Goal: Task Accomplishment & Management: Use online tool/utility

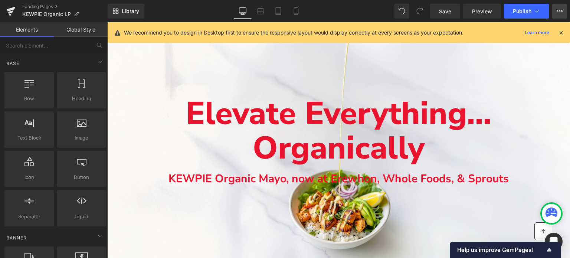
click at [563, 16] on button "View Live Page View with current Template Save Template to Library Schedule Pub…" at bounding box center [559, 11] width 15 height 15
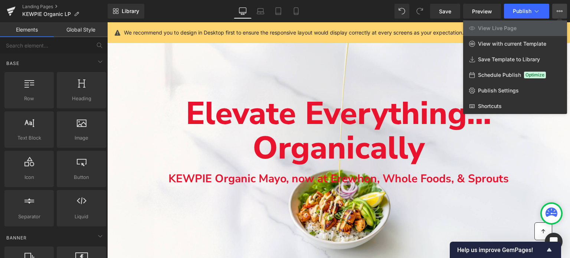
click at [343, 8] on div "Library Desktop Desktop Laptop Tablet Mobile Save Preview Publish Scheduled Vie…" at bounding box center [339, 11] width 463 height 15
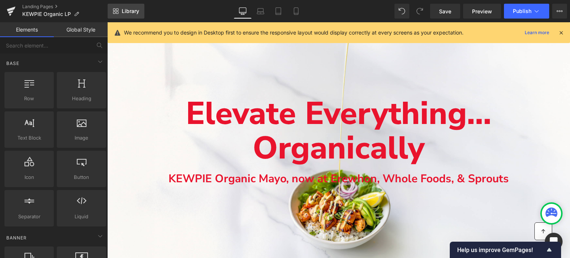
click at [125, 5] on link "Library" at bounding box center [126, 11] width 37 height 15
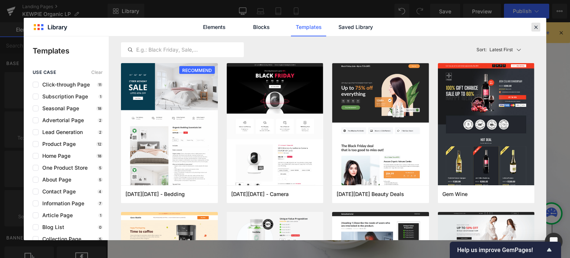
click at [539, 28] on icon at bounding box center [536, 27] width 7 height 7
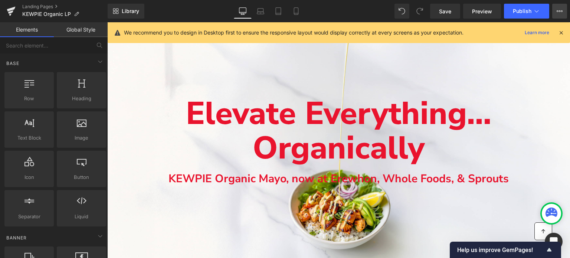
click at [560, 12] on icon at bounding box center [560, 11] width 6 height 6
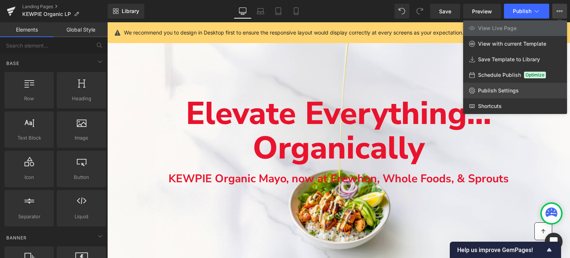
click at [486, 85] on link "Publish Settings" at bounding box center [515, 91] width 104 height 16
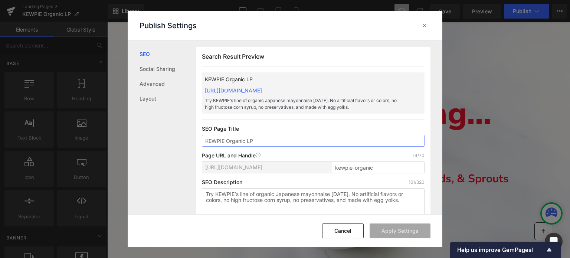
click at [278, 138] on input "KEWPIE Organic LP" at bounding box center [313, 141] width 223 height 12
paste input "- Organic Japanese Mayonnaise - Umami Flavor"
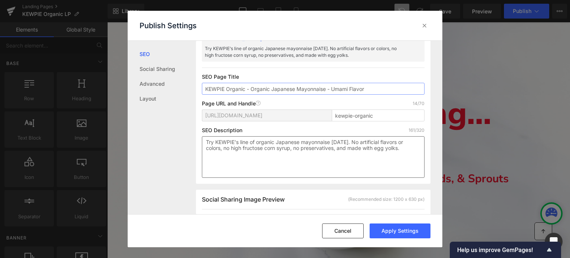
scroll to position [74, 0]
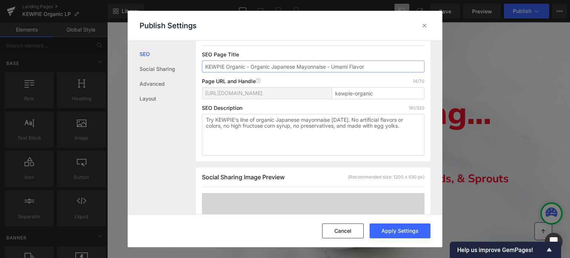
type input "KEWPIE Organic - Organic Japanese Mayonnaise - Umami Flavor"
click at [248, 122] on textarea "Try KEWPIE’s line of organic Japanese mayonnaise today. No artificial flavors o…" at bounding box center [313, 135] width 223 height 42
paste textarea "To enrich screen reader interactions, please activate Accessibility in Grammarl…"
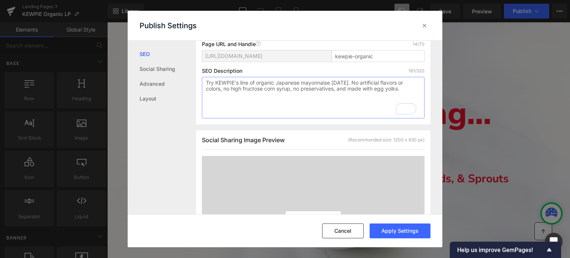
scroll to position [111, 0]
type textarea "Try KEWPIE’s line of organic Japanese mayonnaise today. No artificial flavors o…"
click at [401, 233] on button "Apply Settings" at bounding box center [400, 230] width 61 height 15
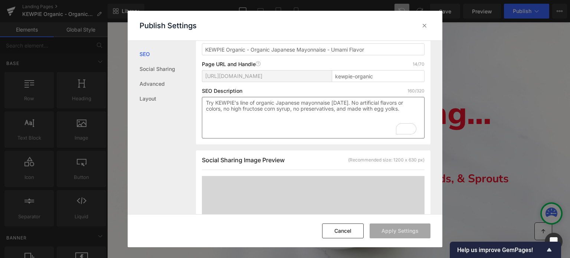
scroll to position [0, 0]
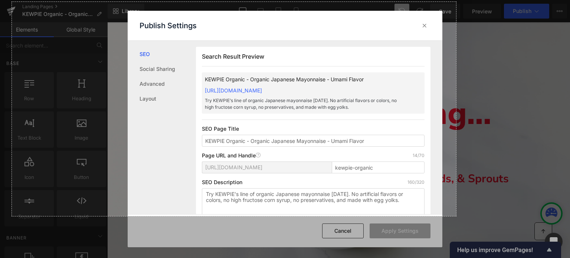
drag, startPoint x: 12, startPoint y: 2, endPoint x: 456, endPoint y: 216, distance: 493.3
click at [456, 216] on div "1197 X 577" at bounding box center [285, 129] width 570 height 258
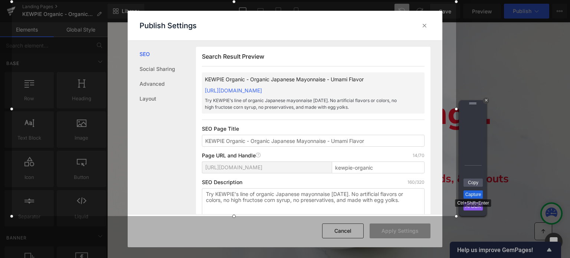
click at [467, 196] on link "Capture" at bounding box center [473, 194] width 19 height 8
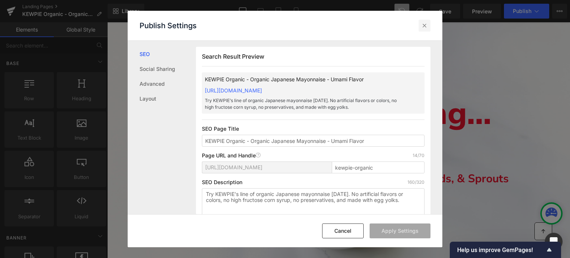
click at [420, 25] on div at bounding box center [425, 26] width 12 height 12
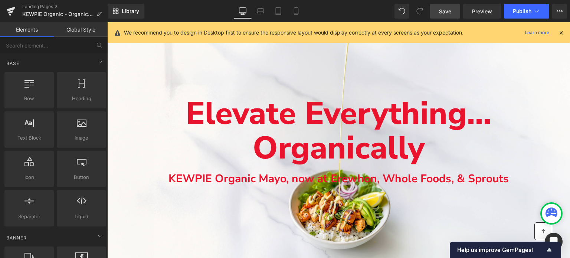
click at [447, 13] on span "Save" at bounding box center [445, 11] width 12 height 8
click at [298, 9] on icon at bounding box center [296, 10] width 7 height 7
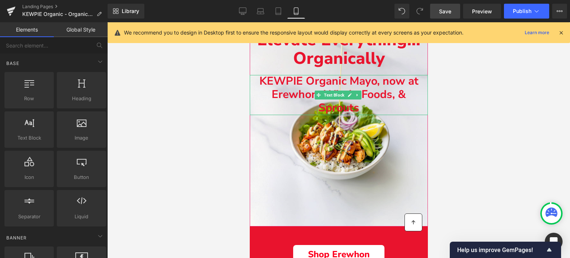
scroll to position [111, 0]
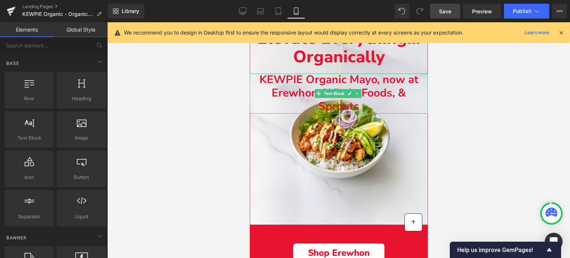
click at [389, 94] on b "KEWPIE Organic Mayo, now at Erewhon, Whole Foods, & Sprouts" at bounding box center [338, 93] width 159 height 42
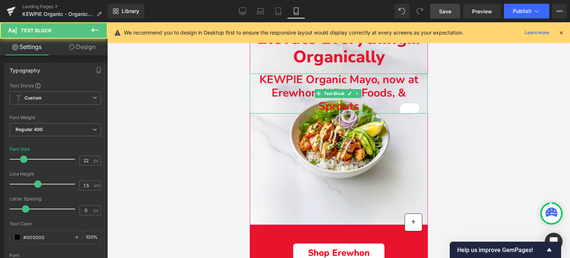
click at [257, 77] on p "KEWPIE Organic Mayo, now at Erewhon, Whole Foods, & Sprouts" at bounding box center [338, 93] width 166 height 40
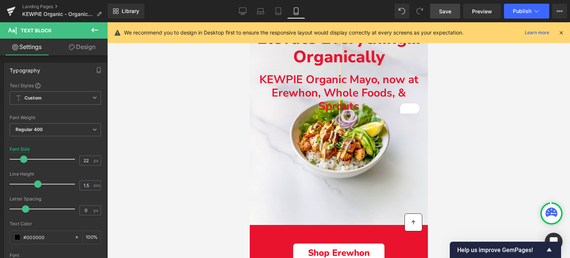
click at [89, 49] on link "Design" at bounding box center [82, 47] width 54 height 17
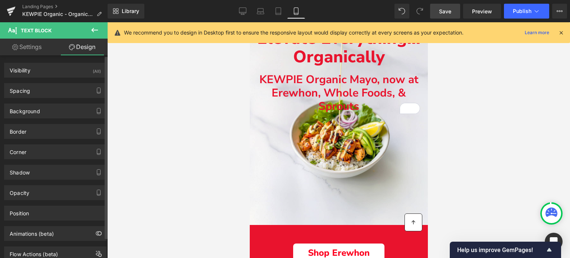
type input "20"
type input "0"
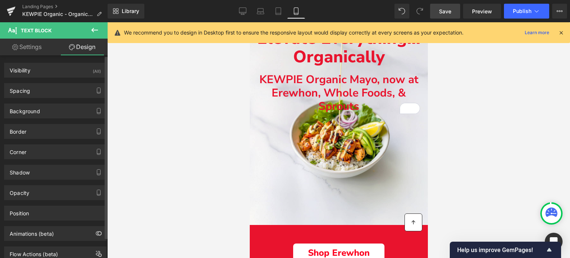
type input "16"
type input "0"
type input "16"
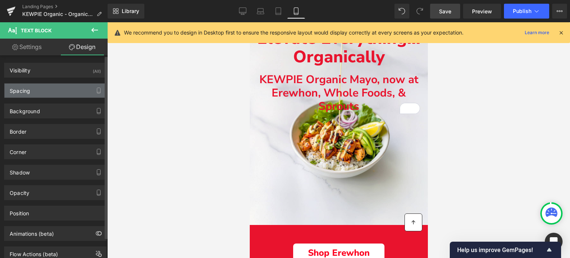
click at [68, 91] on div "Spacing" at bounding box center [55, 91] width 102 height 14
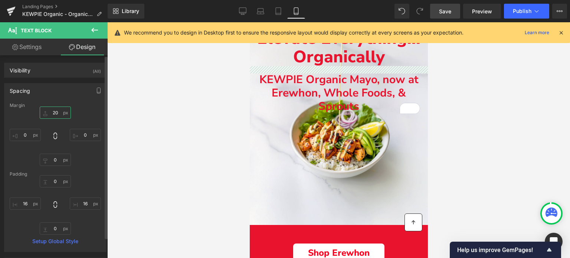
click at [55, 111] on input "20" at bounding box center [55, 113] width 31 height 12
click at [54, 110] on input "20" at bounding box center [55, 113] width 31 height 12
click at [52, 110] on input "20" at bounding box center [55, 113] width 31 height 12
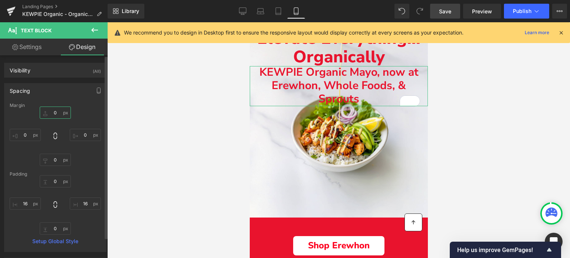
type input "0"
click at [91, 110] on div "0 0 0px 0 0px 0 0px 0" at bounding box center [55, 136] width 91 height 59
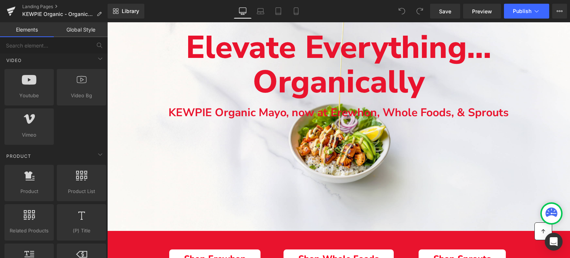
scroll to position [334, 0]
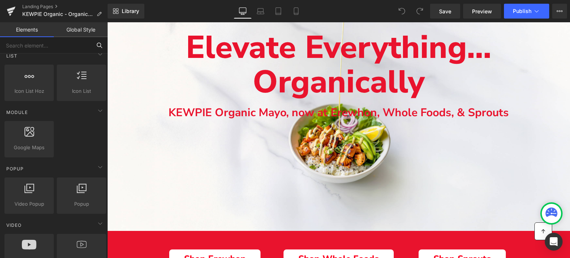
click at [68, 49] on input "text" at bounding box center [45, 45] width 91 height 16
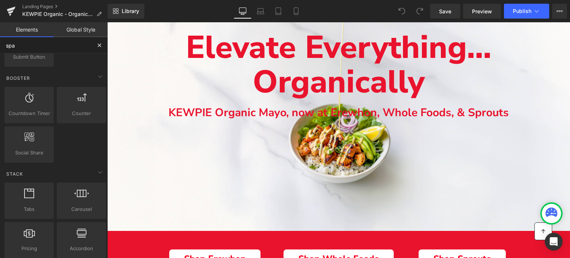
scroll to position [0, 0]
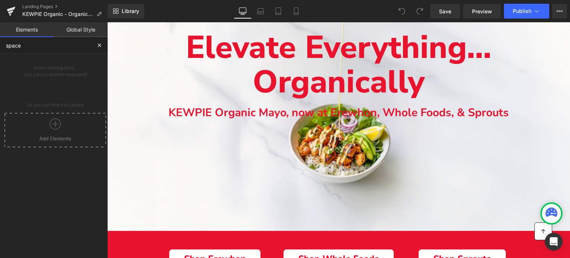
type input "space"
click at [94, 43] on button at bounding box center [99, 45] width 16 height 16
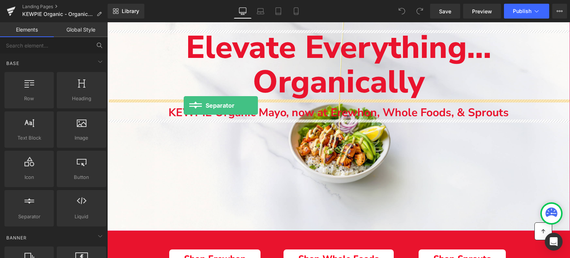
drag, startPoint x: 128, startPoint y: 228, endPoint x: 184, endPoint y: 105, distance: 134.6
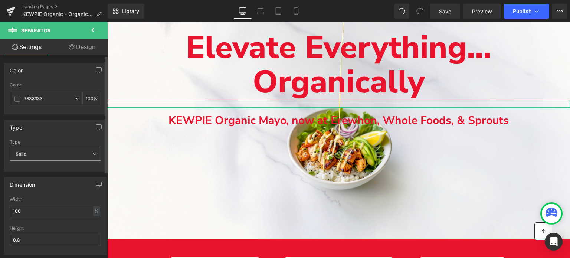
click at [45, 159] on span "Solid" at bounding box center [55, 154] width 91 height 13
click at [36, 130] on div "Type" at bounding box center [55, 127] width 102 height 14
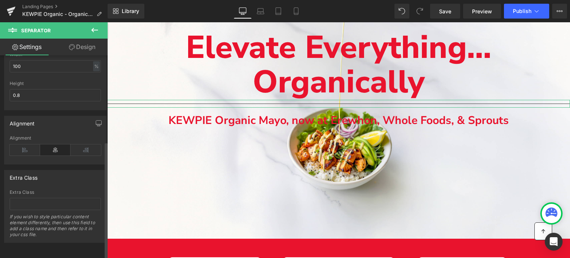
scroll to position [0, 0]
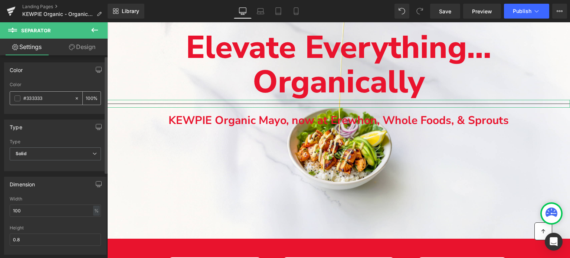
click at [94, 98] on div "100 %" at bounding box center [92, 98] width 18 height 13
drag, startPoint x: 88, startPoint y: 94, endPoint x: 80, endPoint y: 97, distance: 8.7
click at [83, 97] on div "100 %" at bounding box center [92, 98] width 18 height 13
type input "0"
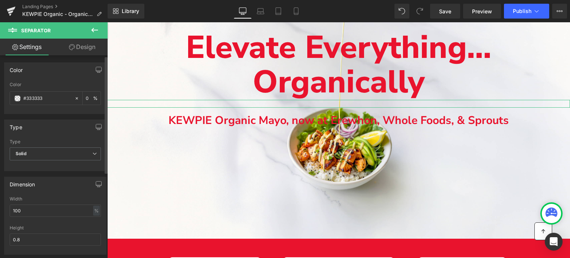
click at [71, 83] on div "Color" at bounding box center [55, 84] width 91 height 5
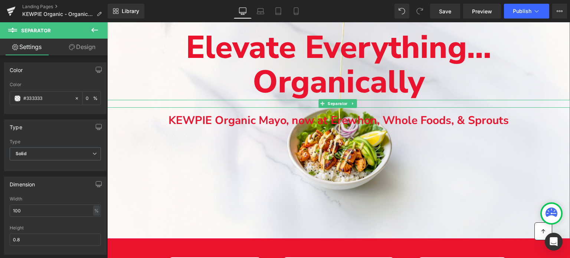
click at [181, 105] on hr "Main content" at bounding box center [338, 106] width 463 height 4
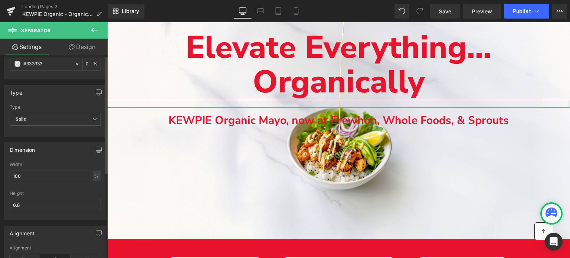
scroll to position [37, 0]
click at [30, 202] on input "0.8" at bounding box center [55, 202] width 91 height 12
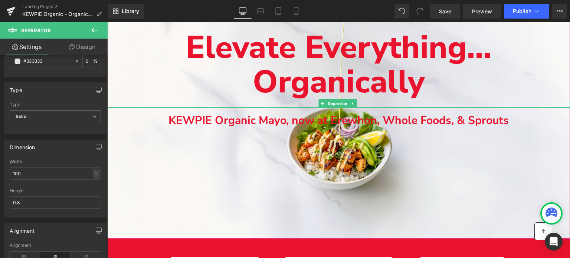
click at [301, 104] on hr "Main content" at bounding box center [338, 106] width 463 height 4
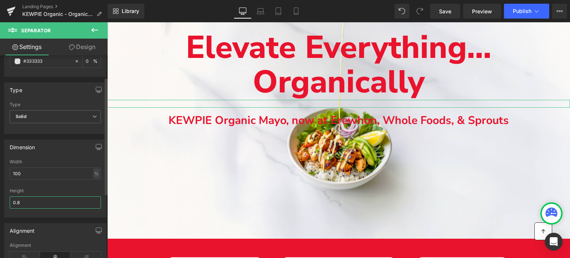
drag, startPoint x: 24, startPoint y: 201, endPoint x: 13, endPoint y: 203, distance: 10.6
click at [13, 203] on input "0.8" at bounding box center [55, 202] width 91 height 12
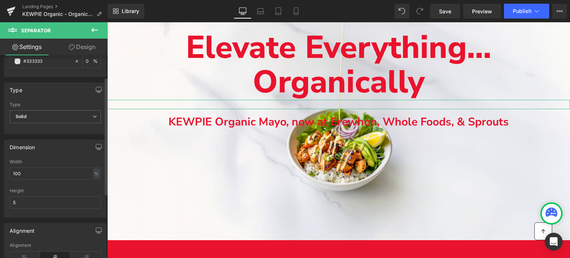
click at [37, 188] on div "Height" at bounding box center [55, 190] width 91 height 5
click at [39, 201] on input "5" at bounding box center [55, 202] width 91 height 12
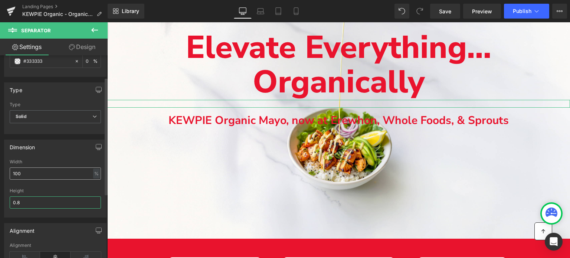
type input "0.8"
click at [27, 171] on input "100" at bounding box center [55, 173] width 91 height 12
click at [27, 170] on input "100" at bounding box center [55, 173] width 91 height 12
type input "500"
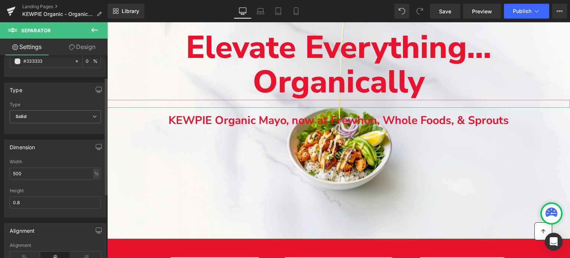
click at [27, 161] on div "Width" at bounding box center [55, 161] width 91 height 5
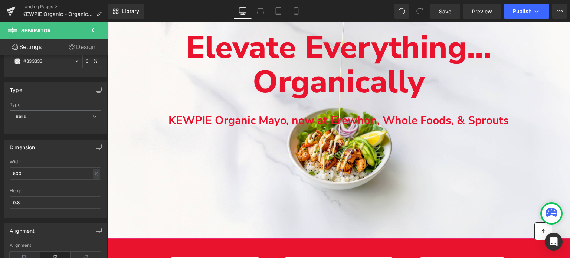
click at [353, 105] on div "Separator" at bounding box center [338, 104] width 463 height 8
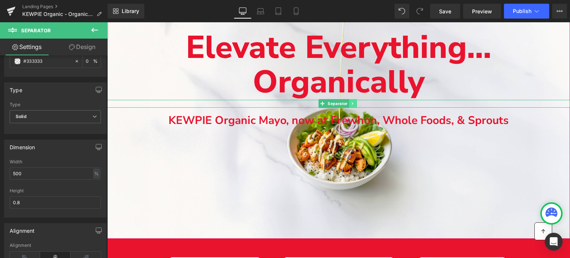
click at [353, 104] on icon "Main content" at bounding box center [352, 103] width 1 height 3
click at [358, 102] on icon "Main content" at bounding box center [357, 103] width 4 height 4
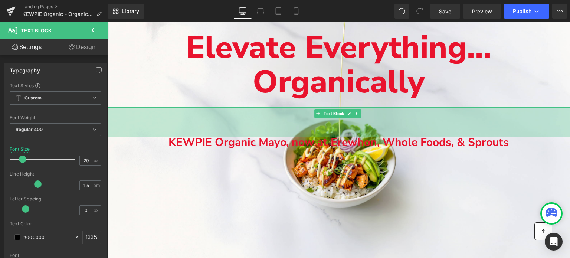
drag, startPoint x: 160, startPoint y: 108, endPoint x: 161, endPoint y: 138, distance: 29.7
click at [161, 138] on div "KEWPIE Organic Mayo, now at Erewhon, Whole Foods, & Sprouts Text Block 80px" at bounding box center [338, 128] width 463 height 42
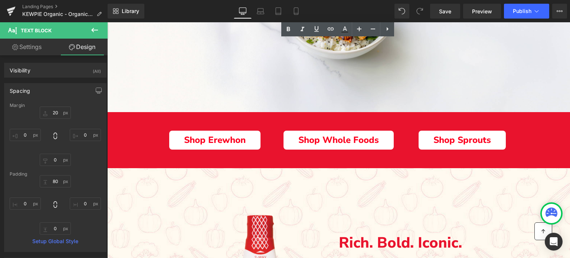
scroll to position [111, 0]
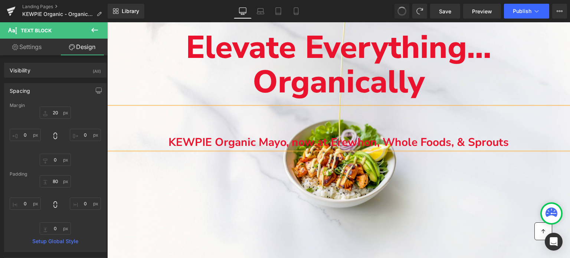
type input "20"
type input "0"
type input "80"
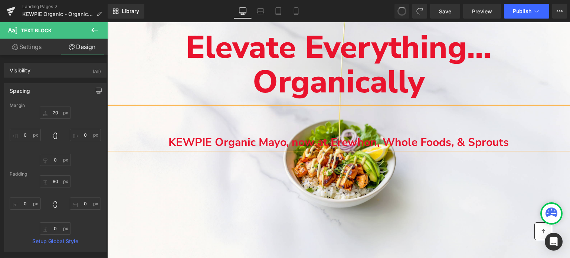
type input "0"
click at [209, 164] on div "Main content" at bounding box center [338, 108] width 463 height 304
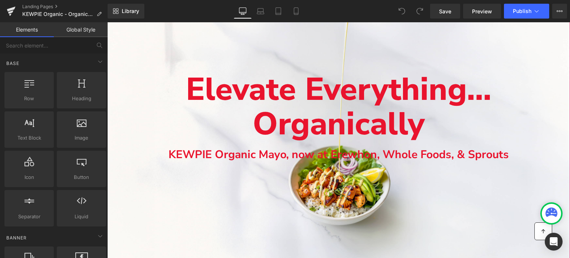
scroll to position [74, 0]
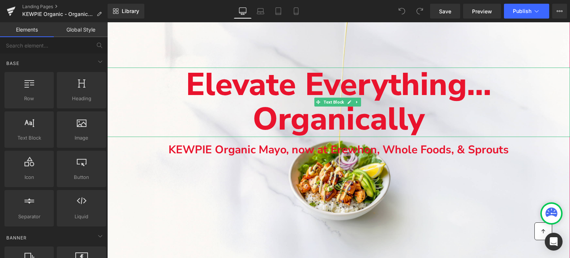
click at [212, 124] on p "Organically" at bounding box center [338, 119] width 463 height 35
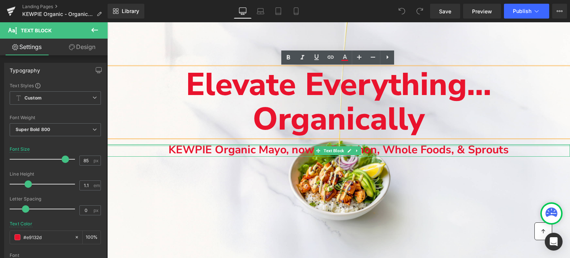
click at [160, 145] on div "Main content" at bounding box center [338, 145] width 463 height 2
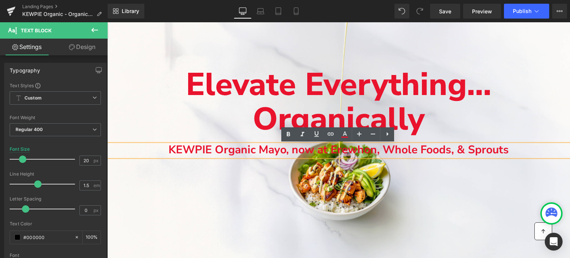
click at [157, 138] on span "Elevate Everything... Organically Text Block KEWPIE Organic Mayo, now at Erewho…" at bounding box center [338, 112] width 463 height 89
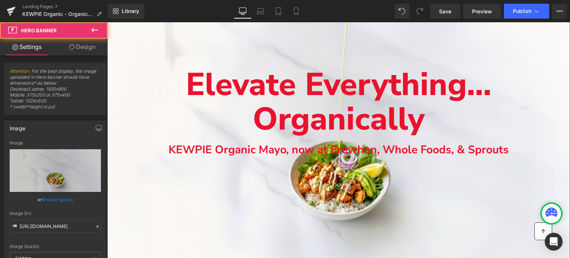
click at [137, 53] on div "Main content" at bounding box center [338, 130] width 463 height 275
click at [143, 38] on div "Main content" at bounding box center [338, 130] width 463 height 275
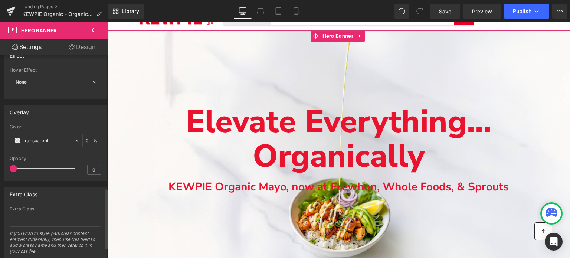
scroll to position [481, 0]
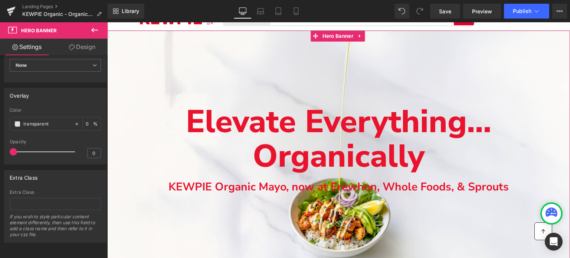
click at [71, 42] on link "Design" at bounding box center [82, 47] width 54 height 17
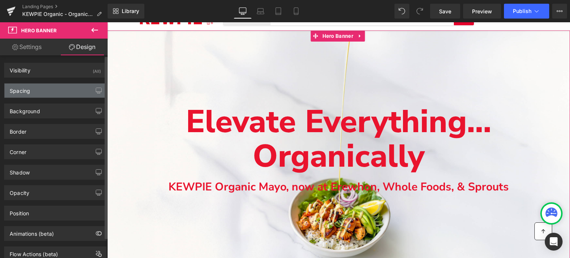
click at [46, 89] on div "Spacing" at bounding box center [55, 91] width 102 height 14
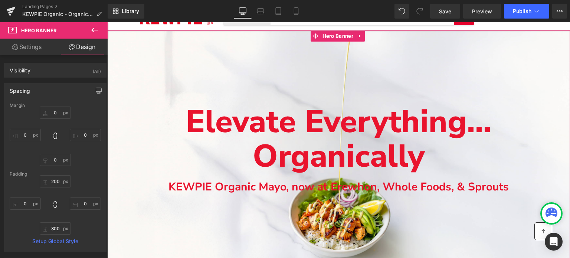
click at [168, 174] on span "Elevate Everything... Organically Text Block KEWPIE Organic Mayo, now at Erewho…" at bounding box center [338, 149] width 463 height 89
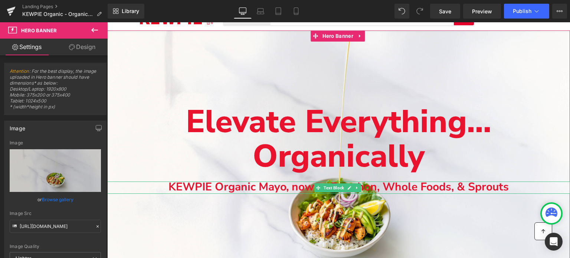
click at [252, 180] on b "KEWPIE Organic Mayo, now at Erewhon, Whole Foods, & Sprouts" at bounding box center [339, 186] width 340 height 15
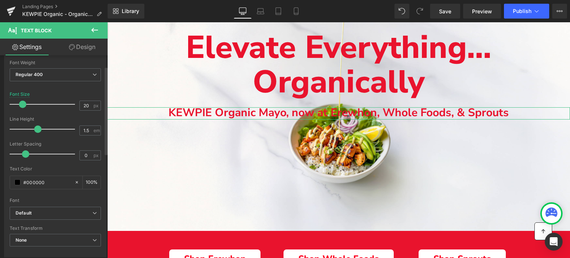
scroll to position [0, 0]
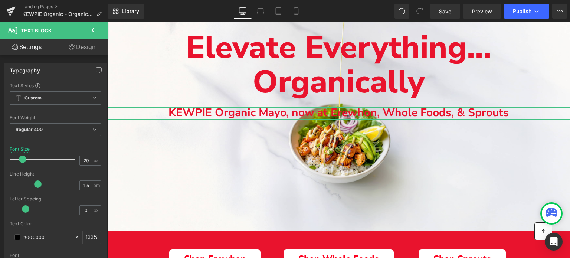
click at [75, 46] on link "Design" at bounding box center [82, 47] width 54 height 17
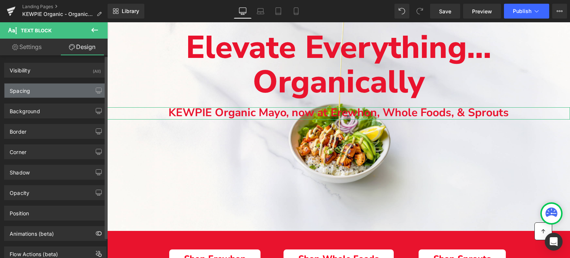
click at [42, 89] on div "Spacing" at bounding box center [55, 91] width 102 height 14
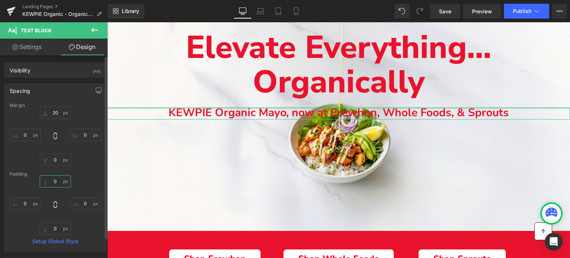
click at [50, 179] on input "0" at bounding box center [55, 181] width 31 height 12
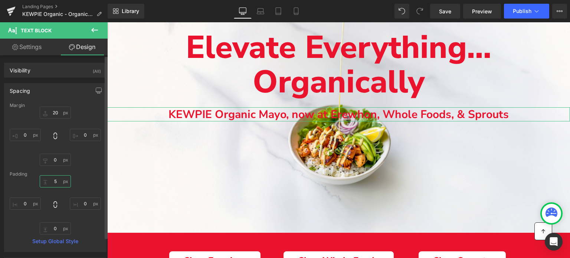
type input "0"
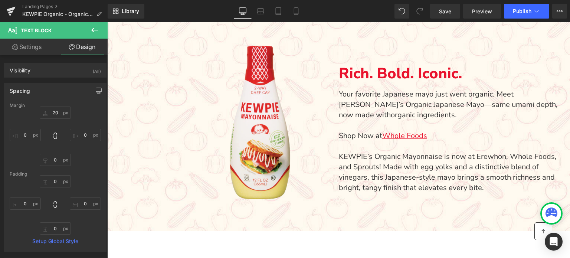
scroll to position [408, 0]
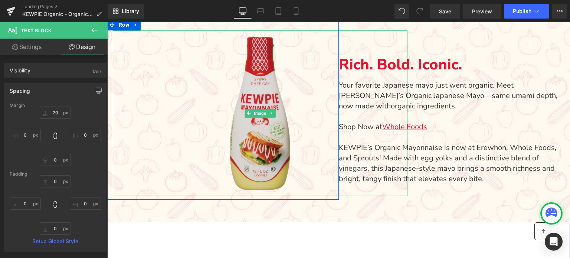
click at [282, 144] on img "Main content" at bounding box center [260, 113] width 88 height 166
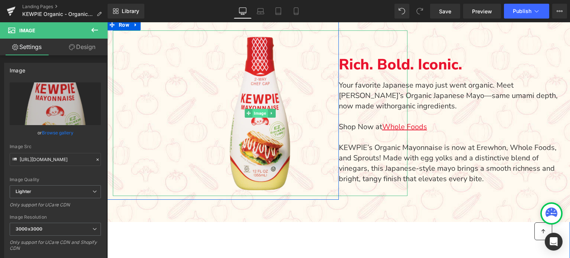
click at [260, 114] on span "Image" at bounding box center [259, 113] width 15 height 9
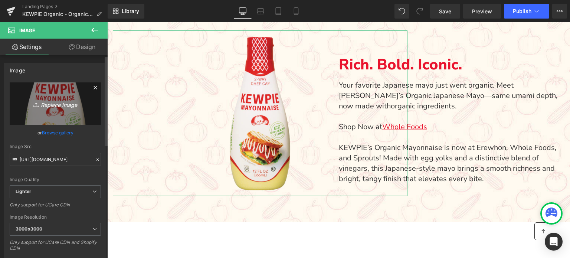
click at [63, 99] on icon "Replace Image" at bounding box center [55, 103] width 59 height 9
type input "C:\fakepath\kewpie-organic-mayo (1).png"
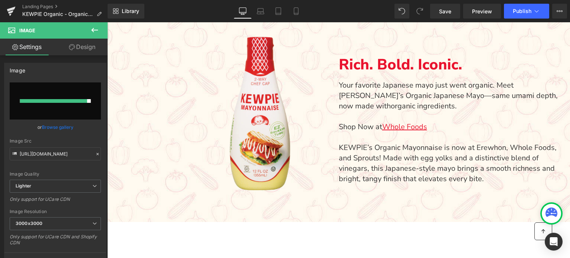
type input "https://ucarecdn.com/957e794f-e12e-4f4c-bd16-2228b72815d2/-/format/auto/-/previ…"
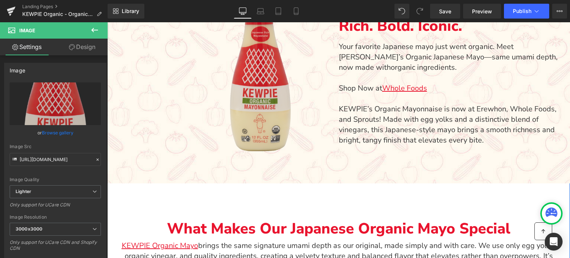
scroll to position [445, 0]
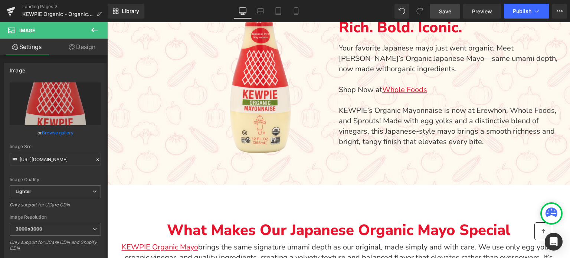
click at [445, 13] on span "Save" at bounding box center [445, 11] width 12 height 8
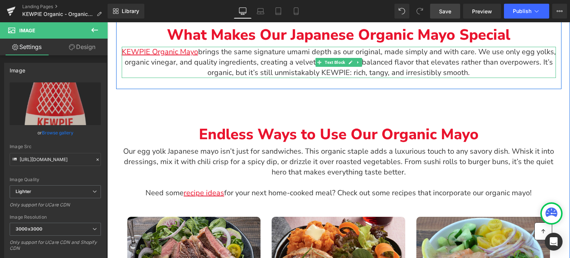
scroll to position [705, 0]
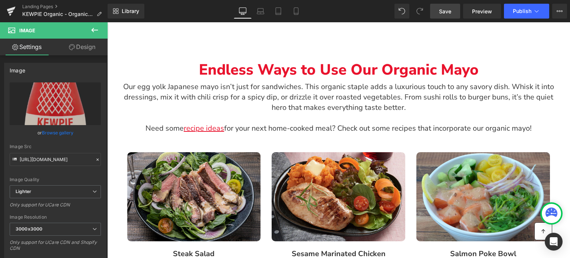
click at [448, 7] on span "Save" at bounding box center [445, 11] width 12 height 8
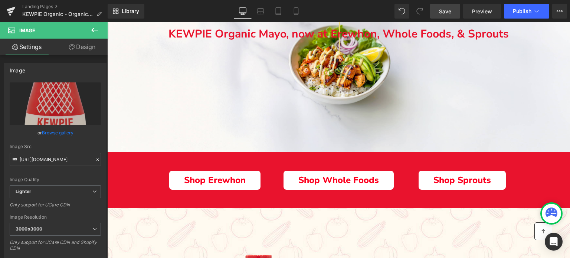
scroll to position [74, 0]
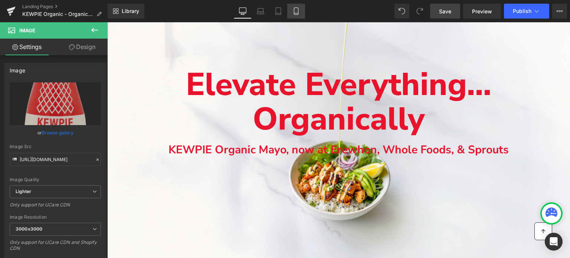
click at [295, 14] on icon at bounding box center [296, 11] width 4 height 7
type input "50"
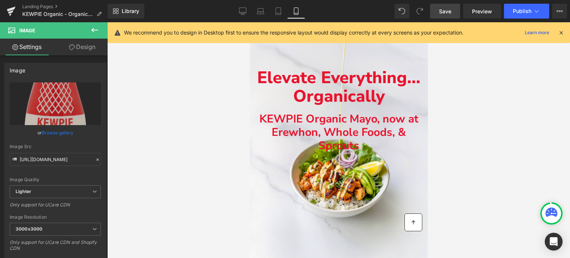
scroll to position [50, 0]
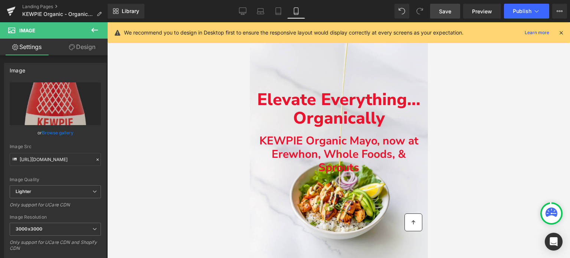
click at [213, 139] on div at bounding box center [338, 140] width 463 height 236
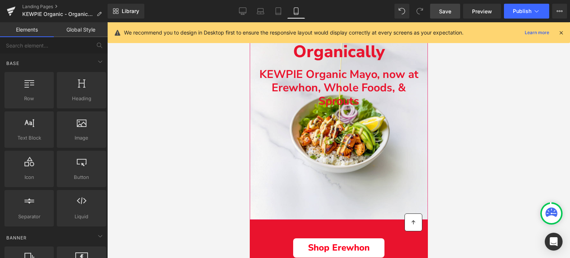
scroll to position [124, 0]
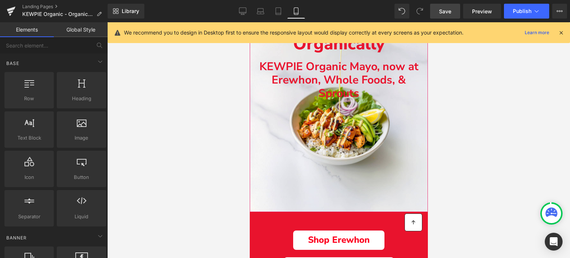
click at [283, 151] on div "Main content" at bounding box center [338, 77] width 178 height 270
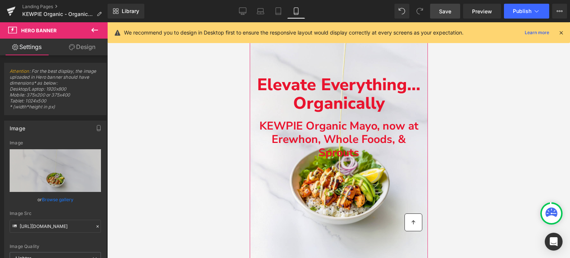
scroll to position [50, 0]
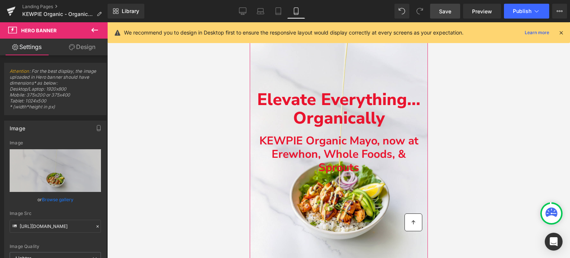
click at [296, 136] on div "KEWPIE Organic Mayo, now at Erewhon, Whole Foods, & Sprouts Text Block" at bounding box center [338, 155] width 178 height 40
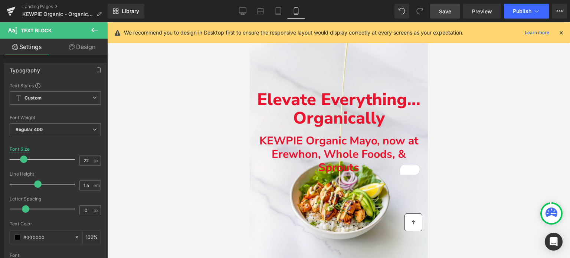
click at [97, 29] on icon at bounding box center [94, 30] width 9 height 9
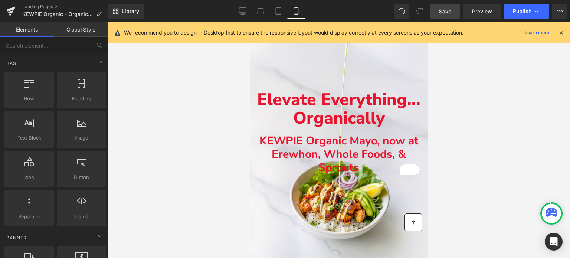
click at [445, 13] on span "Save" at bounding box center [445, 11] width 12 height 8
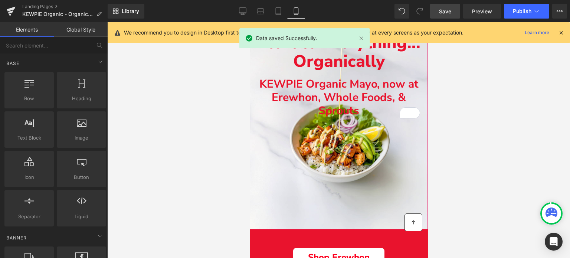
scroll to position [111, 0]
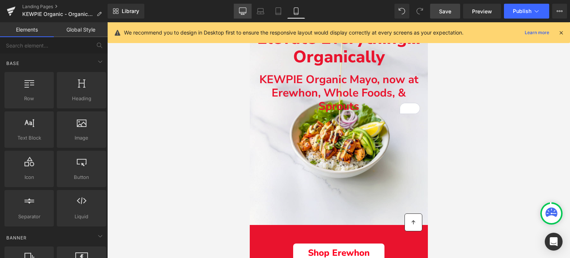
click at [241, 16] on link "Desktop" at bounding box center [243, 11] width 18 height 15
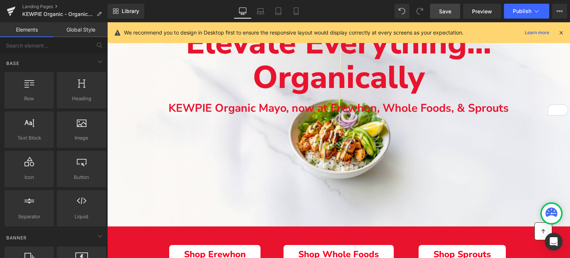
scroll to position [37, 0]
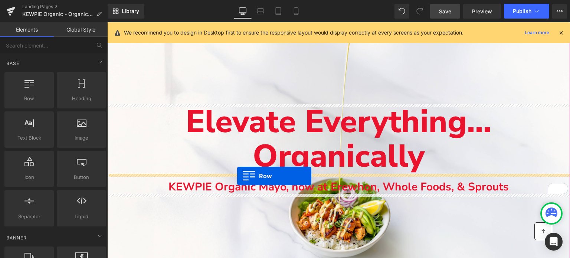
drag, startPoint x: 127, startPoint y: 105, endPoint x: 237, endPoint y: 176, distance: 130.8
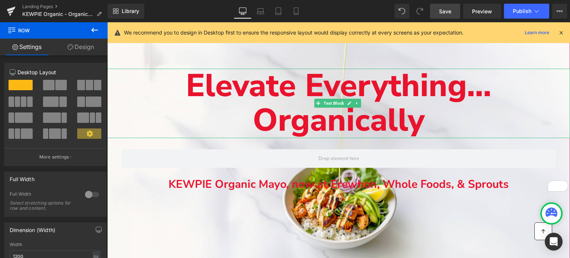
scroll to position [74, 0]
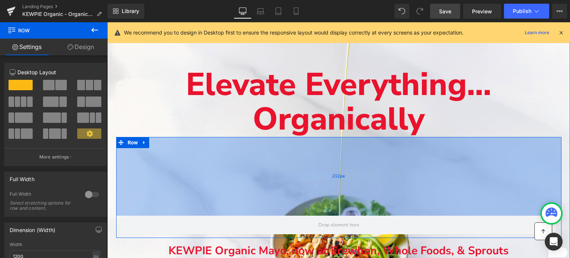
drag, startPoint x: 183, startPoint y: 140, endPoint x: 224, endPoint y: 200, distance: 72.4
click at [187, 215] on div "212px" at bounding box center [338, 176] width 445 height 79
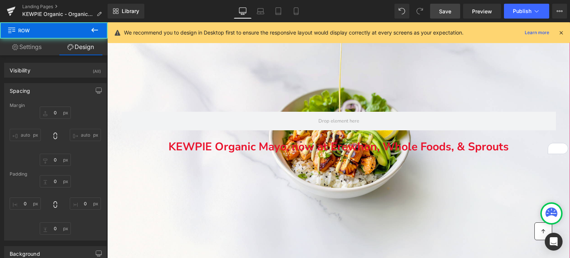
type input "0"
type input "232"
type input "0"
type input "10"
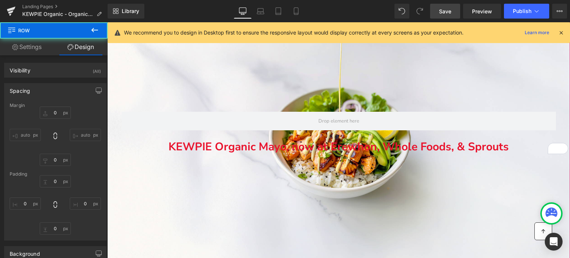
type input "0"
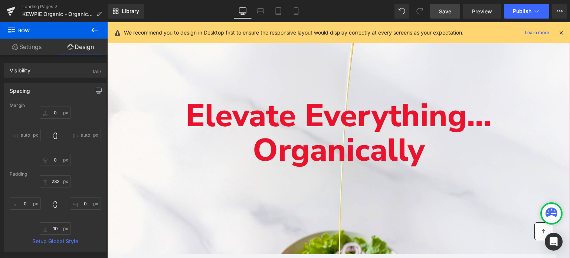
scroll to position [37, 0]
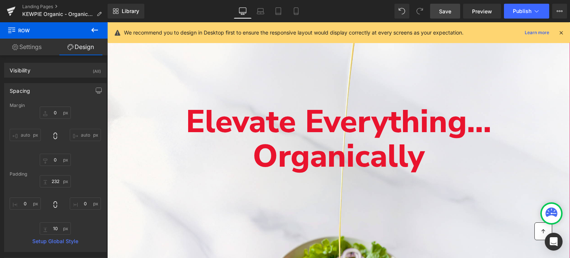
click at [123, 58] on div "Main content" at bounding box center [338, 221] width 463 height 383
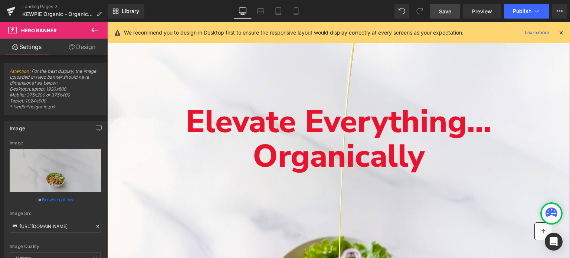
click at [123, 56] on div "Main content" at bounding box center [338, 221] width 463 height 383
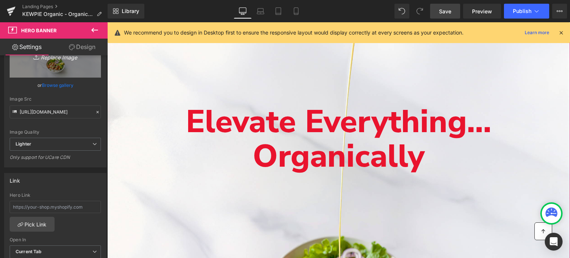
scroll to position [110, 0]
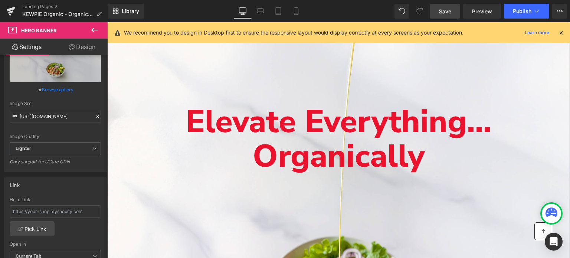
click at [86, 50] on link "Design" at bounding box center [82, 47] width 54 height 17
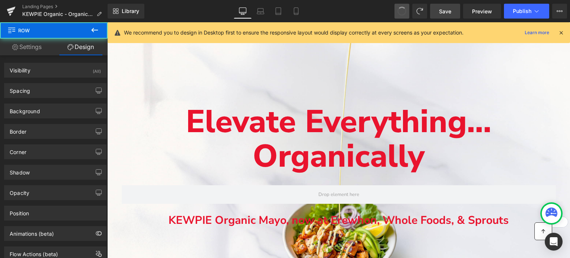
click at [399, 10] on span at bounding box center [402, 11] width 12 height 12
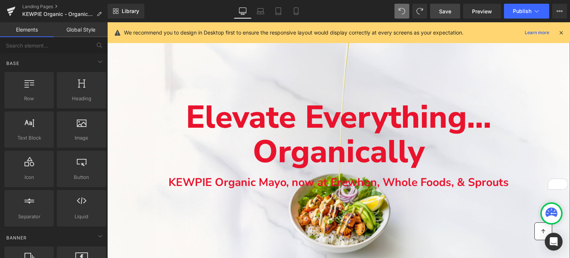
scroll to position [37, 0]
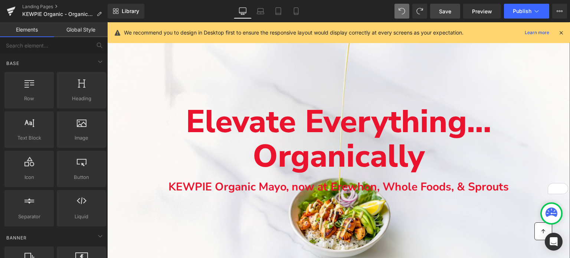
click at [158, 63] on div "Main content" at bounding box center [338, 167] width 463 height 275
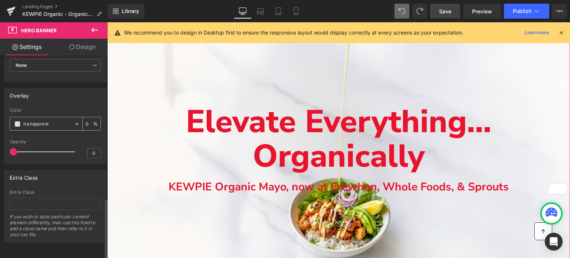
scroll to position [295, 0]
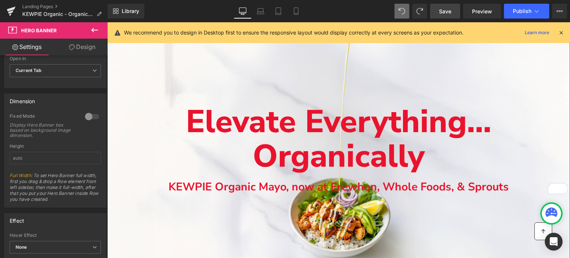
click at [77, 49] on link "Design" at bounding box center [82, 47] width 54 height 17
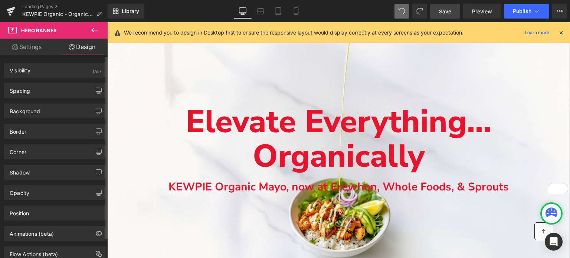
type input "1"
click at [43, 213] on div "Position" at bounding box center [55, 213] width 102 height 14
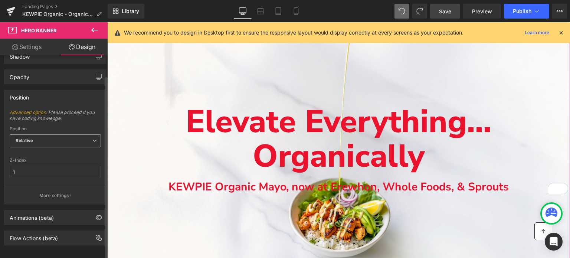
scroll to position [122, 0]
click at [46, 132] on span "Relative" at bounding box center [55, 138] width 91 height 13
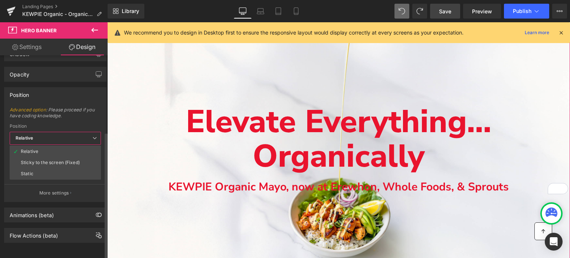
click at [49, 109] on span "Advanced option : Please proceed if you have coding knowledge." at bounding box center [55, 115] width 91 height 17
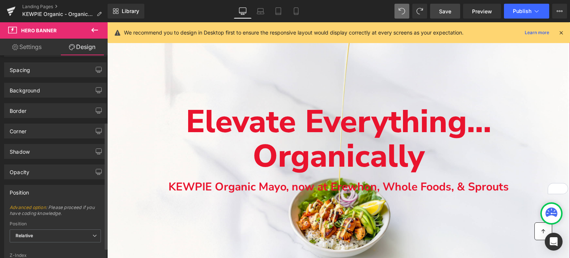
scroll to position [0, 0]
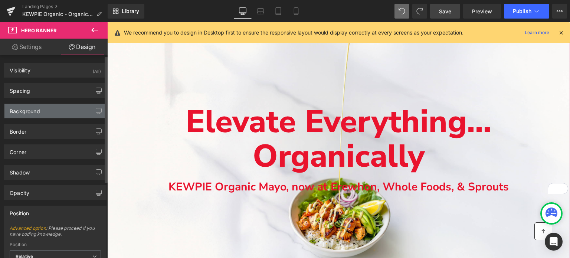
click at [53, 111] on div "Background" at bounding box center [55, 111] width 102 height 14
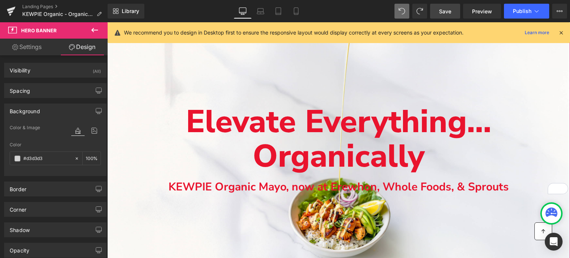
click at [40, 46] on link "Settings" at bounding box center [27, 47] width 54 height 17
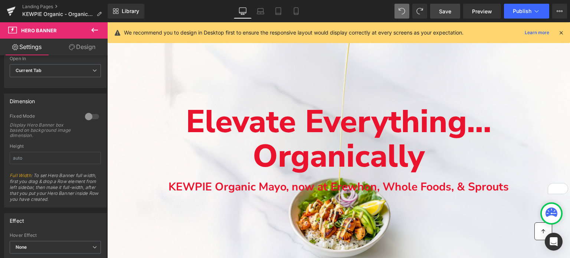
click at [442, 9] on span "Save" at bounding box center [445, 11] width 12 height 8
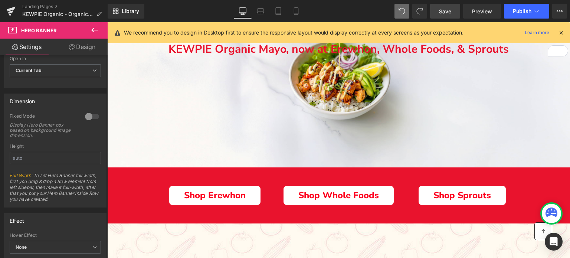
scroll to position [164, 0]
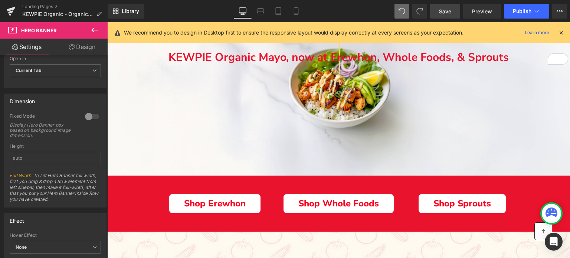
drag, startPoint x: 569, startPoint y: 189, endPoint x: 674, endPoint y: 63, distance: 163.6
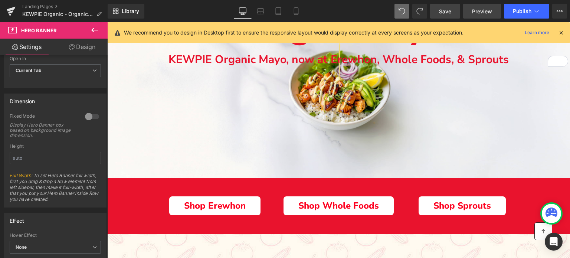
click at [482, 10] on span "Preview" at bounding box center [482, 11] width 20 height 8
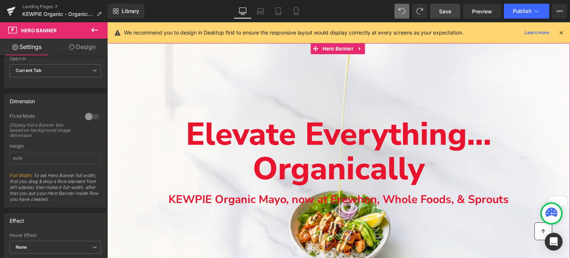
scroll to position [16, 0]
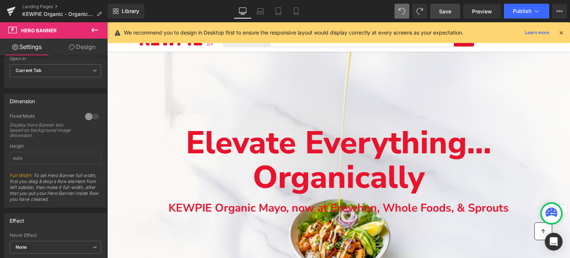
click at [438, 8] on link "Save" at bounding box center [445, 11] width 30 height 15
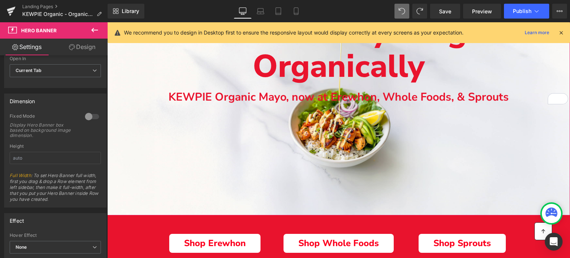
scroll to position [164, 0]
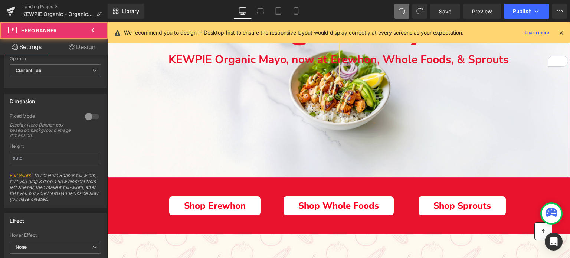
click at [131, 156] on div "Main content" at bounding box center [338, 40] width 463 height 275
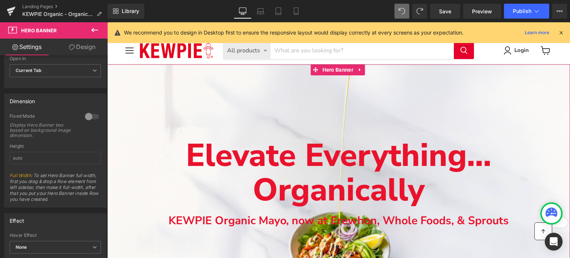
scroll to position [0, 0]
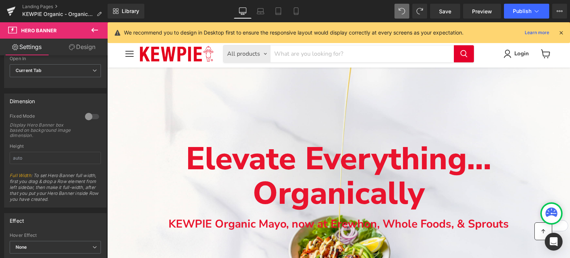
click at [334, 71] on div "Elevate Everything... Organically Text Block KEWPIE Organic Mayo, now at Erewho…" at bounding box center [338, 205] width 463 height 275
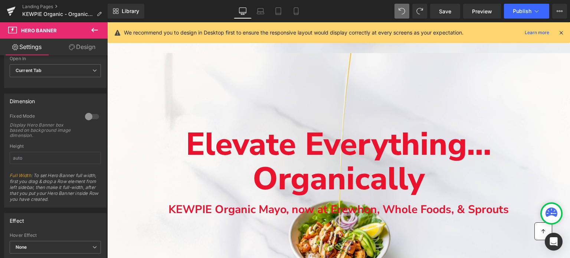
scroll to position [290, 0]
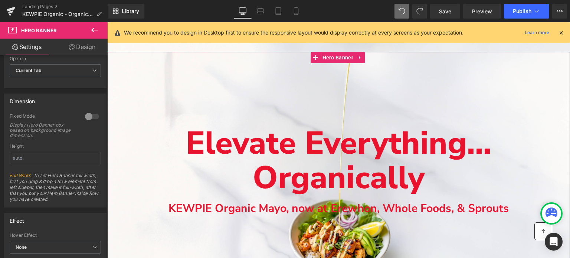
click at [303, 85] on div "Main content" at bounding box center [338, 189] width 463 height 275
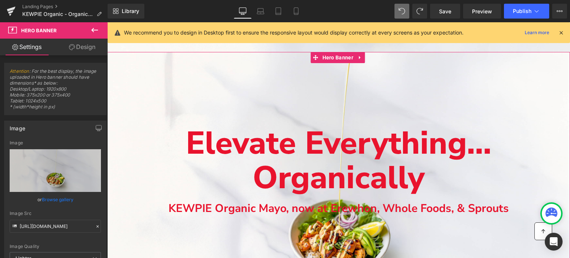
click at [305, 75] on div "Main content" at bounding box center [338, 189] width 463 height 275
click at [362, 56] on icon "Main content" at bounding box center [359, 58] width 5 height 6
click at [306, 88] on div "Main content" at bounding box center [338, 189] width 463 height 275
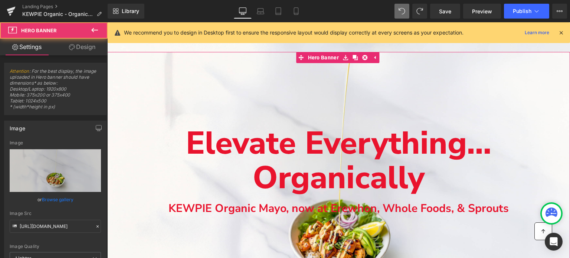
click at [277, 100] on div "Main content" at bounding box center [338, 189] width 463 height 275
drag, startPoint x: 236, startPoint y: 120, endPoint x: 236, endPoint y: 107, distance: 13.4
click at [236, 117] on div "Main content" at bounding box center [338, 189] width 463 height 275
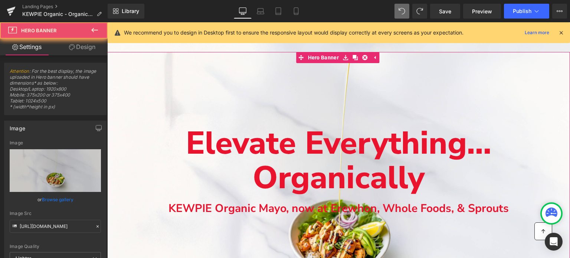
click at [236, 107] on div "Main content" at bounding box center [338, 189] width 463 height 275
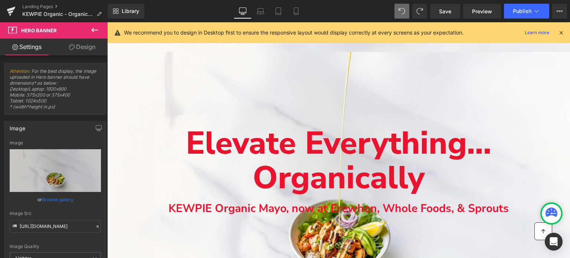
click at [99, 35] on button at bounding box center [95, 30] width 26 height 16
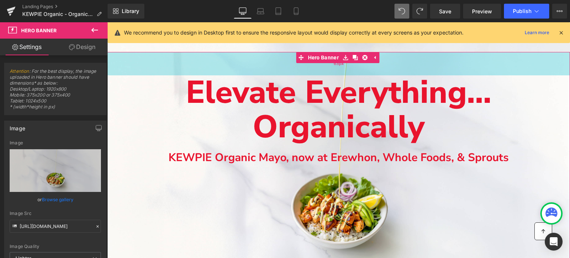
drag, startPoint x: 287, startPoint y: 108, endPoint x: 292, endPoint y: 56, distance: 51.5
click at [292, 56] on div "63px" at bounding box center [338, 63] width 463 height 23
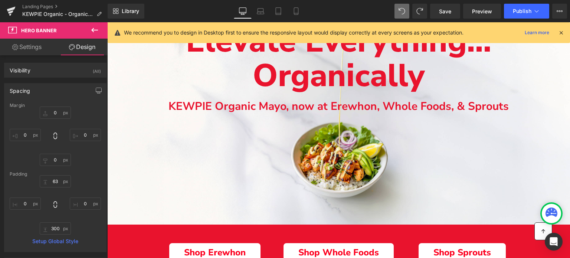
scroll to position [327, 0]
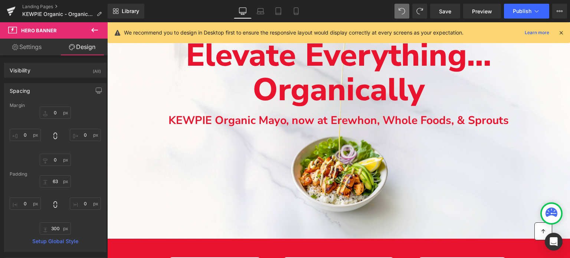
drag, startPoint x: 453, startPoint y: 11, endPoint x: 560, endPoint y: 33, distance: 109.6
click at [560, 33] on icon at bounding box center [561, 32] width 7 height 7
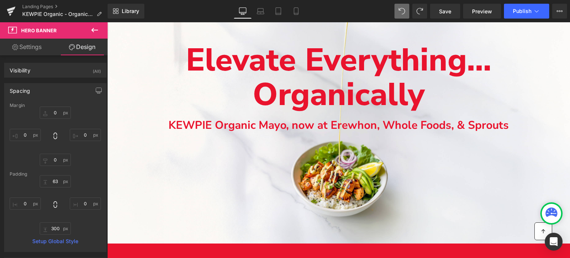
scroll to position [311, 0]
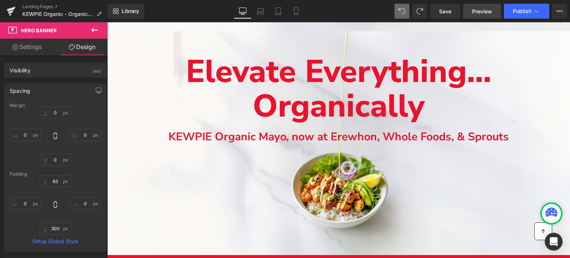
click at [491, 14] on span "Preview" at bounding box center [482, 11] width 20 height 8
click at [298, 13] on icon at bounding box center [296, 10] width 7 height 7
type input "0"
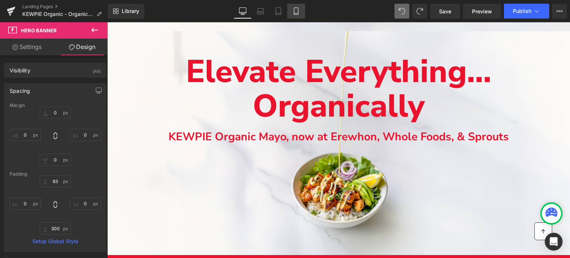
type input "0"
type input "63"
type input "0"
type input "300"
type input "0"
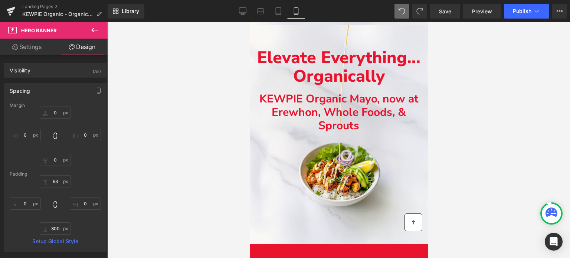
scroll to position [305, 0]
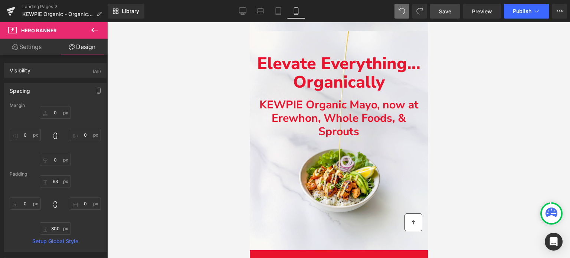
click at [448, 10] on span "Save" at bounding box center [445, 11] width 12 height 8
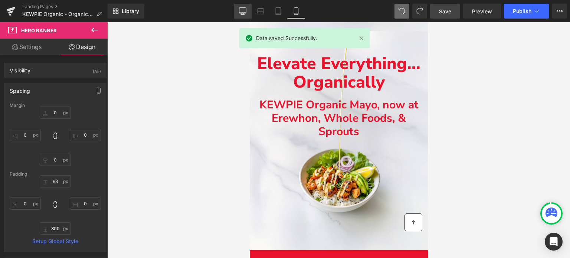
drag, startPoint x: 239, startPoint y: 15, endPoint x: 236, endPoint y: 4, distance: 11.5
click at [239, 15] on link "Desktop" at bounding box center [243, 11] width 18 height 15
type input "0"
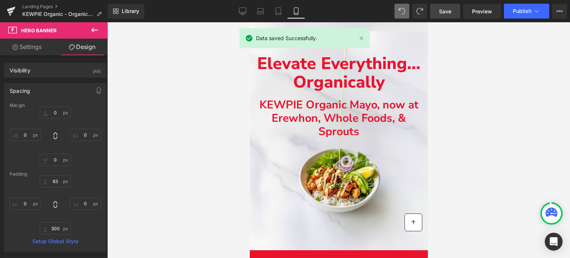
type input "0"
type input "63"
type input "0"
type input "300"
type input "0"
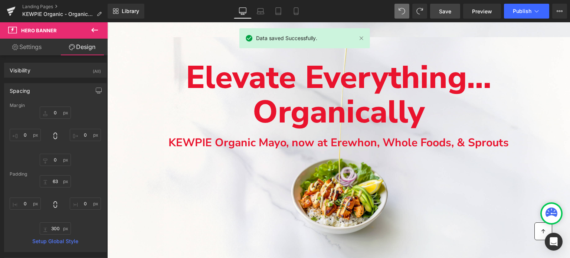
scroll to position [311, 0]
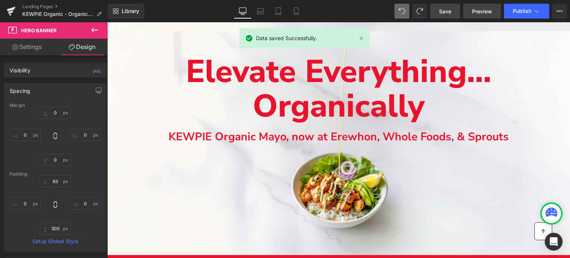
click at [490, 10] on span "Preview" at bounding box center [482, 11] width 20 height 8
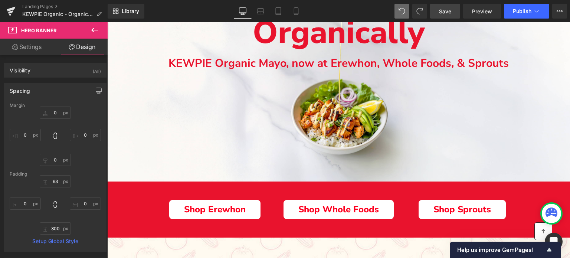
scroll to position [385, 0]
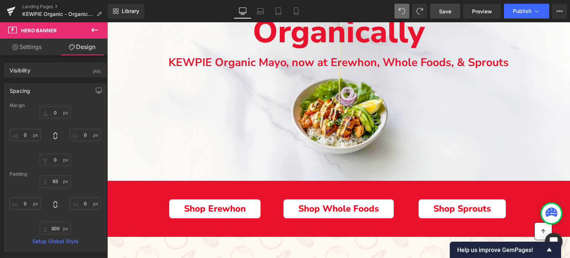
click at [249, 137] on div "Elevate Everything... Organically Text Block KEWPIE Organic Mayo, now at Erewho…" at bounding box center [338, 69] width 463 height 224
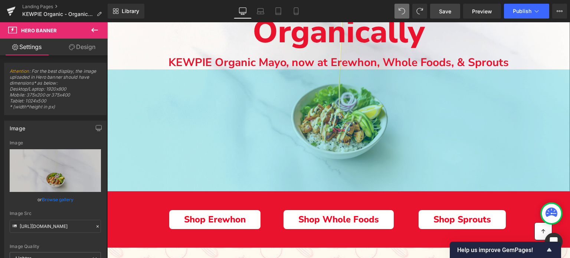
drag, startPoint x: 228, startPoint y: 174, endPoint x: 463, endPoint y: 76, distance: 255.6
click at [229, 185] on div "329px" at bounding box center [338, 130] width 463 height 122
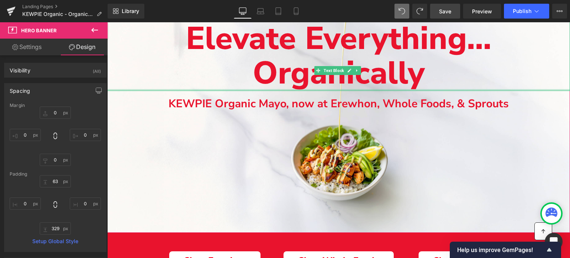
scroll to position [237, 0]
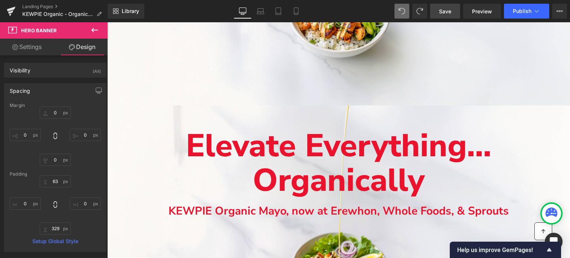
click at [444, 13] on span "Save" at bounding box center [445, 11] width 12 height 8
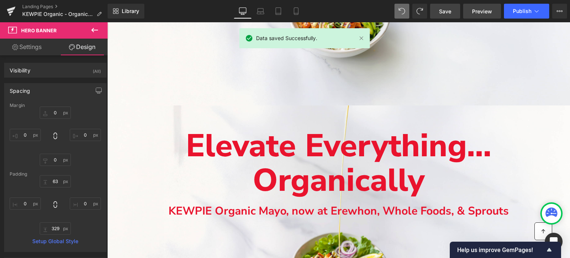
click at [492, 12] on span "Preview" at bounding box center [482, 11] width 20 height 8
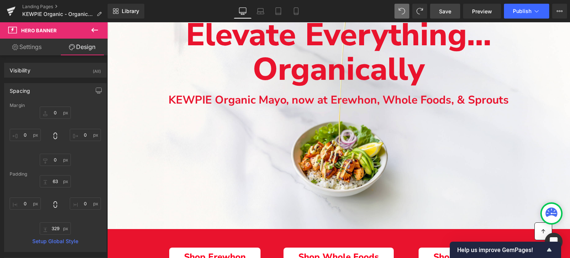
scroll to position [348, 0]
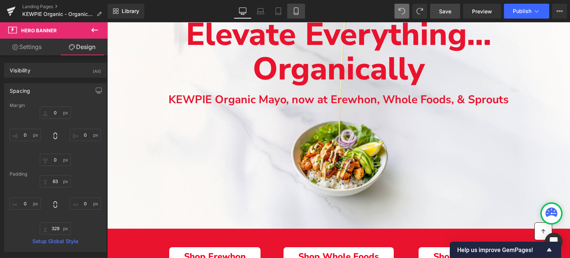
click at [297, 10] on icon at bounding box center [296, 10] width 7 height 7
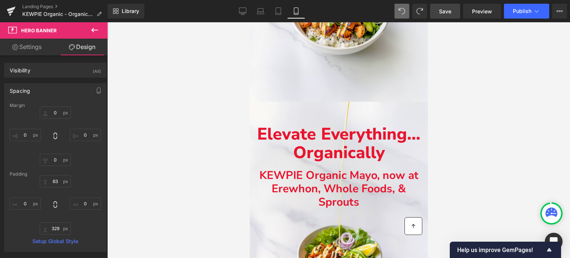
type input "0"
type input "63"
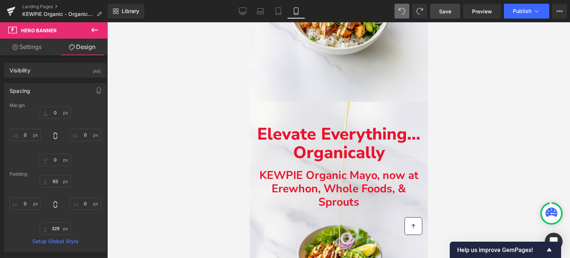
type input "0"
type input "329"
type input "0"
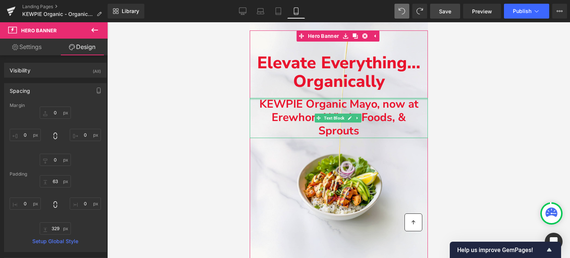
scroll to position [309, 0]
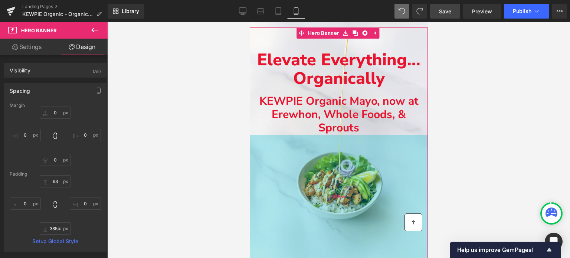
type input "338px"
click at [352, 251] on div "338px" at bounding box center [338, 197] width 178 height 125
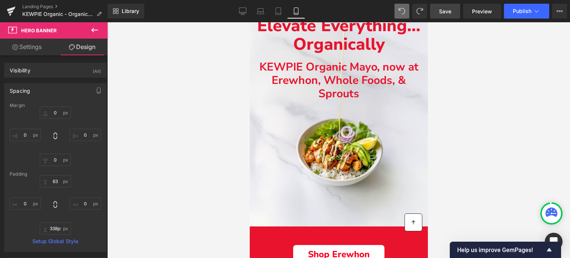
scroll to position [346, 0]
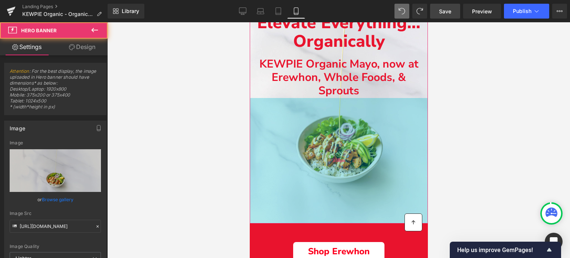
drag, startPoint x: 379, startPoint y: 197, endPoint x: 378, endPoint y: 204, distance: 6.8
click at [378, 204] on div "Elevate Everything... Organically Text Block KEWPIE Organic Mayo, now at Erewho…" at bounding box center [338, 106] width 178 height 233
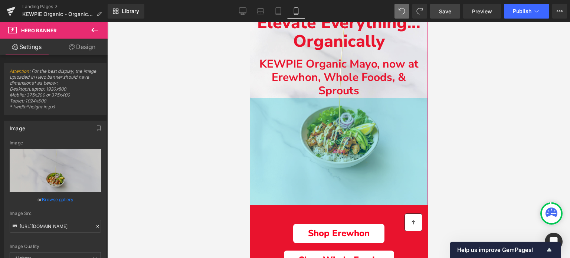
click at [382, 186] on div "289px" at bounding box center [338, 151] width 178 height 107
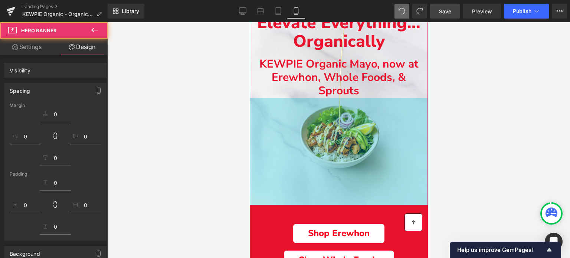
click at [487, 143] on div at bounding box center [338, 140] width 463 height 236
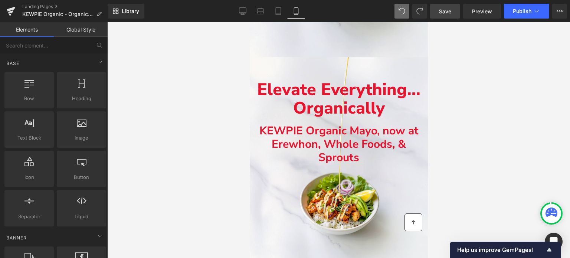
scroll to position [272, 0]
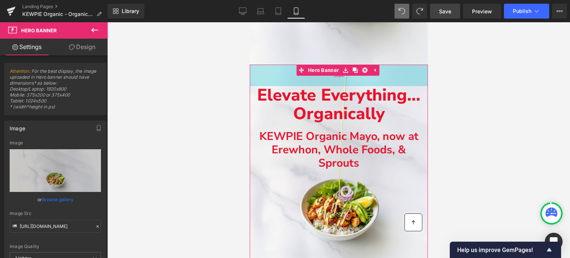
click at [271, 71] on div "58px" at bounding box center [338, 76] width 178 height 22
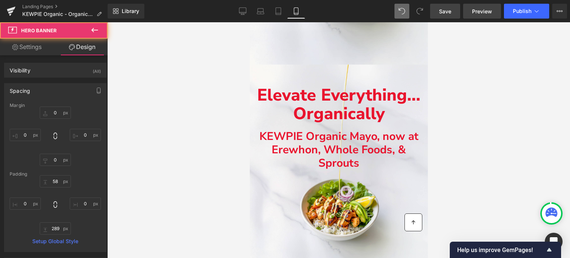
type input "0"
type input "58"
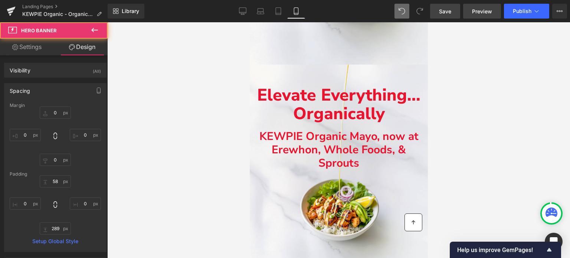
type input "0"
type input "289"
type input "0"
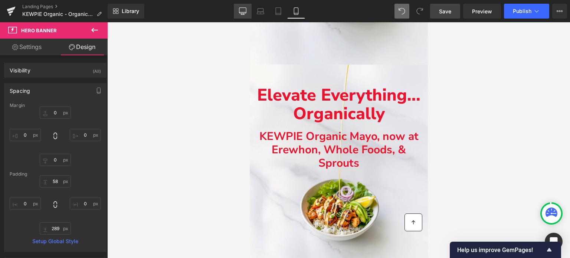
click at [244, 8] on icon at bounding box center [242, 11] width 7 height 6
type input "0"
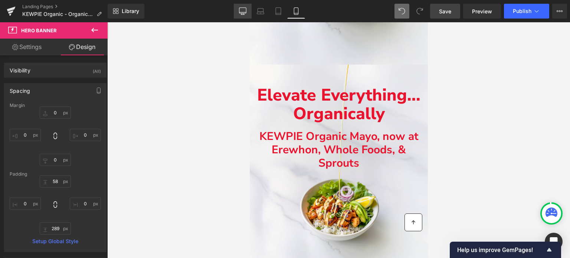
type input "63"
type input "0"
type input "329"
type input "0"
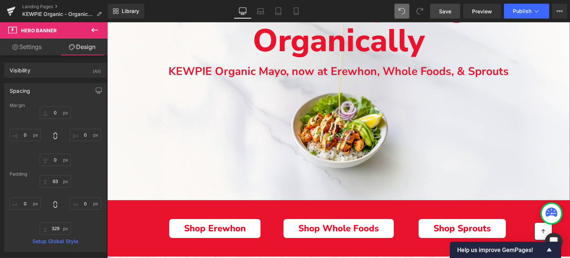
scroll to position [389, 0]
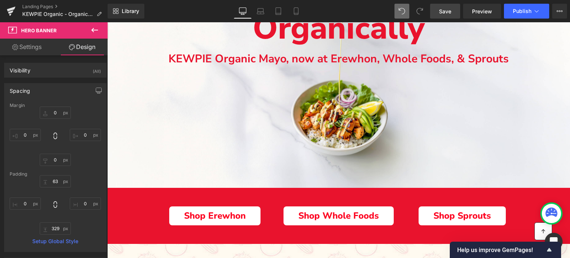
click at [442, 15] on link "Save" at bounding box center [445, 11] width 30 height 15
click at [489, 13] on span "Preview" at bounding box center [482, 11] width 20 height 8
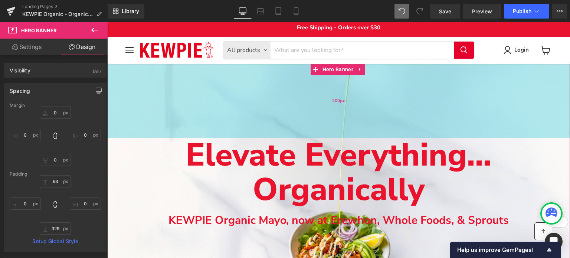
scroll to position [0, 0]
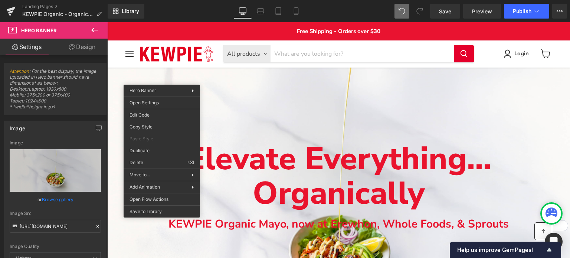
click at [359, 74] on div "Elevate Everything... Organically Text Block KEWPIE Organic Mayo, now at Erewho…" at bounding box center [338, 205] width 463 height 275
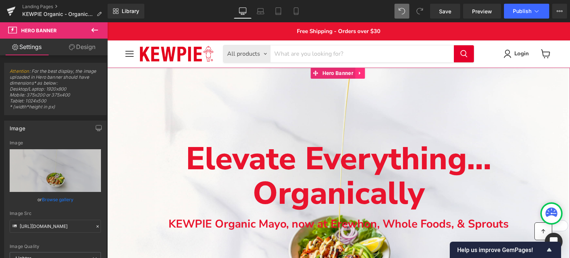
click at [359, 74] on icon "Main content" at bounding box center [359, 72] width 1 height 3
click at [365, 74] on icon "Main content" at bounding box center [364, 73] width 5 height 5
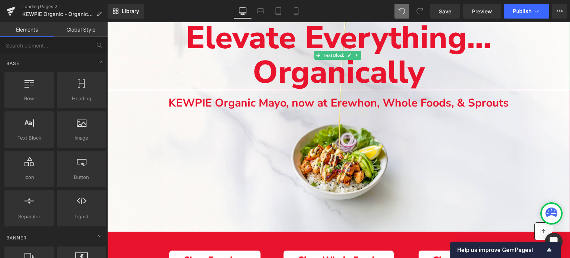
scroll to position [74, 0]
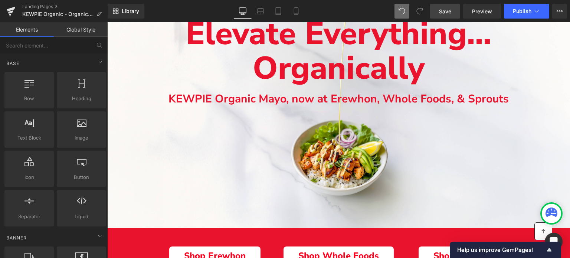
click at [456, 10] on link "Save" at bounding box center [445, 11] width 30 height 15
click at [489, 12] on span "Preview" at bounding box center [482, 11] width 20 height 8
click at [562, 16] on button "View Live Page View with current Template Save Template to Library Schedule Pub…" at bounding box center [559, 11] width 15 height 15
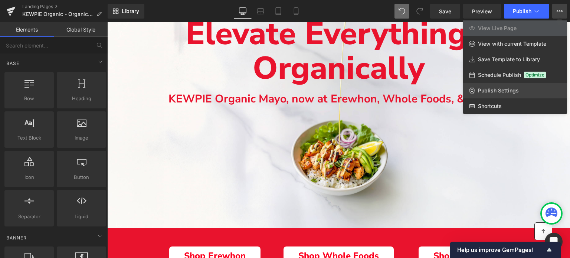
click at [499, 88] on span "Publish Settings" at bounding box center [498, 90] width 41 height 7
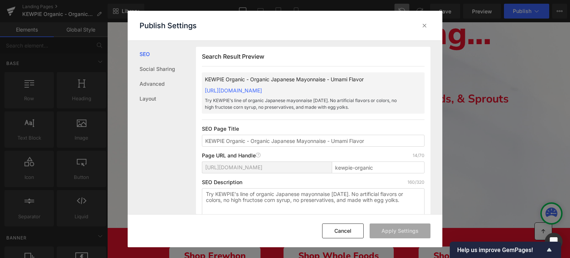
scroll to position [0, 0]
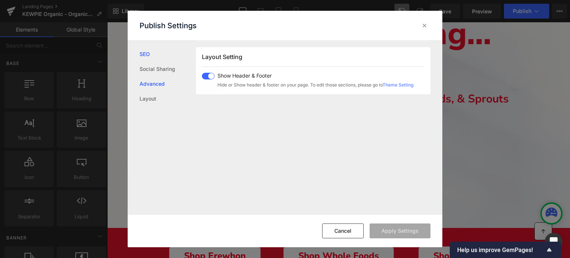
click at [147, 78] on link "Advanced" at bounding box center [168, 83] width 56 height 15
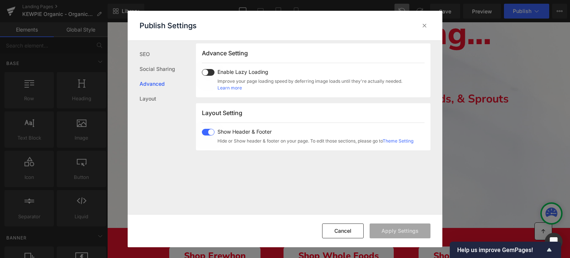
scroll to position [396, 0]
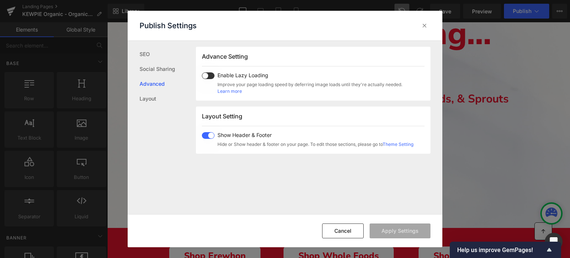
click at [420, 32] on div "Publish Settings" at bounding box center [285, 26] width 315 height 30
click at [428, 25] on icon at bounding box center [424, 25] width 7 height 7
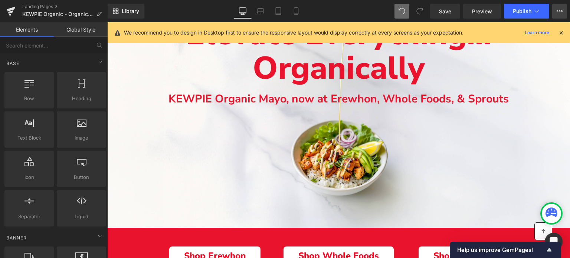
click at [561, 12] on icon at bounding box center [560, 11] width 6 height 6
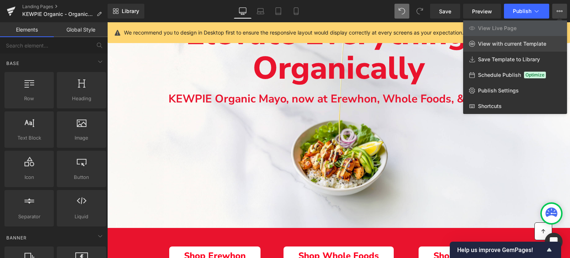
click at [530, 41] on span "View with current Template" at bounding box center [512, 43] width 68 height 7
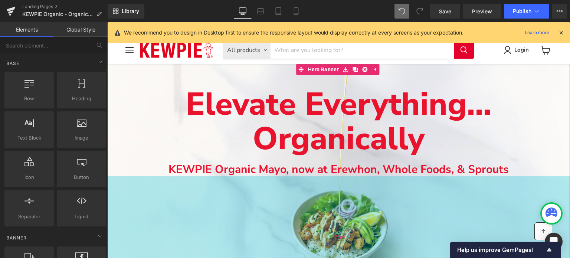
scroll to position [0, 0]
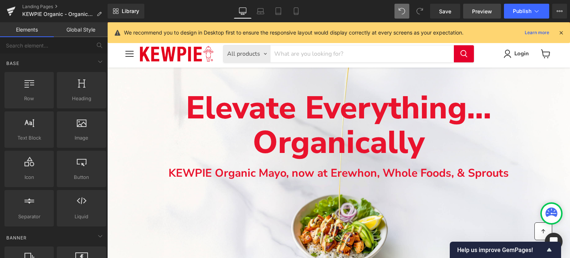
click at [486, 10] on span "Preview" at bounding box center [482, 11] width 20 height 8
click at [291, 12] on link "Mobile" at bounding box center [296, 11] width 18 height 15
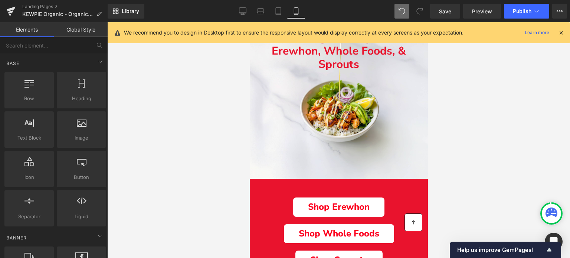
scroll to position [111, 0]
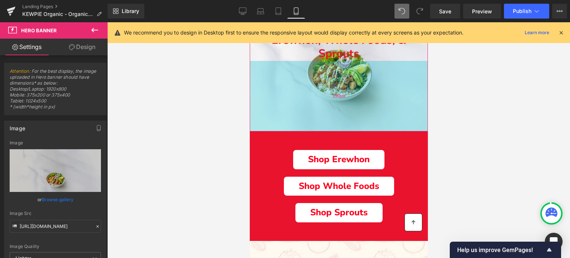
drag, startPoint x: 272, startPoint y: 157, endPoint x: 273, endPoint y: 120, distance: 36.8
click at [273, 120] on div "190px" at bounding box center [338, 96] width 178 height 71
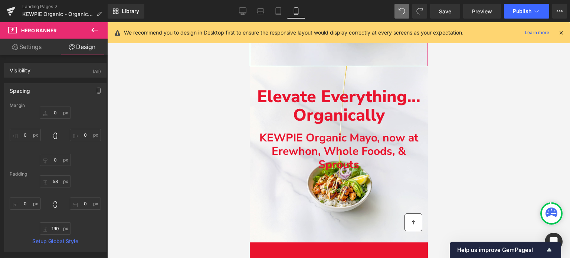
scroll to position [297, 0]
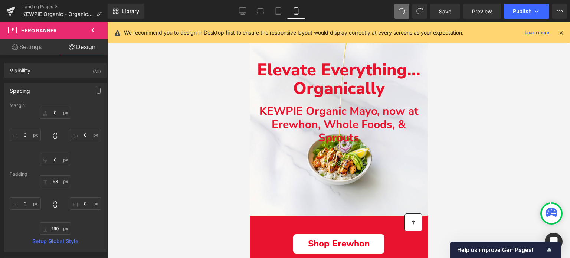
click at [419, 3] on div "Library Mobile Desktop Laptop Tablet Mobile Save Preview Publish Scheduled View…" at bounding box center [339, 11] width 463 height 22
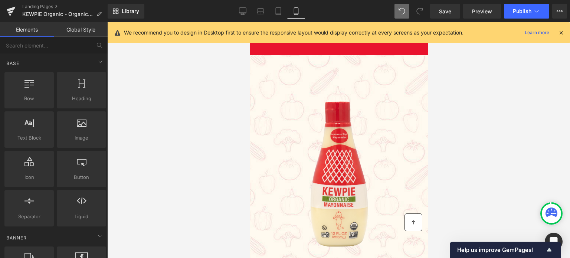
scroll to position [223, 0]
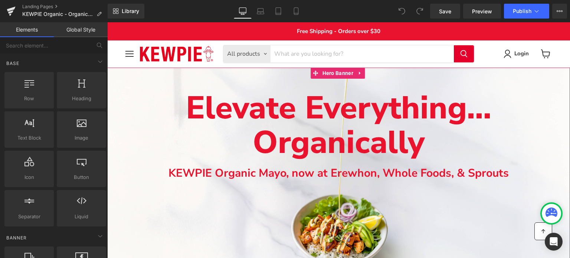
click at [135, 75] on div "Main content" at bounding box center [338, 185] width 463 height 235
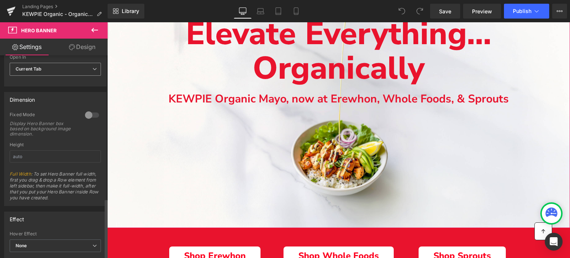
scroll to position [295, 0]
click at [76, 50] on link "Design" at bounding box center [82, 47] width 54 height 17
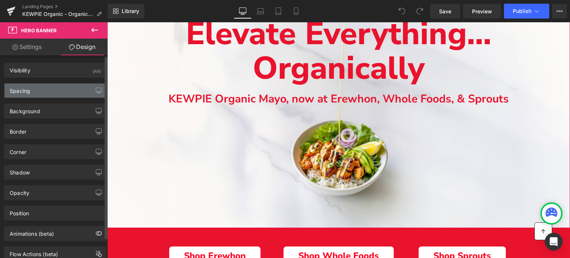
click at [33, 90] on div "Spacing" at bounding box center [55, 91] width 102 height 14
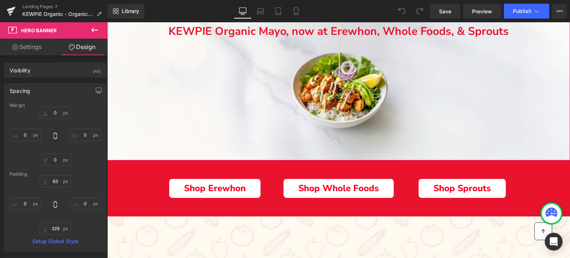
scroll to position [148, 0]
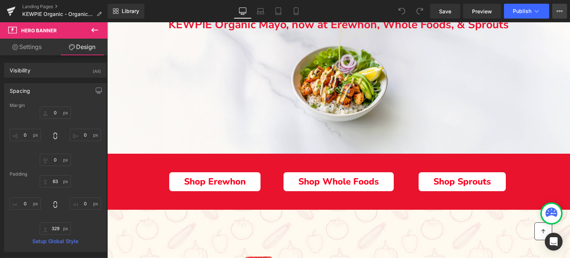
click at [559, 11] on icon at bounding box center [560, 11] width 6 height 6
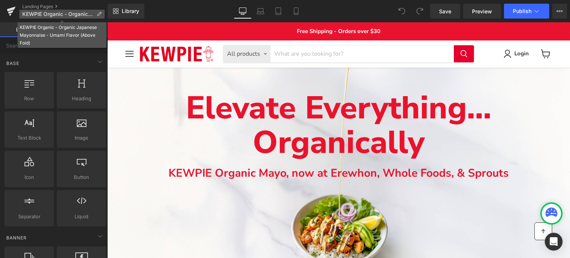
click at [67, 12] on span "KEWPIE Organic - Organic Japanese Mayonnaise - Umami Flavor (Above Fold)" at bounding box center [57, 14] width 71 height 6
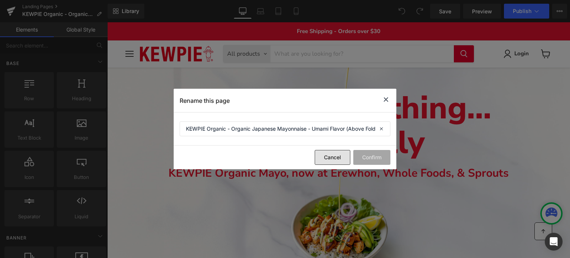
click at [325, 155] on button "Cancel" at bounding box center [333, 157] width 36 height 15
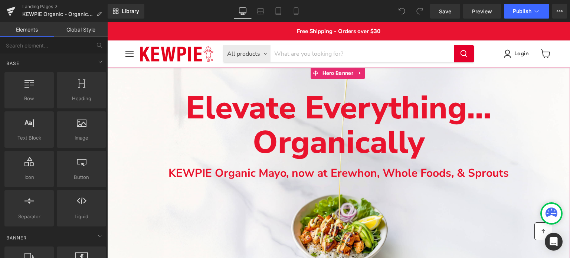
click at [179, 77] on div "Main content" at bounding box center [338, 185] width 463 height 235
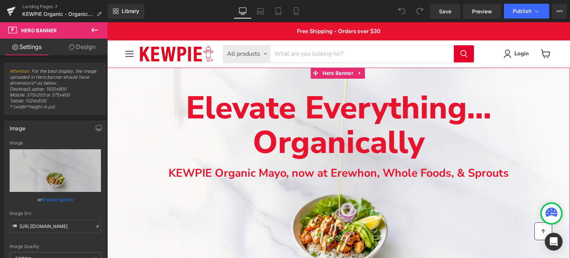
click at [197, 81] on div "Main content" at bounding box center [338, 185] width 463 height 235
click at [285, 81] on div "Main content" at bounding box center [338, 185] width 463 height 235
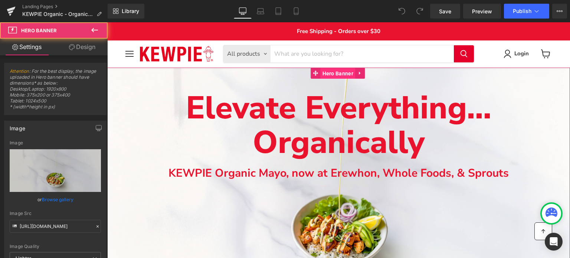
click at [336, 71] on span "Hero Banner" at bounding box center [338, 73] width 35 height 11
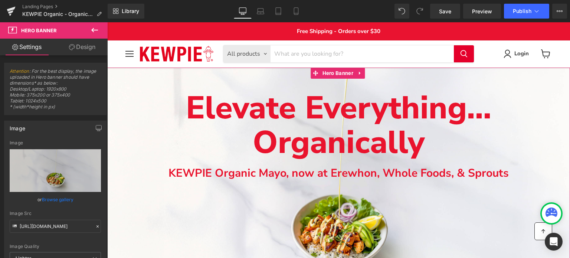
click at [419, 150] on span "Organically" at bounding box center [339, 142] width 172 height 43
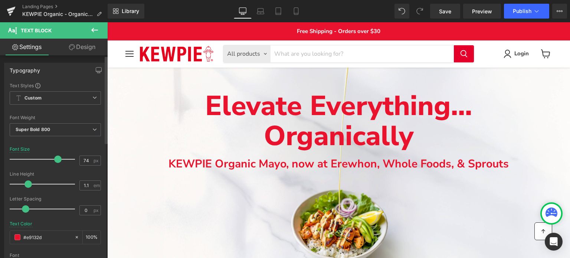
drag, startPoint x: 62, startPoint y: 157, endPoint x: 56, endPoint y: 160, distance: 7.3
click at [56, 160] on span at bounding box center [57, 159] width 7 height 7
click at [88, 159] on input "74" at bounding box center [86, 160] width 13 height 9
type input "70"
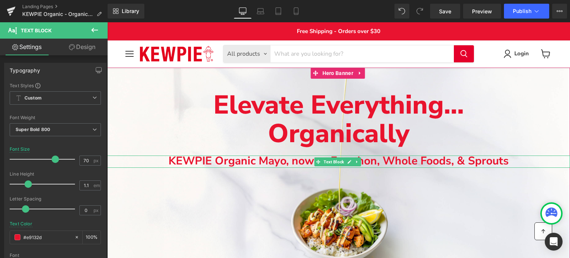
click at [213, 164] on b "KEWPIE Organic Mayo, now at Erewhon, Whole Foods, & Sprouts" at bounding box center [339, 160] width 340 height 15
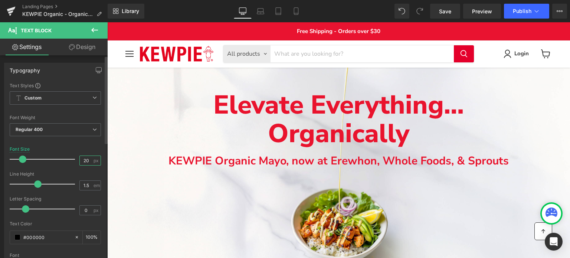
click at [81, 160] on input "20" at bounding box center [86, 160] width 13 height 9
type input "18"
click at [74, 148] on div "Font Size 18 px" at bounding box center [55, 159] width 91 height 25
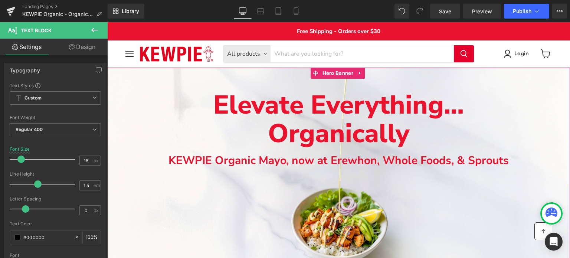
click at [281, 84] on div "Main content" at bounding box center [338, 179] width 463 height 222
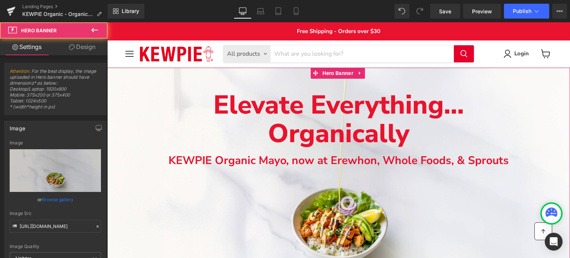
click at [180, 84] on div "Main content" at bounding box center [338, 179] width 463 height 222
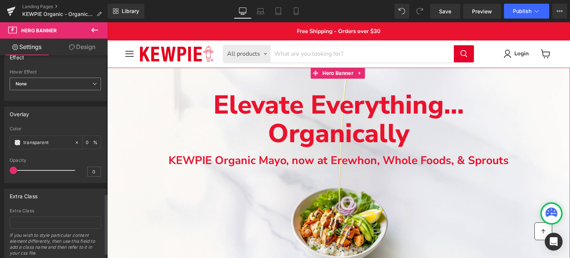
scroll to position [481, 0]
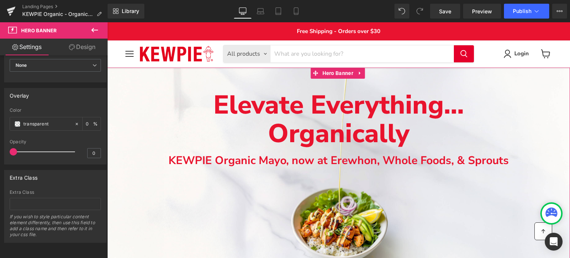
drag, startPoint x: 77, startPoint y: 48, endPoint x: 52, endPoint y: 90, distance: 48.8
click at [77, 48] on link "Design" at bounding box center [82, 47] width 54 height 17
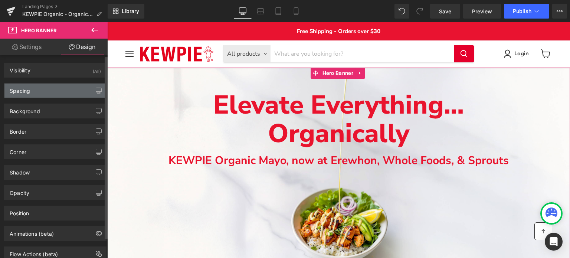
click at [32, 91] on div "Spacing" at bounding box center [55, 91] width 102 height 14
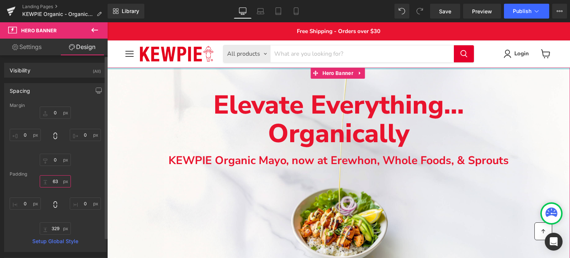
click at [53, 181] on input "63" at bounding box center [55, 181] width 31 height 12
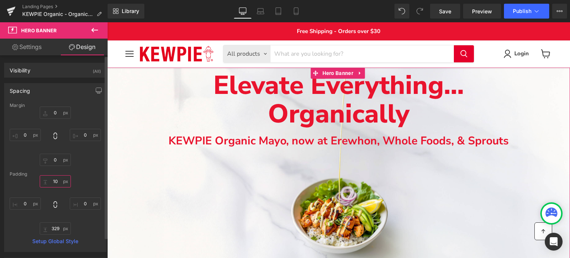
click at [53, 181] on input "10" at bounding box center [55, 181] width 31 height 12
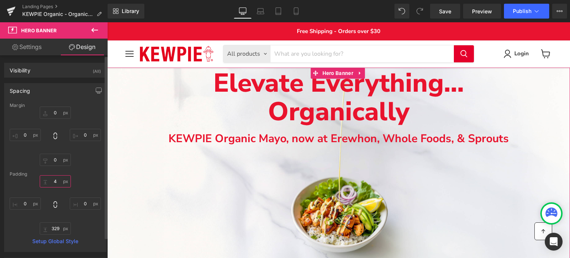
type input "45"
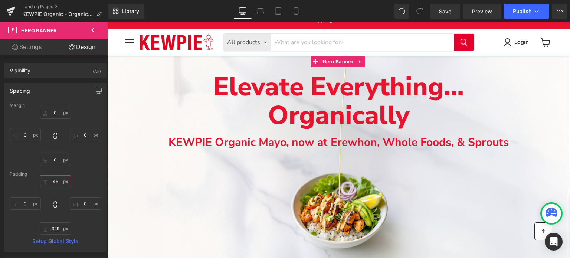
scroll to position [74, 0]
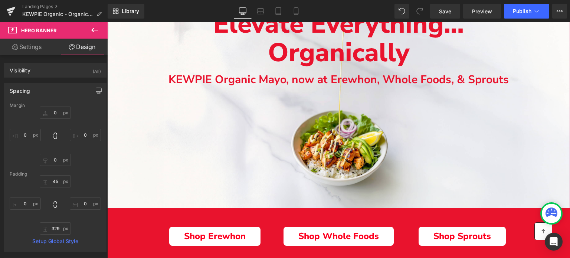
click at [151, 196] on div "Main content" at bounding box center [338, 100] width 463 height 215
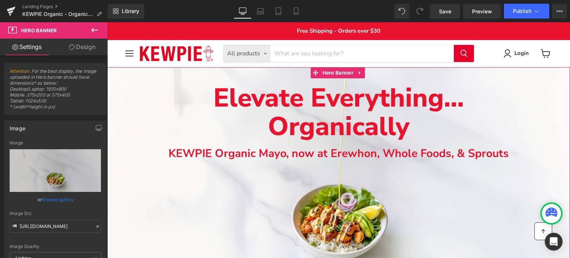
scroll to position [0, 0]
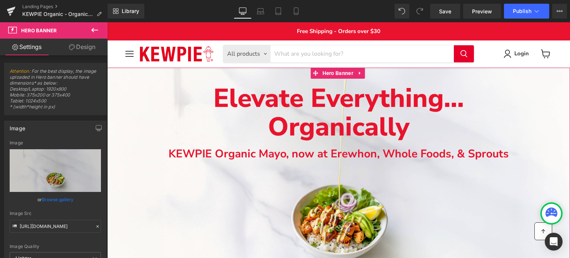
click at [171, 91] on p "Elevate Everything..." at bounding box center [338, 98] width 463 height 29
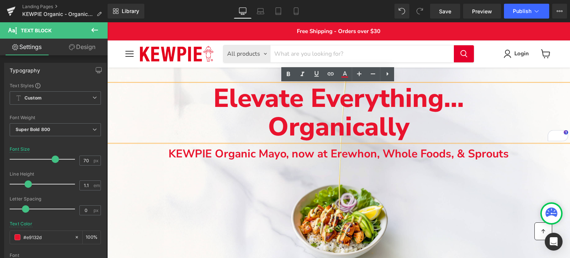
click at [153, 187] on div "Main content" at bounding box center [338, 175] width 463 height 215
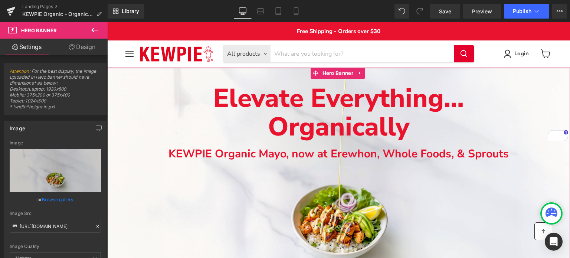
click at [79, 47] on link "Design" at bounding box center [82, 47] width 54 height 17
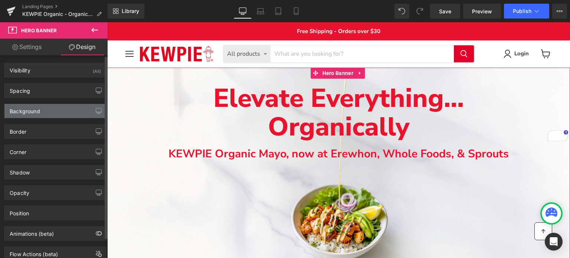
type input "0"
type input "45"
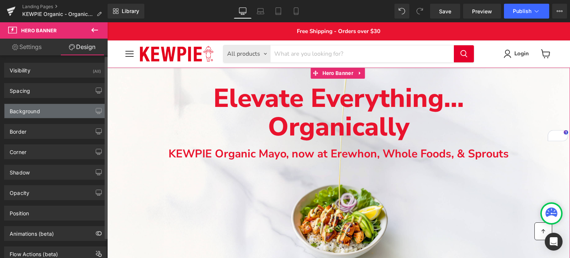
type input "0"
type input "329"
type input "0"
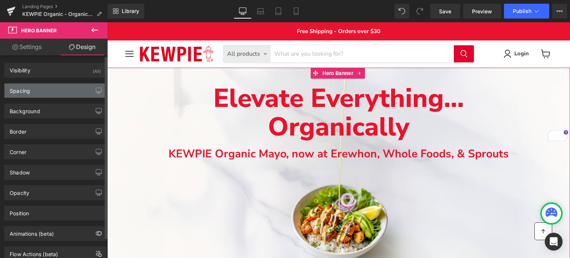
click at [40, 90] on div "Spacing" at bounding box center [55, 91] width 102 height 14
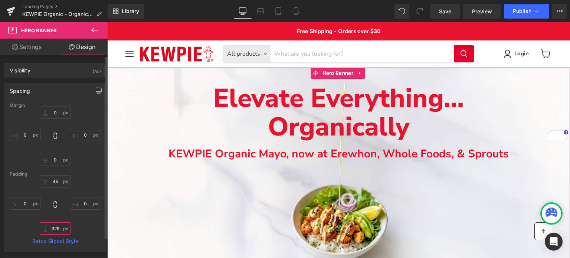
click at [52, 232] on input "329" at bounding box center [55, 228] width 31 height 12
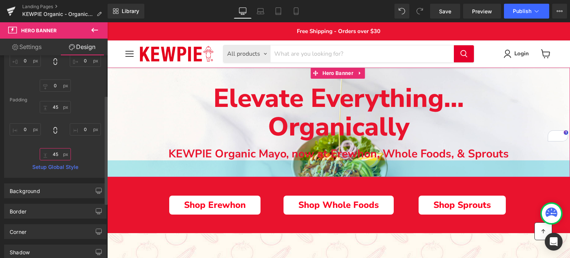
click at [53, 151] on input "45" at bounding box center [55, 154] width 31 height 12
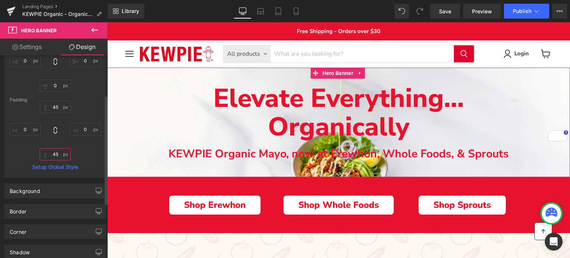
type input "4"
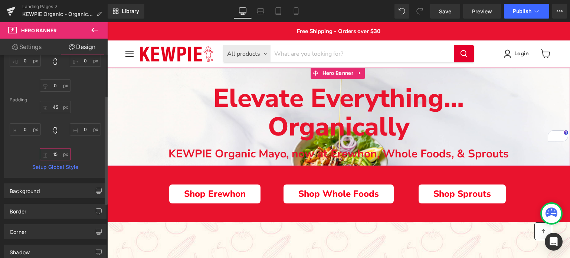
type input "1"
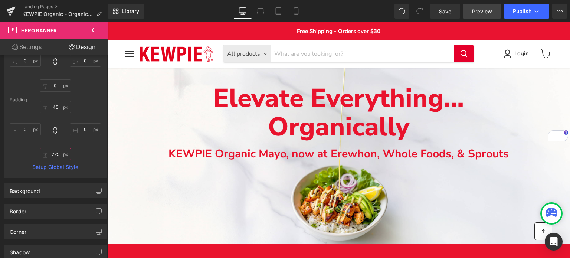
type input "225"
click at [484, 12] on span "Preview" at bounding box center [482, 11] width 20 height 8
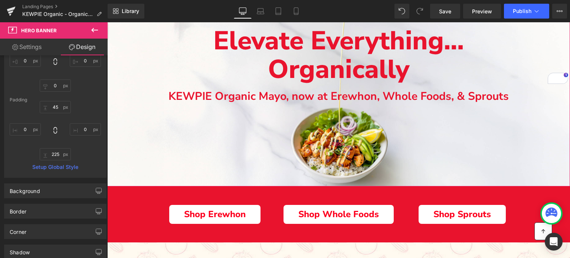
scroll to position [37, 0]
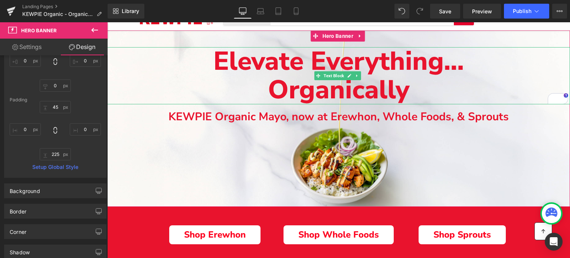
click at [221, 62] on span "Elevate Everything..." at bounding box center [338, 61] width 251 height 36
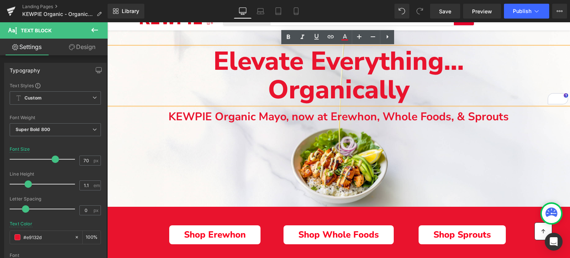
click at [215, 65] on span "Elevate Everything..." at bounding box center [338, 61] width 251 height 36
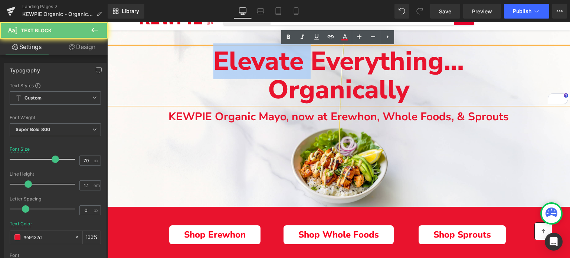
click at [215, 65] on span "Elevate Everything..." at bounding box center [338, 61] width 251 height 36
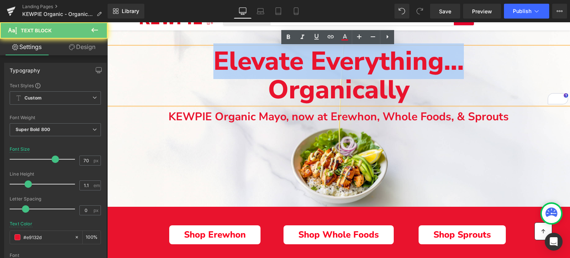
click at [215, 65] on span "Elevate Everything..." at bounding box center [338, 61] width 251 height 36
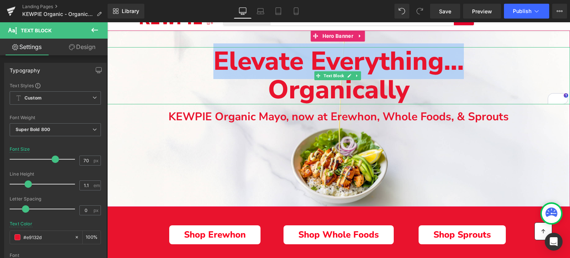
click at [175, 98] on p "Organically" at bounding box center [338, 90] width 463 height 29
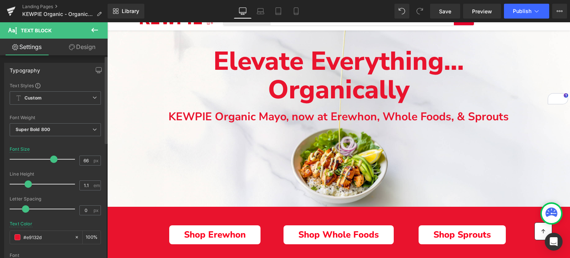
type input "65"
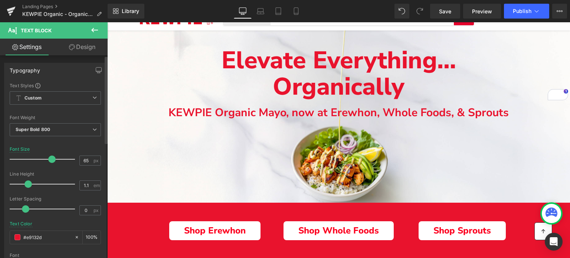
click at [50, 159] on span at bounding box center [51, 159] width 7 height 7
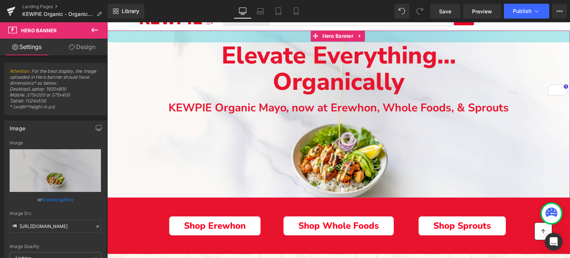
drag, startPoint x: 165, startPoint y: 42, endPoint x: 163, endPoint y: 37, distance: 5.5
click at [163, 37] on div "32px" at bounding box center [338, 36] width 463 height 12
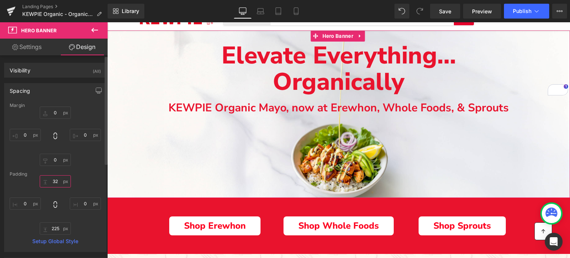
click at [56, 178] on input "32" at bounding box center [55, 181] width 31 height 12
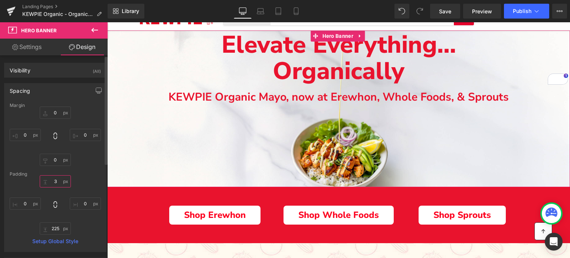
type input "30"
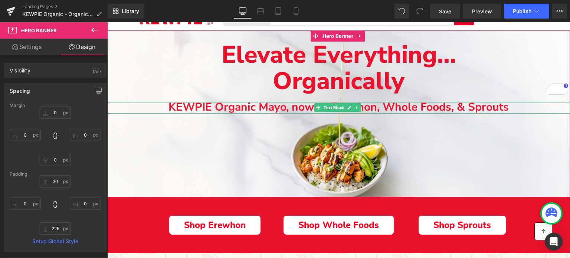
click at [190, 105] on b "KEWPIE Organic Mayo, now at Erewhon, Whole Foods, & Sprouts" at bounding box center [339, 106] width 340 height 15
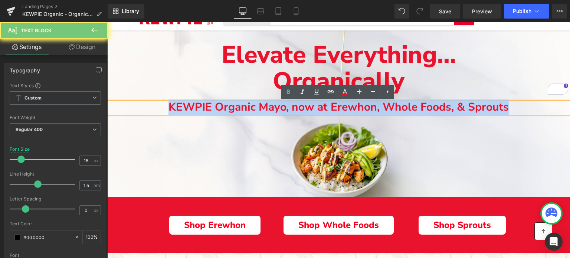
click at [190, 105] on b "KEWPIE Organic Mayo, now at Erewhon, Whole Foods, & Sprouts" at bounding box center [339, 106] width 340 height 15
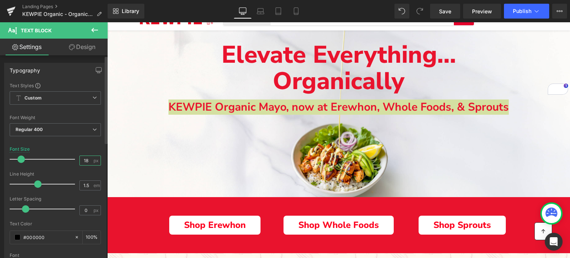
click at [85, 159] on input "18" at bounding box center [86, 160] width 13 height 9
click at [78, 148] on div "Font Size 16 px" at bounding box center [55, 159] width 91 height 25
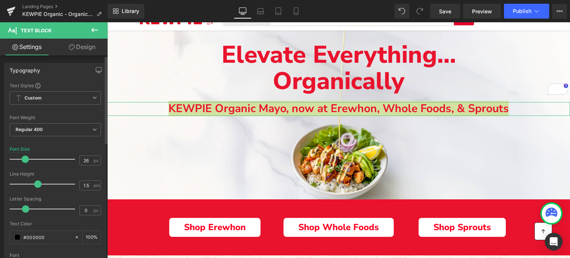
type input "28"
drag, startPoint x: 18, startPoint y: 159, endPoint x: 25, endPoint y: 161, distance: 7.7
click at [25, 161] on span at bounding box center [27, 159] width 7 height 7
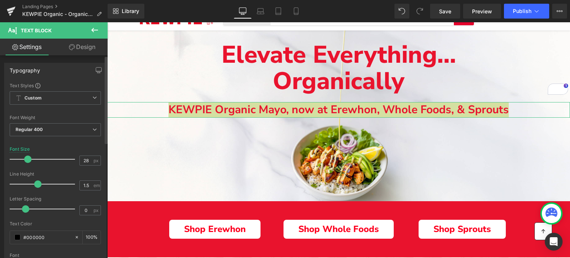
click at [65, 140] on div at bounding box center [55, 142] width 91 height 5
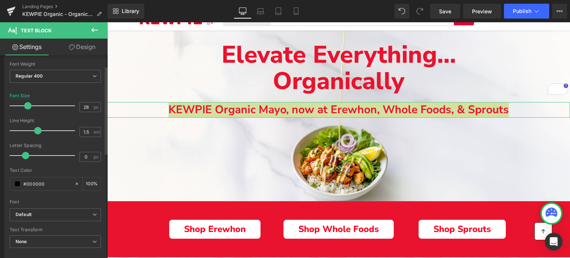
scroll to position [0, 0]
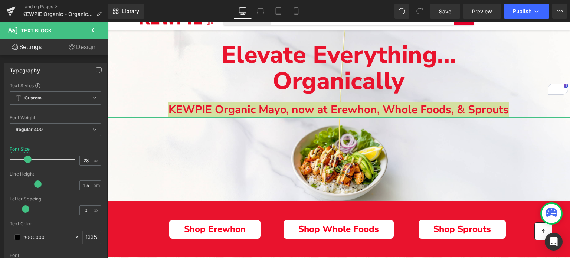
click at [91, 49] on link "Design" at bounding box center [82, 47] width 54 height 17
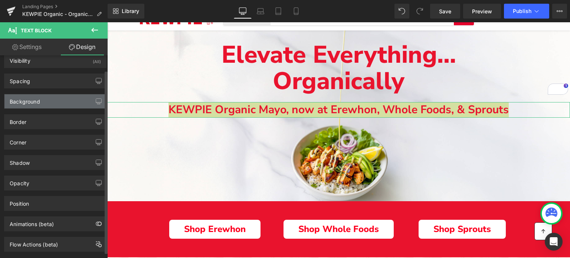
scroll to position [22, 0]
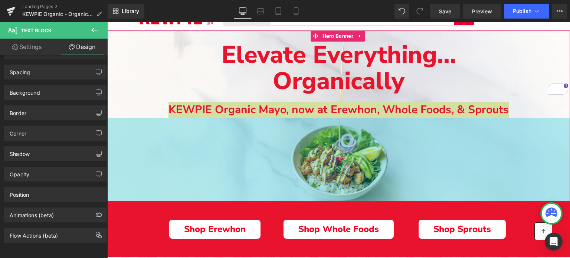
click at [131, 129] on div "225px" at bounding box center [338, 160] width 463 height 84
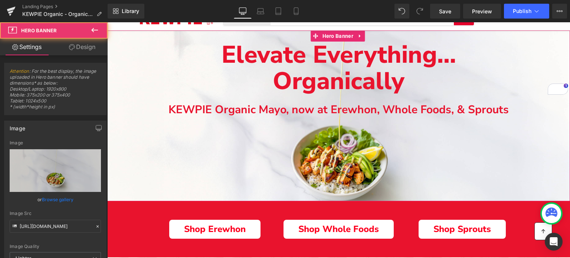
click at [140, 99] on span "Elevate Everything... Organically Text Block KEWPIE Organic Mayo, now at Erewho…" at bounding box center [338, 80] width 463 height 76
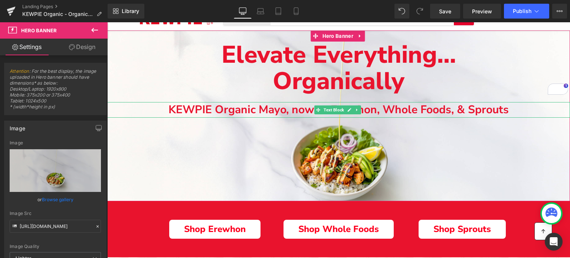
click at [183, 110] on b "KEWPIE Organic Mayo, now at Erewhon, Whole Foods, & Sprouts" at bounding box center [339, 109] width 340 height 15
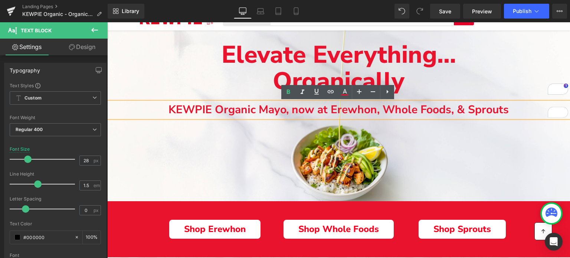
click at [183, 110] on b "KEWPIE Organic Mayo, now at Erewhon, Whole Foods, & Sprouts" at bounding box center [339, 109] width 340 height 15
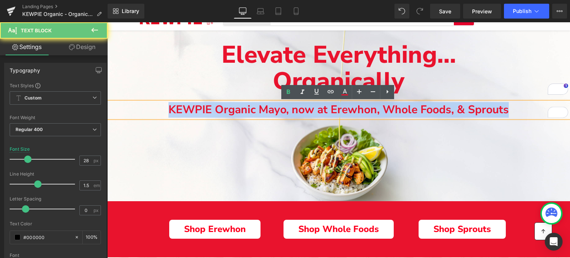
click at [183, 110] on b "KEWPIE Organic Mayo, now at Erewhon, Whole Foods, & Sprouts" at bounding box center [339, 109] width 340 height 15
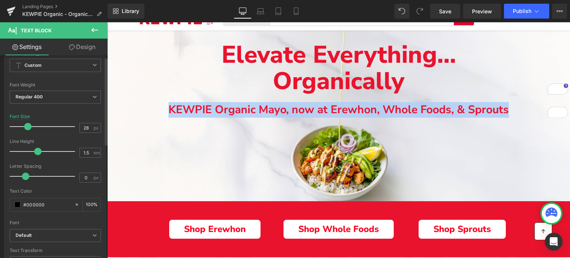
scroll to position [37, 0]
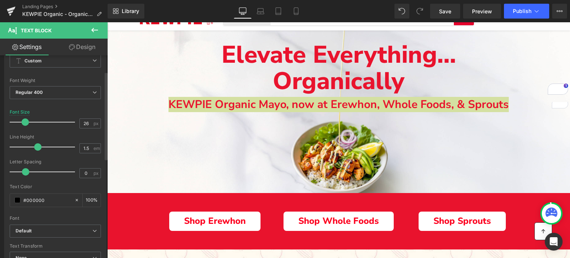
type input "27"
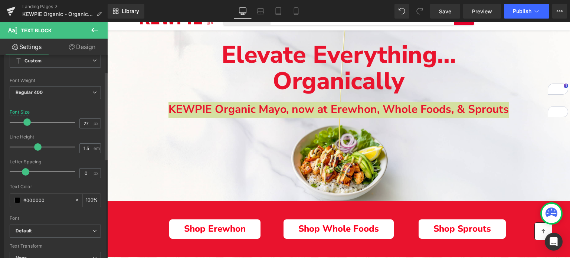
click at [27, 121] on span at bounding box center [26, 121] width 7 height 7
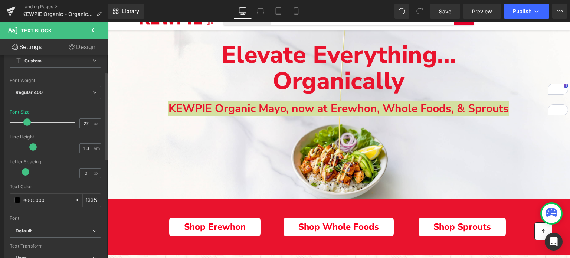
type input "1.2"
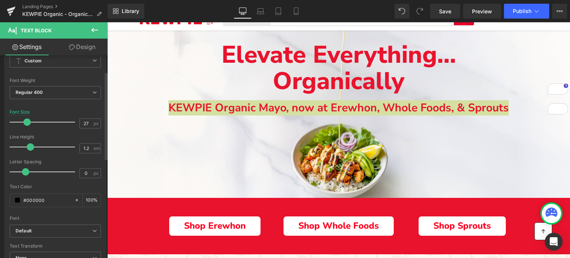
drag, startPoint x: 37, startPoint y: 145, endPoint x: 30, endPoint y: 142, distance: 7.3
click at [30, 142] on div at bounding box center [44, 147] width 62 height 15
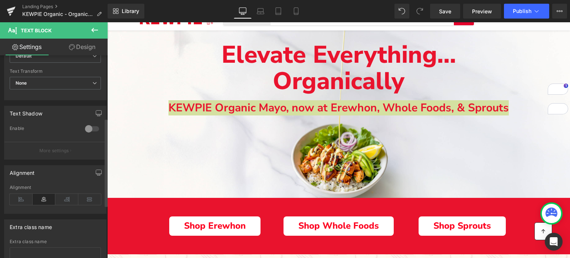
scroll to position [117, 0]
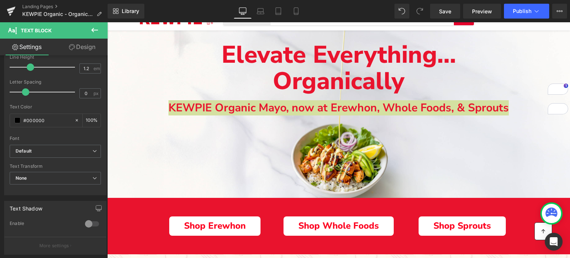
click at [82, 49] on link "Design" at bounding box center [82, 47] width 54 height 17
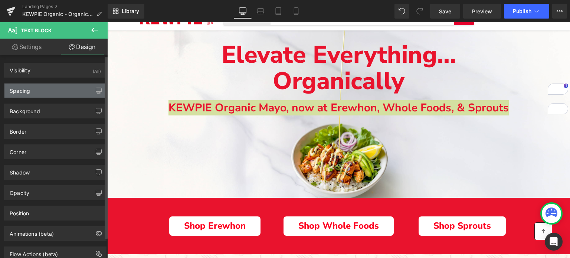
click at [40, 89] on div "Spacing" at bounding box center [55, 91] width 102 height 14
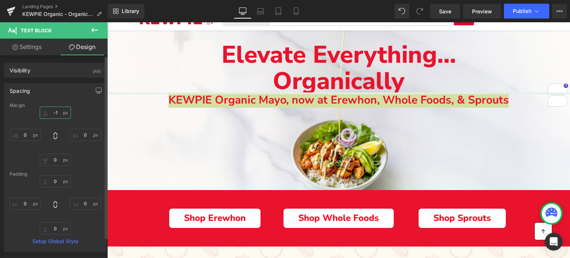
click at [40, 116] on input "-1" at bounding box center [55, 113] width 31 height 12
click at [48, 99] on div "Spacing Margin -1px -1 0px 0 0px 0 0px 0 Padding 0px 0 0px 0 0px 0 0px 0 Setup …" at bounding box center [55, 167] width 102 height 169
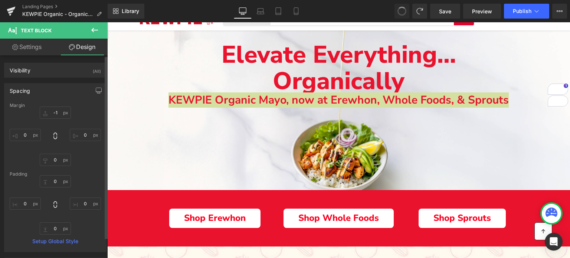
type input "20"
type input "0"
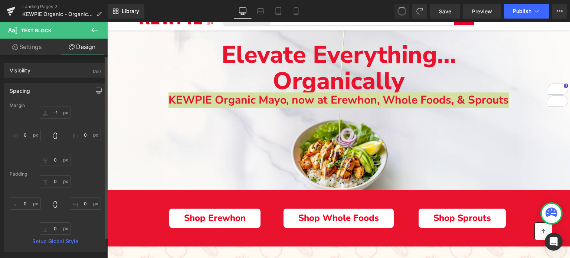
type input "0"
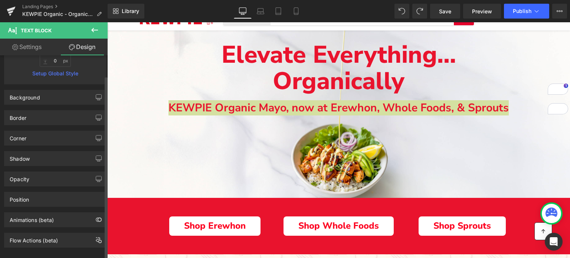
scroll to position [177, 0]
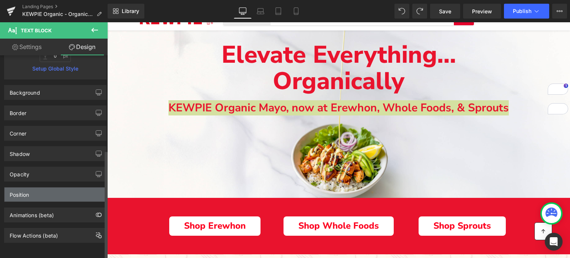
click at [42, 192] on div "Position" at bounding box center [55, 194] width 102 height 14
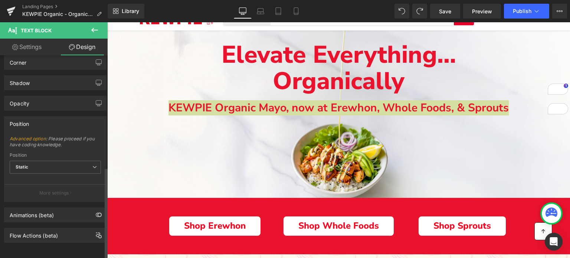
scroll to position [247, 0]
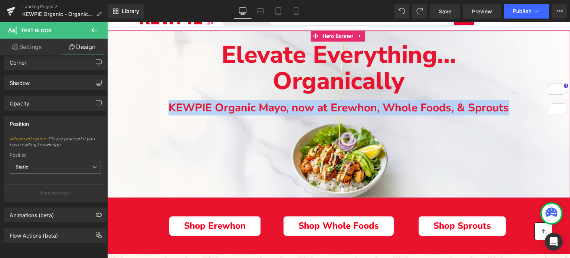
click at [506, 69] on p "Organically" at bounding box center [338, 81] width 463 height 27
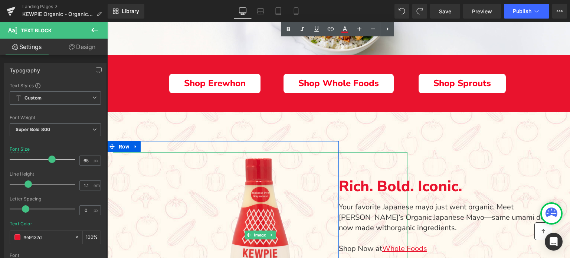
scroll to position [74, 0]
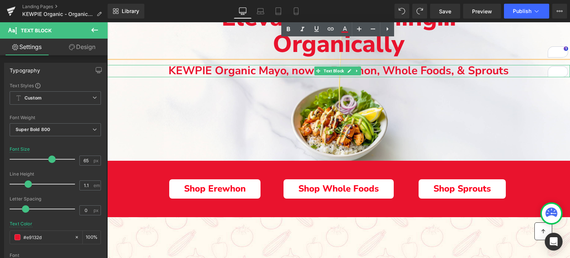
click at [302, 68] on b "KEWPIE Organic Mayo, now at Erewhon, Whole Foods, & Sprouts" at bounding box center [339, 70] width 340 height 15
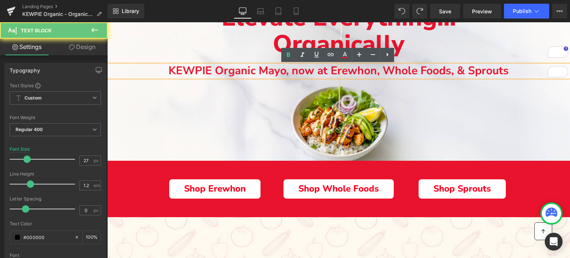
click at [294, 72] on b "KEWPIE Organic Mayo, now at Erewhon, Whole Foods, & Sprouts" at bounding box center [339, 70] width 340 height 15
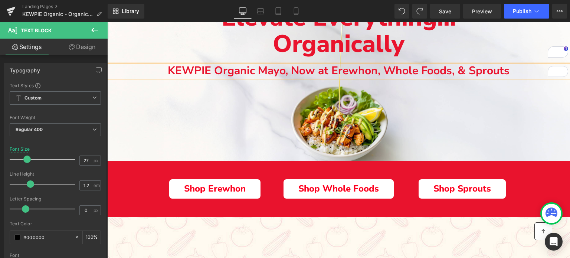
click at [425, 138] on div "Main content" at bounding box center [338, 76] width 463 height 167
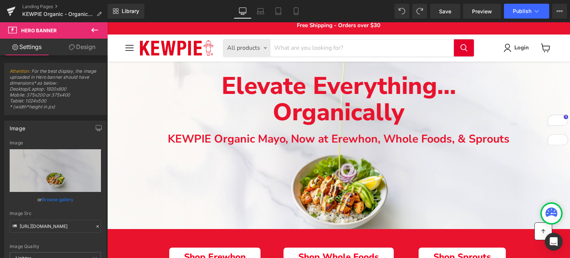
scroll to position [0, 0]
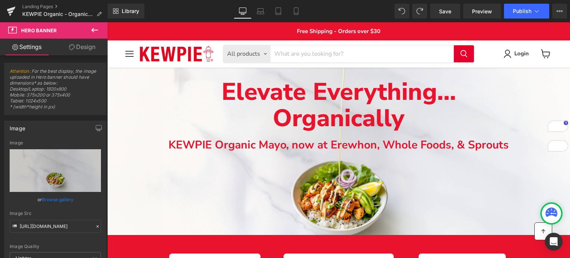
click at [91, 29] on icon at bounding box center [94, 30] width 9 height 9
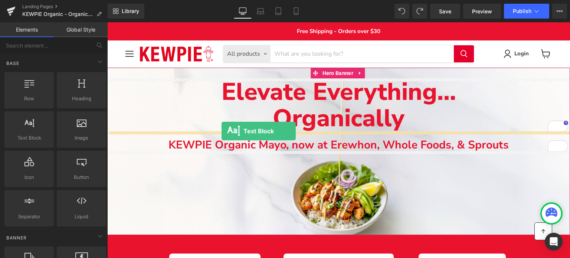
drag, startPoint x: 144, startPoint y: 154, endPoint x: 222, endPoint y: 131, distance: 80.6
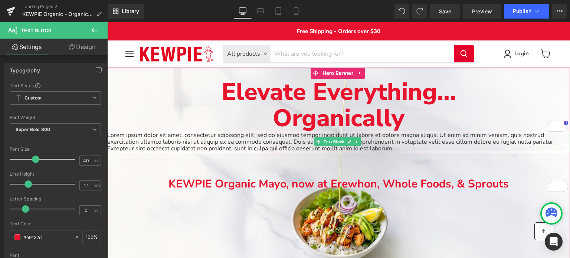
click at [236, 146] on p "Lorem ipsum dolor sit amet, consectetur adipiscing elit, sed do eiusmod tempor …" at bounding box center [338, 142] width 463 height 20
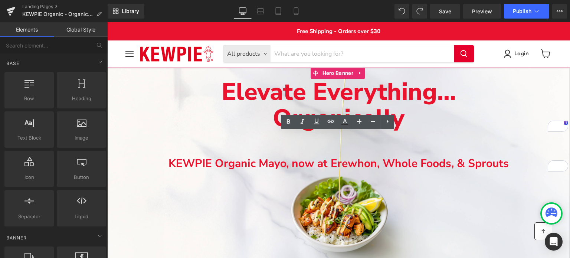
click at [257, 139] on span "Elevate Everything... Organically Text Block KEWPIE Organic Mayo, now at Erewho…" at bounding box center [338, 131] width 463 height 104
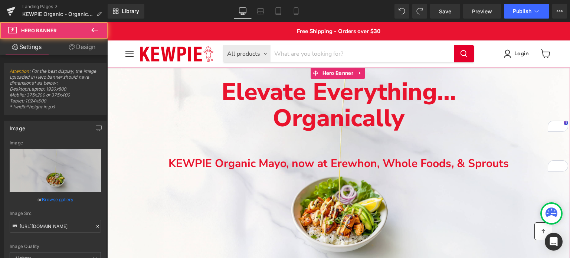
click at [257, 139] on span "Elevate Everything... Organically Text Block KEWPIE Organic Mayo, now at Erewho…" at bounding box center [338, 131] width 463 height 104
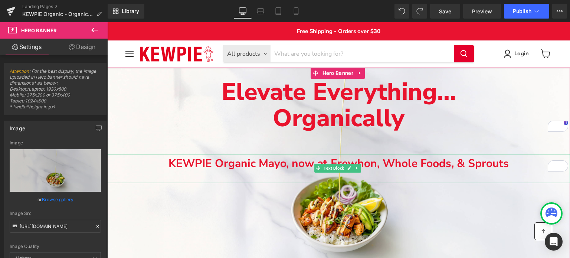
click at [272, 153] on font "KEWPIE Organic Mayo, now at Erewhon, Whole Foods, & Sprouts" at bounding box center [339, 162] width 340 height 20
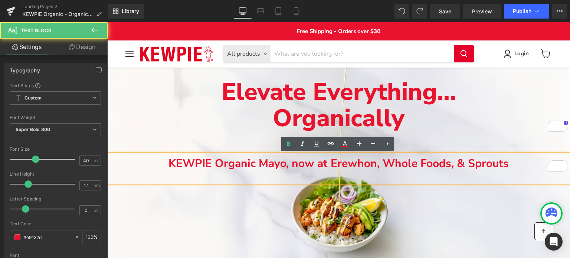
click at [264, 163] on b "KEWPIE Organic Mayo, now at Erewhon, Whole Foods, & Sprouts" at bounding box center [339, 163] width 340 height 15
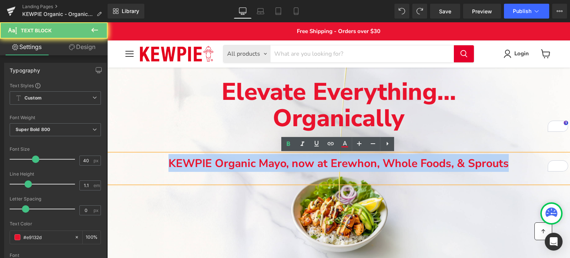
click at [264, 163] on b "KEWPIE Organic Mayo, now at Erewhon, Whole Foods, & Sprouts" at bounding box center [339, 163] width 340 height 15
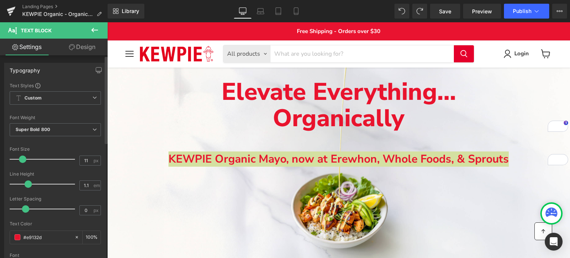
type input "6"
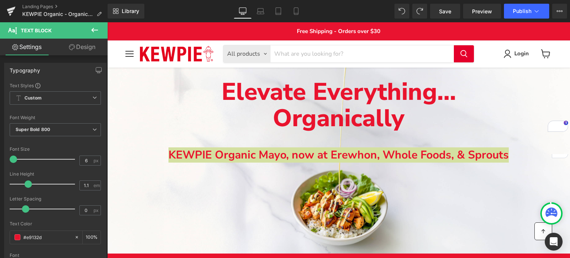
drag, startPoint x: 31, startPoint y: 162, endPoint x: -1, endPoint y: 158, distance: 32.9
click at [0, 158] on html "Text Block You are previewing how the will restyle your page. You can not edit …" at bounding box center [285, 129] width 570 height 258
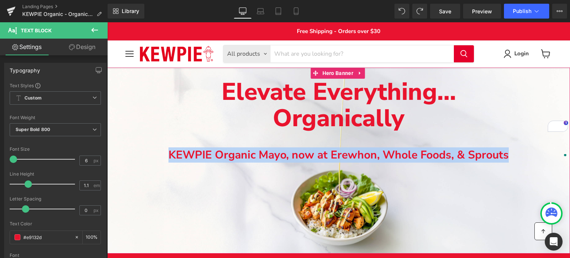
click at [160, 141] on span "Elevate Everything... Organically Text Block KEWPIE Organic Mayo, now at Erewho…" at bounding box center [338, 125] width 463 height 92
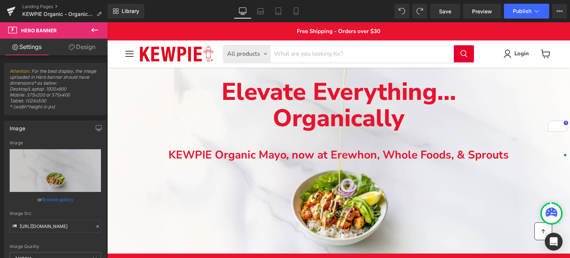
click at [395, 10] on div "Library Desktop Desktop Laptop Tablet Mobile Save Preview Publish Scheduled Vie…" at bounding box center [339, 11] width 463 height 15
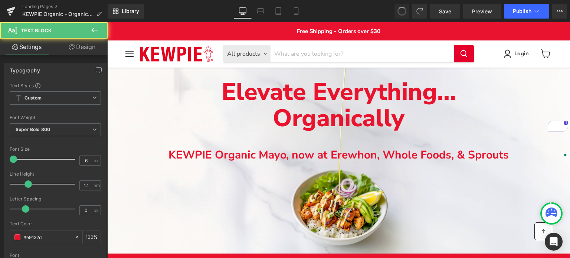
type input "40"
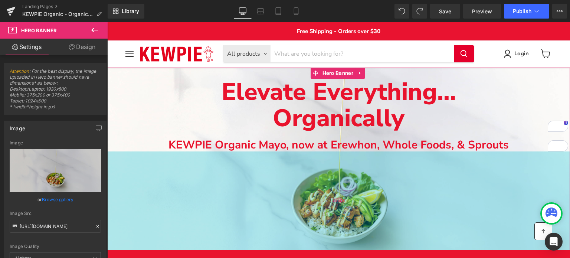
drag, startPoint x: 405, startPoint y: 223, endPoint x: 405, endPoint y: 239, distance: 15.2
click at [405, 239] on div "266px" at bounding box center [338, 200] width 463 height 99
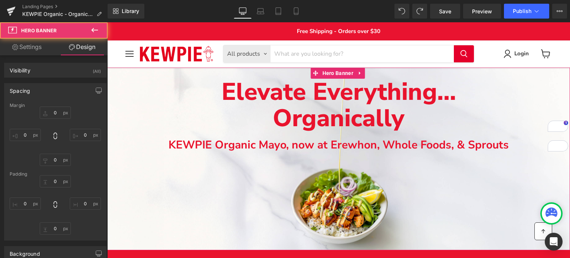
type input "0"
type input "30"
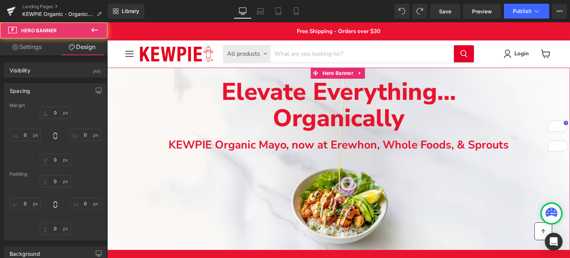
type input "0"
type input "266"
type input "0"
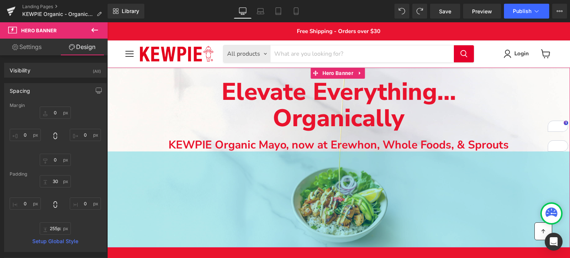
type input "254px"
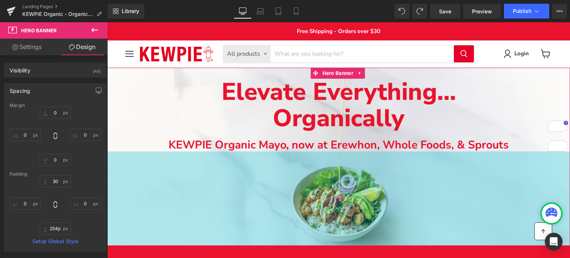
drag, startPoint x: 389, startPoint y: 157, endPoint x: 386, endPoint y: 153, distance: 5.4
click at [386, 153] on div "254px" at bounding box center [338, 198] width 463 height 94
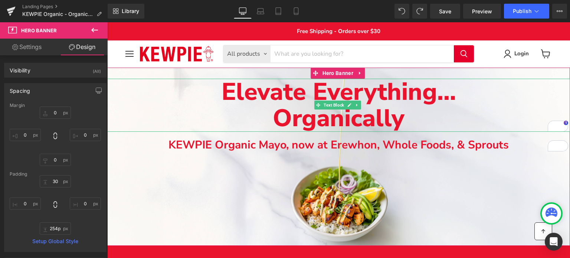
click at [497, 114] on p "Organically" at bounding box center [338, 118] width 463 height 27
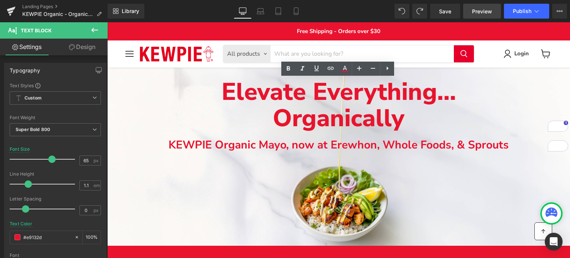
click at [487, 10] on span "Preview" at bounding box center [482, 11] width 20 height 8
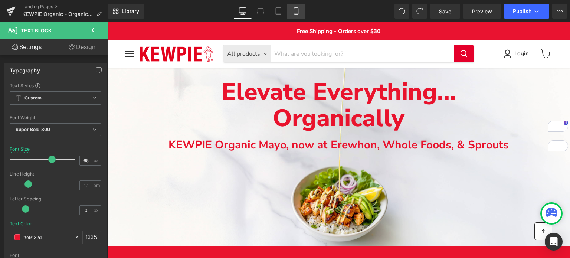
click at [296, 13] on icon at bounding box center [296, 13] width 4 height 0
type input "45"
type input "100"
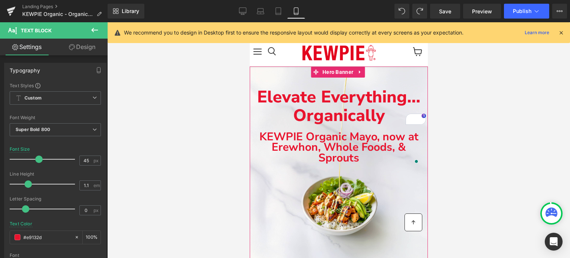
click at [363, 149] on b "KEWPIE Organic Mayo, now at Erewhon, Whole Foods, & Sprouts" at bounding box center [338, 147] width 159 height 36
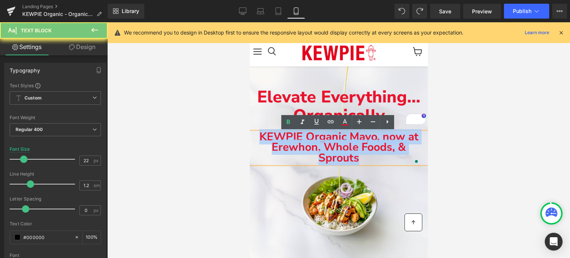
click at [363, 149] on b "KEWPIE Organic Mayo, now at Erewhon, Whole Foods, & Sprouts" at bounding box center [338, 147] width 159 height 36
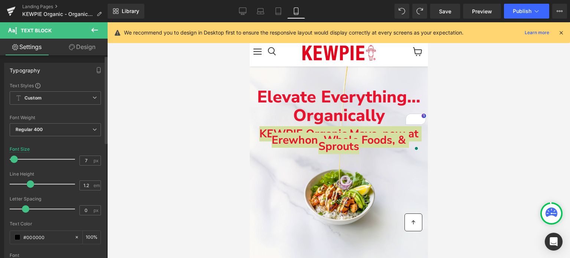
type input "6"
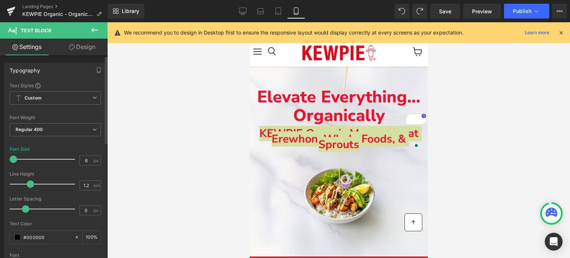
drag, startPoint x: 23, startPoint y: 157, endPoint x: 17, endPoint y: 158, distance: 5.6
click at [10, 159] on span at bounding box center [13, 159] width 7 height 7
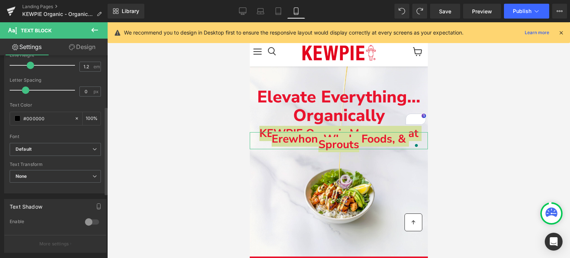
scroll to position [117, 0]
click at [76, 47] on link "Design" at bounding box center [82, 47] width 54 height 17
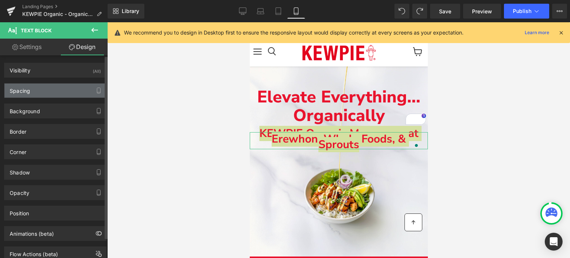
click at [52, 88] on div "Spacing" at bounding box center [55, 91] width 102 height 14
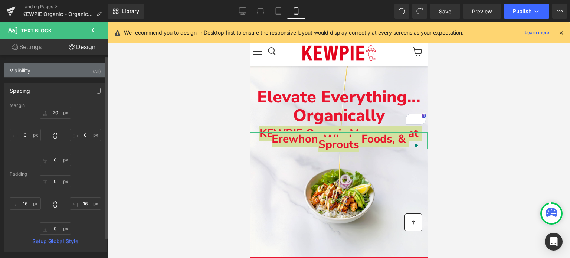
click at [51, 71] on div "Visibility (All)" at bounding box center [55, 70] width 102 height 14
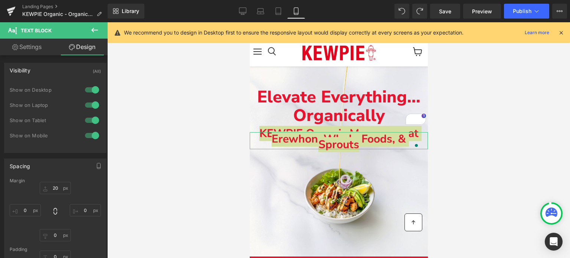
click at [34, 46] on link "Settings" at bounding box center [27, 47] width 54 height 17
type input "100"
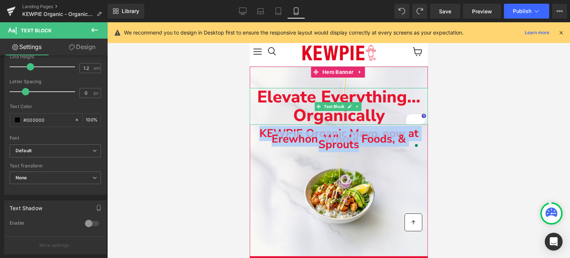
click at [281, 98] on span "Elevate Everything..." at bounding box center [338, 97] width 163 height 23
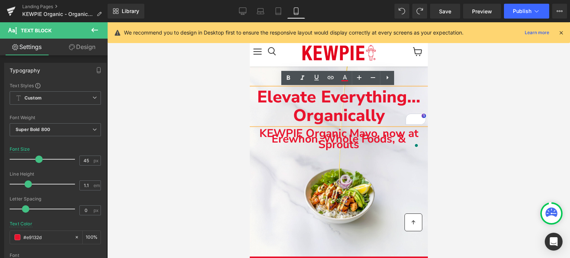
click at [259, 93] on span "Elevate Everything..." at bounding box center [338, 97] width 163 height 23
click at [295, 141] on b "KEWPIE Organic Mayo, now at Erewhon, Whole Foods, & Sprouts" at bounding box center [338, 139] width 159 height 26
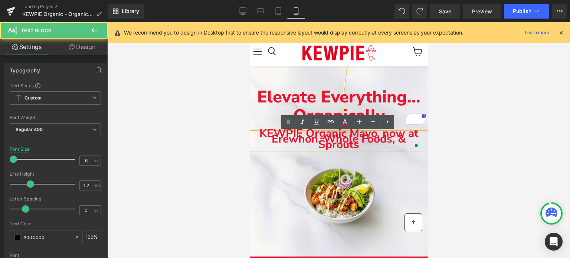
click at [295, 141] on b "KEWPIE Organic Mayo, now at Erewhon, Whole Foods, & Sprouts" at bounding box center [338, 139] width 159 height 26
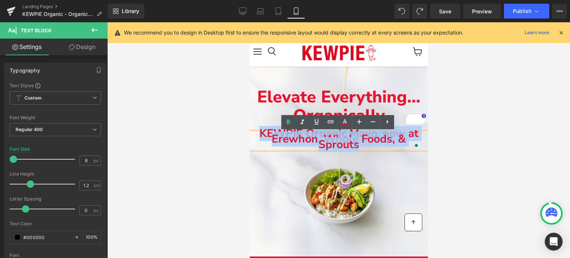
click at [295, 141] on b "KEWPIE Organic Mayo, now at Erewhon, Whole Foods, & Sprouts" at bounding box center [338, 139] width 159 height 26
copy b "KEWPIE Organic Mayo, now at Erewhon, Whole Foods, & Sprouts"
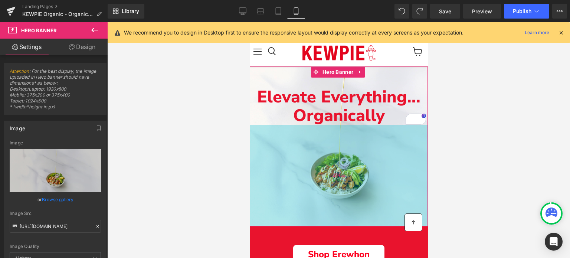
drag, startPoint x: 324, startPoint y: 138, endPoint x: 322, endPoint y: 132, distance: 5.8
click at [322, 132] on div "274px" at bounding box center [338, 176] width 178 height 102
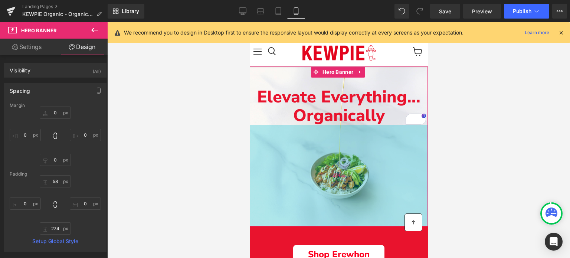
click at [288, 131] on div "274px" at bounding box center [338, 176] width 178 height 102
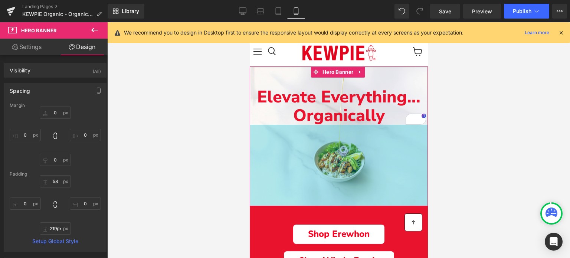
drag, startPoint x: 299, startPoint y: 129, endPoint x: 313, endPoint y: 109, distance: 24.6
click at [313, 109] on div "Elevate Everything... Organically Text Block Hero Banner 219px" at bounding box center [338, 136] width 178 height 140
click at [383, 197] on div "219px" at bounding box center [338, 165] width 178 height 81
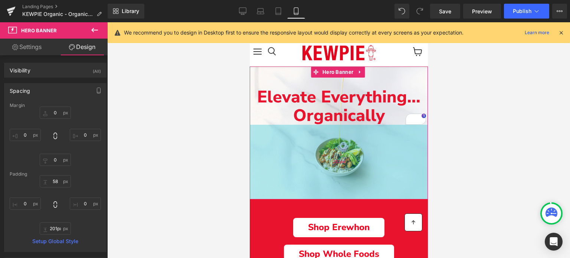
drag, startPoint x: 383, startPoint y: 197, endPoint x: 382, endPoint y: 190, distance: 6.8
click at [382, 190] on div "201px" at bounding box center [338, 162] width 178 height 75
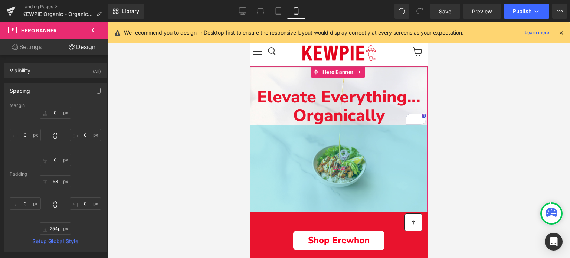
type input "256px"
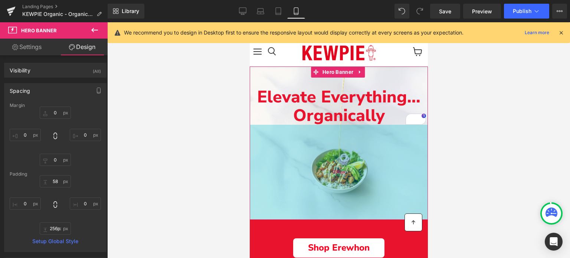
drag, startPoint x: 393, startPoint y: 186, endPoint x: 392, endPoint y: 206, distance: 20.4
click at [392, 206] on div "256px" at bounding box center [338, 172] width 178 height 95
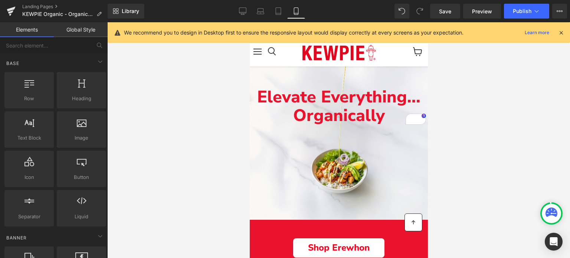
click at [215, 112] on div at bounding box center [338, 140] width 463 height 236
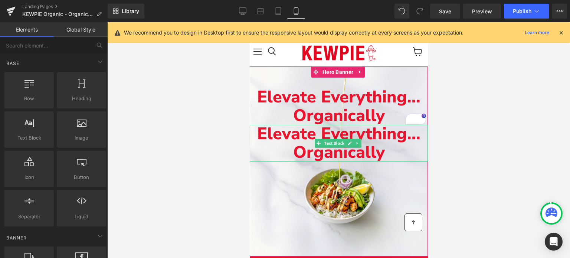
click at [290, 136] on span "Elevate Everything..." at bounding box center [338, 133] width 163 height 23
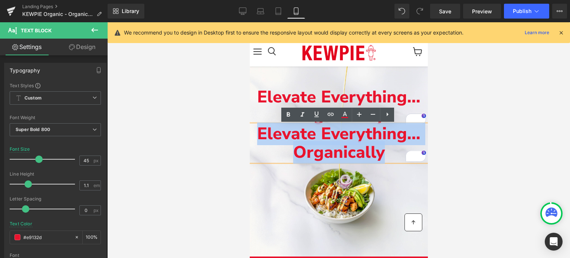
drag, startPoint x: 385, startPoint y: 156, endPoint x: 257, endPoint y: 135, distance: 130.1
click at [257, 135] on div "Elevate Everything... Organically" at bounding box center [338, 143] width 178 height 37
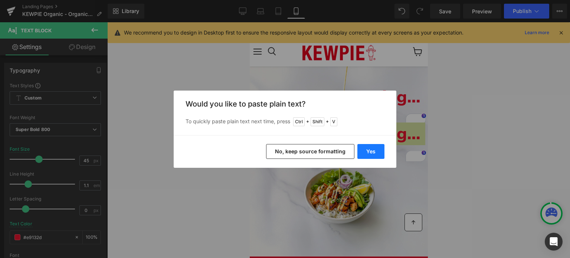
click at [373, 153] on button "Yes" at bounding box center [370, 151] width 27 height 15
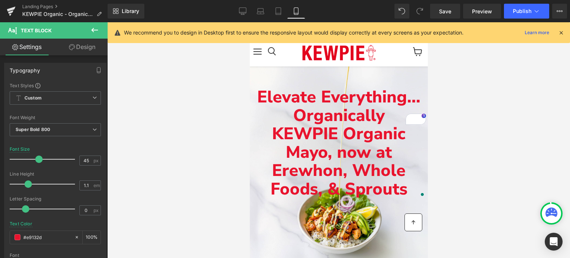
click at [471, 159] on div at bounding box center [338, 140] width 463 height 236
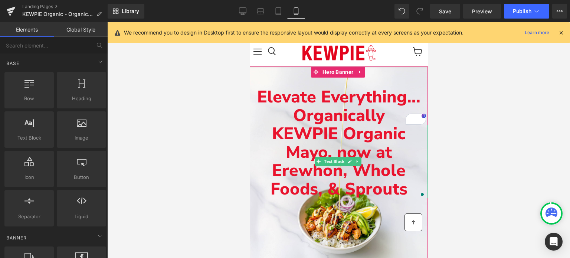
click at [390, 145] on p "KEWPIE Organic Mayo, now at Erewhon, Whole Foods, & Sprouts" at bounding box center [338, 161] width 178 height 73
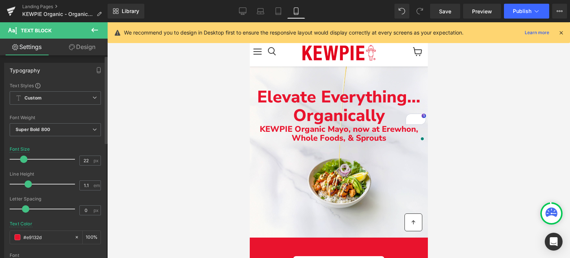
type input "24"
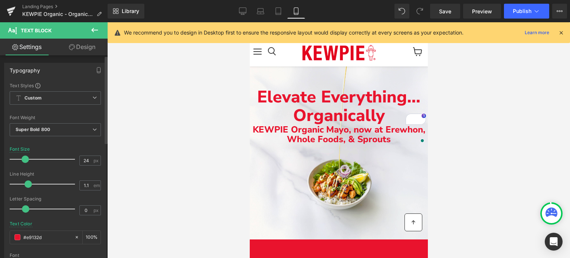
drag, startPoint x: 37, startPoint y: 159, endPoint x: 24, endPoint y: 161, distance: 13.6
click at [24, 161] on span at bounding box center [25, 159] width 7 height 7
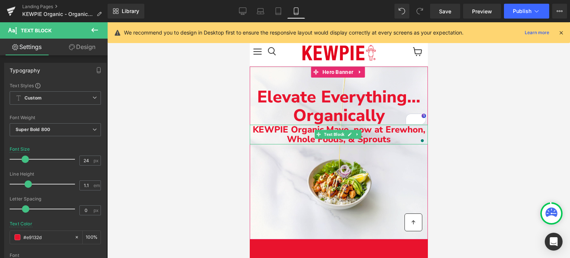
click at [357, 129] on p "KEWPIE Organic Mayo, now at Erewhon, Whole Foods, & Sprouts" at bounding box center [338, 135] width 178 height 20
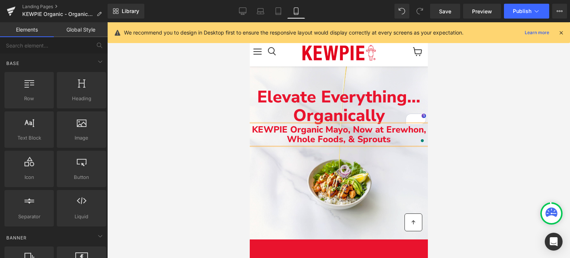
click at [527, 148] on div at bounding box center [338, 140] width 463 height 236
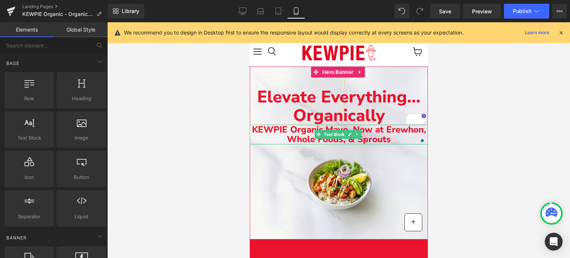
click at [353, 127] on p "KEWPIE Organic Mayo, Now at Erewhon, Whole Foods, & Sprouts" at bounding box center [338, 135] width 178 height 20
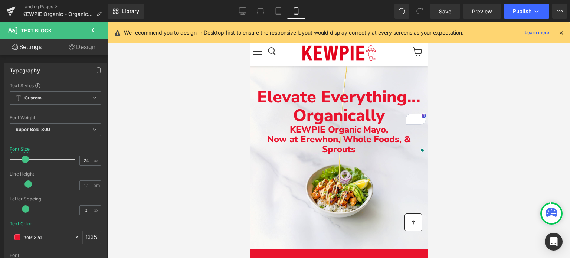
click at [490, 146] on div at bounding box center [338, 140] width 463 height 236
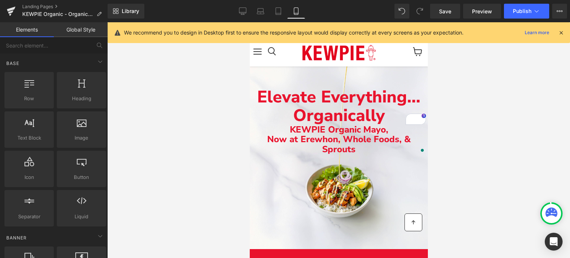
click at [480, 157] on div at bounding box center [338, 140] width 463 height 236
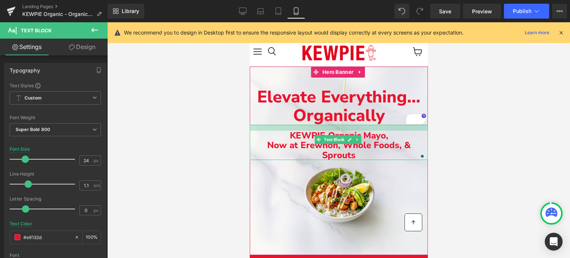
click at [324, 130] on div "Main content" at bounding box center [338, 128] width 178 height 6
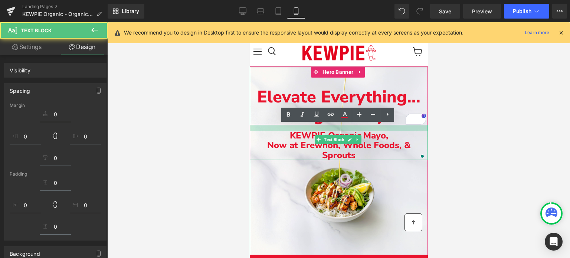
click at [480, 160] on div at bounding box center [338, 140] width 463 height 236
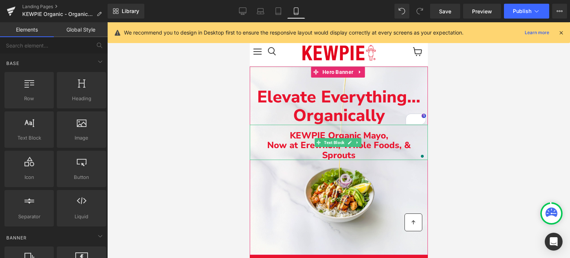
click at [406, 146] on p "Now at Erewhon, Whole Foods, & Sprouts" at bounding box center [338, 150] width 178 height 20
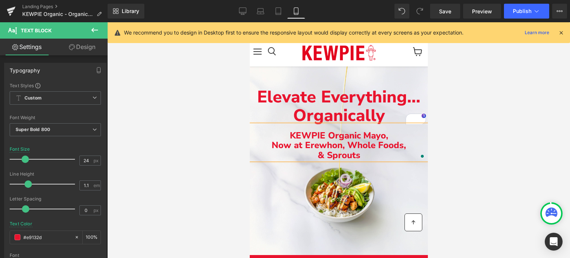
click at [496, 134] on div at bounding box center [338, 140] width 463 height 236
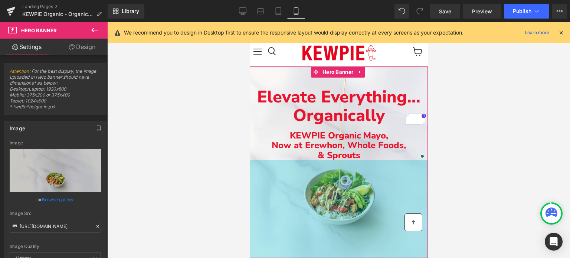
click at [364, 252] on div "264px" at bounding box center [338, 209] width 178 height 98
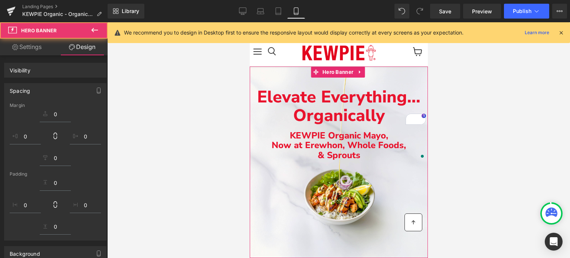
click at [474, 202] on div at bounding box center [338, 140] width 463 height 236
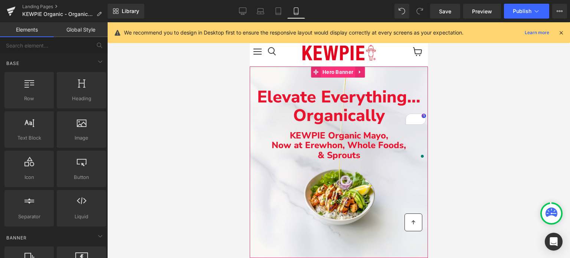
click at [332, 73] on span "Hero Banner" at bounding box center [337, 71] width 35 height 11
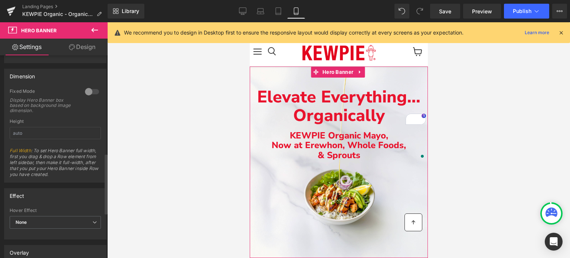
scroll to position [334, 0]
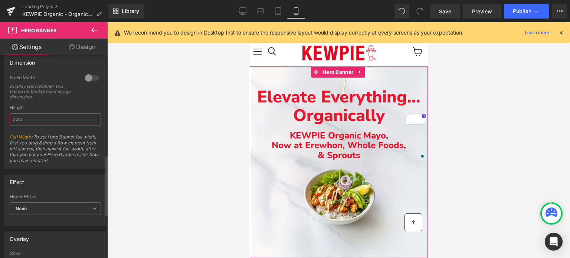
click at [40, 122] on input "text" at bounding box center [55, 119] width 91 height 12
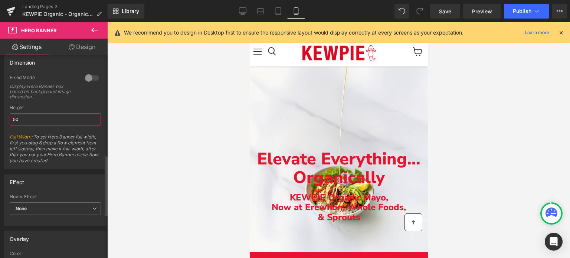
type input "5"
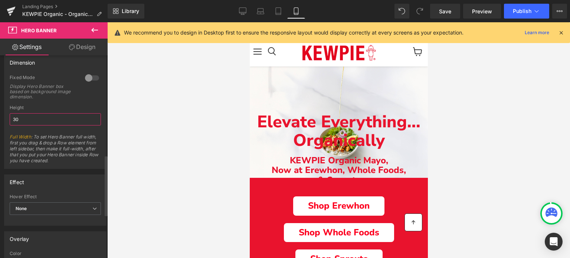
type input "3"
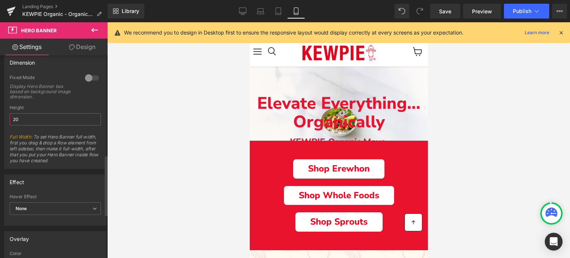
type input "2"
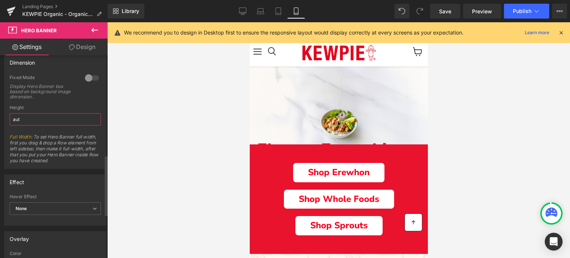
type input "auto"
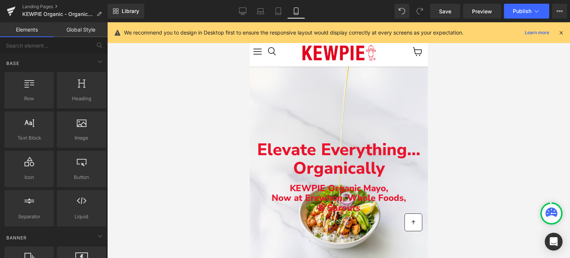
click at [110, 127] on div at bounding box center [338, 140] width 463 height 236
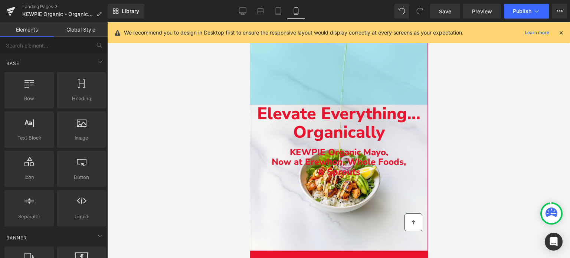
scroll to position [37, 0]
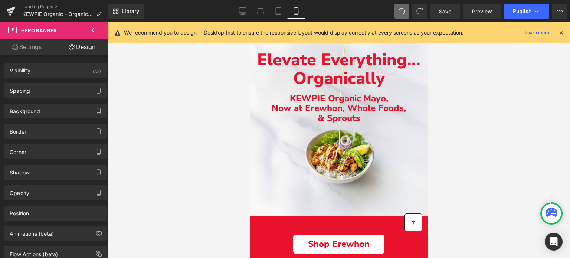
click at [457, 66] on div at bounding box center [338, 140] width 463 height 236
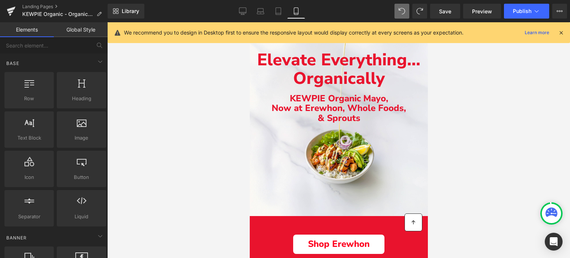
click at [559, 32] on icon at bounding box center [561, 32] width 7 height 7
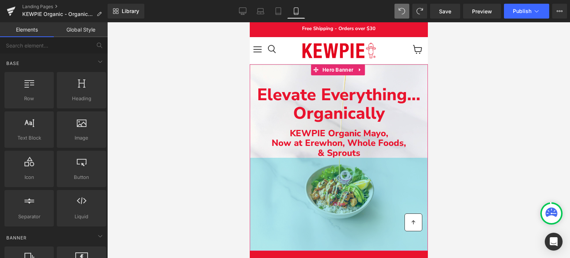
scroll to position [0, 0]
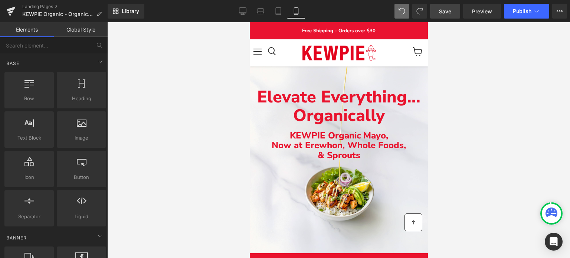
click at [448, 10] on span "Save" at bounding box center [445, 11] width 12 height 8
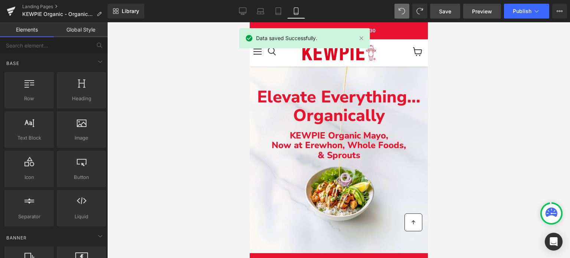
click at [476, 16] on link "Preview" at bounding box center [482, 11] width 38 height 15
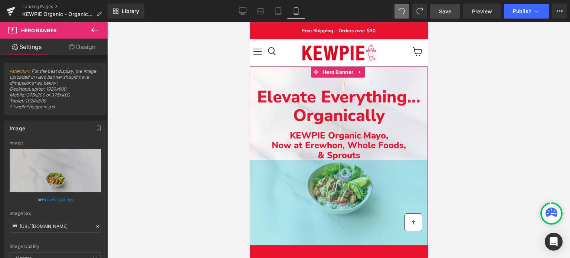
drag, startPoint x: 342, startPoint y: 242, endPoint x: 340, endPoint y: 235, distance: 8.0
click at [340, 235] on div "230px" at bounding box center [338, 202] width 178 height 85
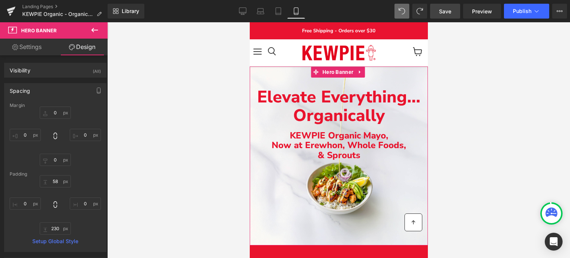
click at [282, 95] on span "Elevate Everything..." at bounding box center [338, 97] width 163 height 23
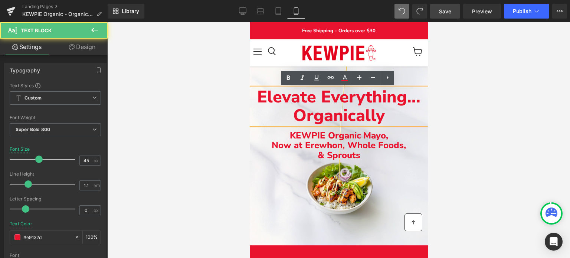
click at [282, 95] on span "Elevate Everything..." at bounding box center [338, 97] width 163 height 23
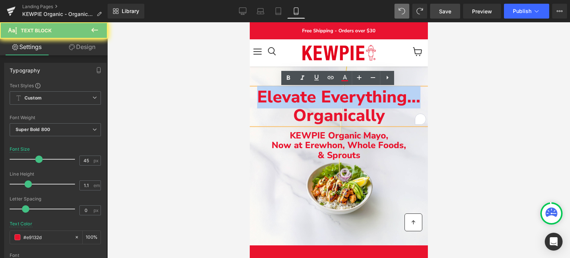
click at [282, 95] on span "Elevate Everything..." at bounding box center [338, 97] width 163 height 23
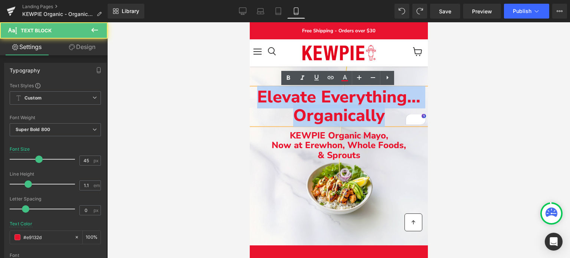
drag, startPoint x: 385, startPoint y: 116, endPoint x: 497, endPoint y: 109, distance: 111.9
click at [249, 87] on html "Skip to content Free Shipping - Orders over $30 Free Shipping - Orders over $30…" at bounding box center [338, 140] width 178 height 236
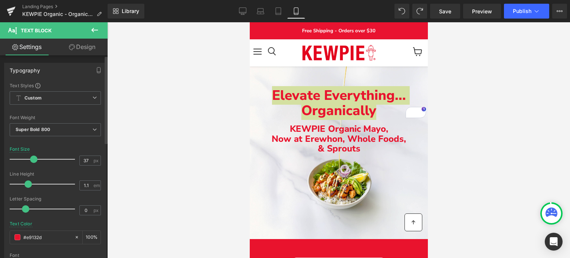
type input "40"
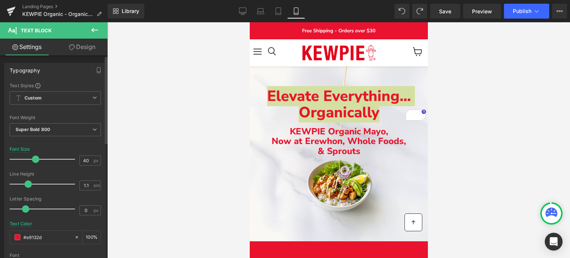
drag, startPoint x: 39, startPoint y: 157, endPoint x: 36, endPoint y: 161, distance: 5.3
click at [36, 161] on span at bounding box center [35, 159] width 7 height 7
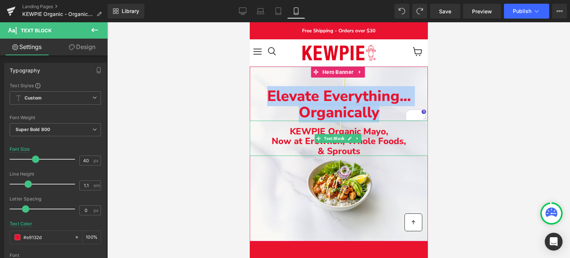
click at [276, 141] on p "Now at Erewhon, Whole Foods," at bounding box center [338, 141] width 178 height 10
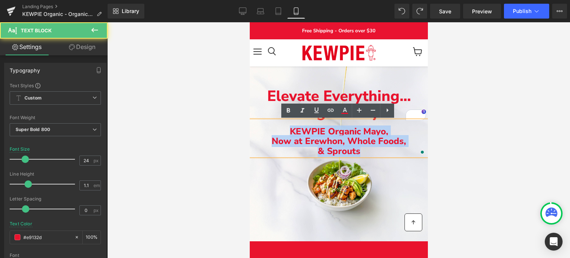
drag, startPoint x: 364, startPoint y: 151, endPoint x: 277, endPoint y: 128, distance: 90.2
click at [277, 128] on div "KEWPIE Organic Mayo, Now at Erewhon, Whole Foods, & Sprouts" at bounding box center [338, 138] width 178 height 35
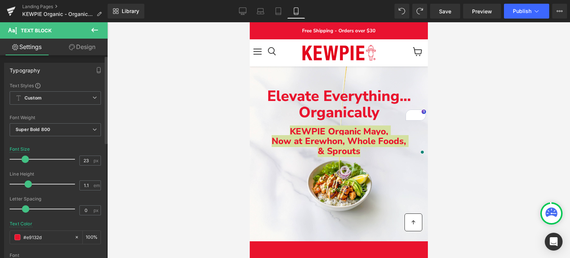
type input "22"
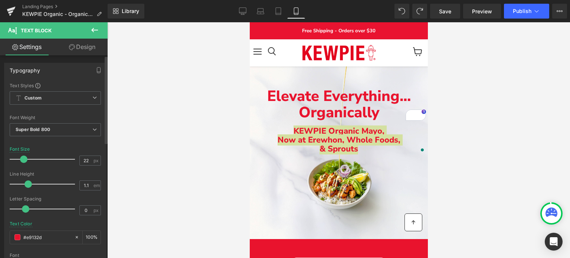
click at [24, 159] on span at bounding box center [23, 159] width 7 height 7
click at [202, 134] on div at bounding box center [338, 140] width 463 height 236
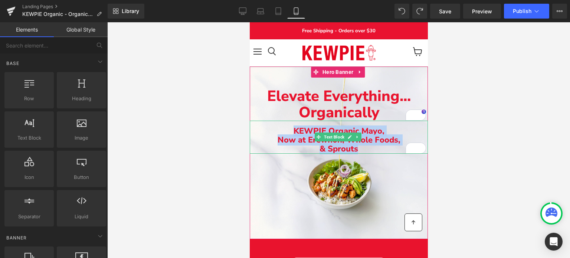
click at [315, 147] on p "& Sprouts" at bounding box center [338, 148] width 178 height 9
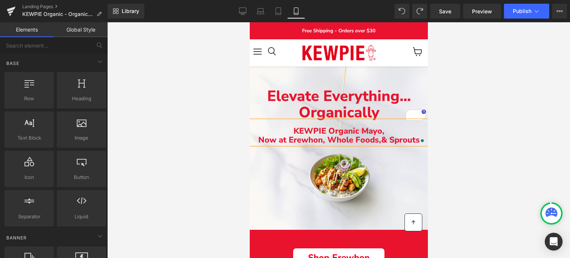
click at [494, 151] on div at bounding box center [338, 140] width 463 height 236
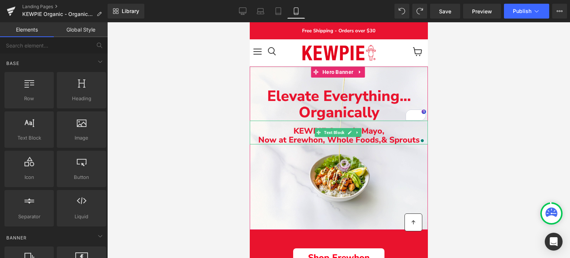
click at [256, 137] on p "Now at Erewhon, Whole Foods, & Sprouts" at bounding box center [338, 139] width 178 height 9
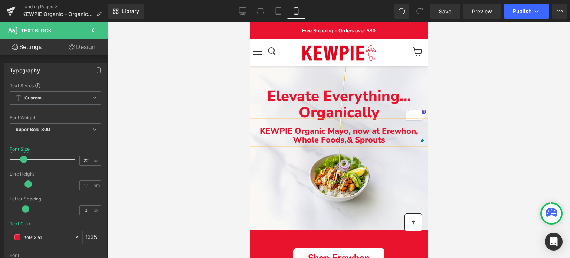
click at [511, 127] on div at bounding box center [338, 140] width 463 height 236
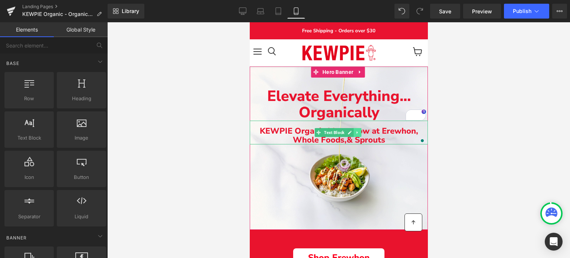
click at [360, 134] on link "Main content" at bounding box center [357, 132] width 8 height 9
click at [376, 129] on span "ow at Erewhon, Whole Foods," at bounding box center [355, 135] width 125 height 20
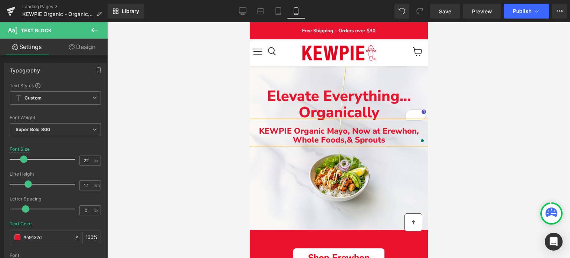
click at [441, 140] on div at bounding box center [338, 140] width 463 height 236
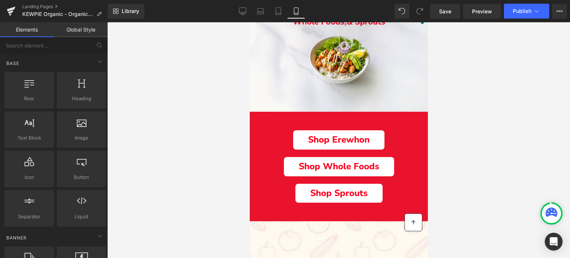
scroll to position [148, 0]
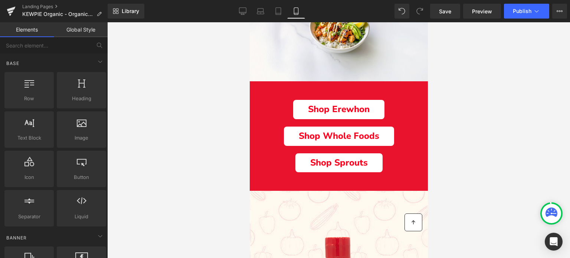
drag, startPoint x: 499, startPoint y: 115, endPoint x: 254, endPoint y: 91, distance: 246.2
click at [254, 91] on span "Main content" at bounding box center [257, 86] width 8 height 9
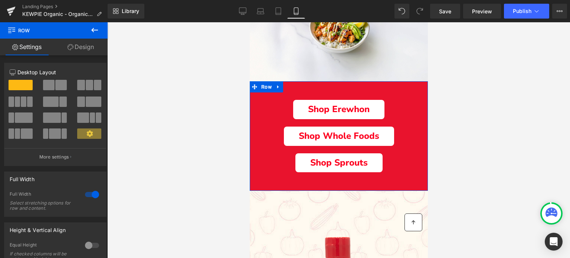
click at [78, 47] on link "Design" at bounding box center [81, 47] width 54 height 17
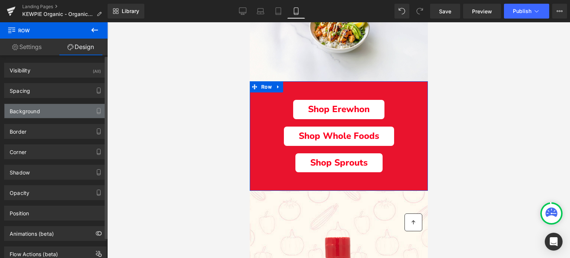
type input "0"
type input "40"
type input "0"
type input "40"
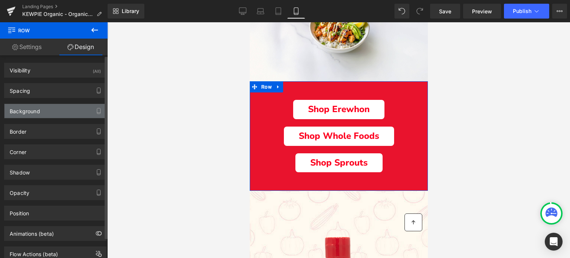
type input "0"
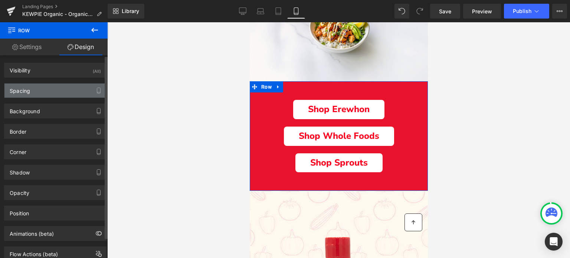
click at [44, 88] on div "Spacing" at bounding box center [55, 91] width 102 height 14
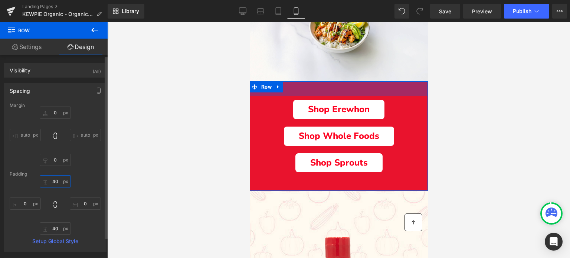
click at [54, 179] on input "40" at bounding box center [55, 181] width 31 height 12
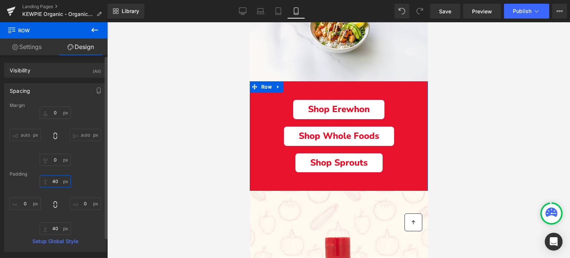
click at [54, 179] on input "40" at bounding box center [55, 181] width 31 height 12
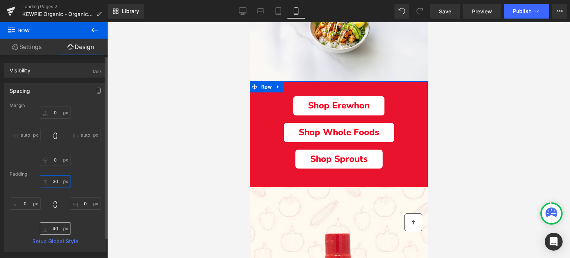
type input "30"
click at [54, 226] on input "40" at bounding box center [55, 228] width 31 height 12
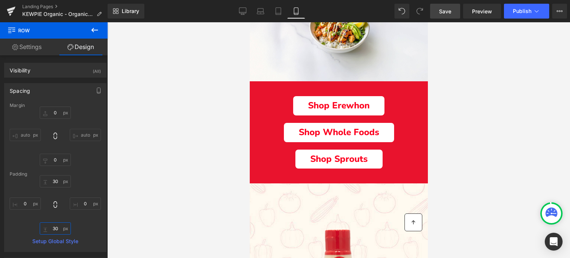
type input "30"
click at [448, 6] on link "Save" at bounding box center [445, 11] width 30 height 15
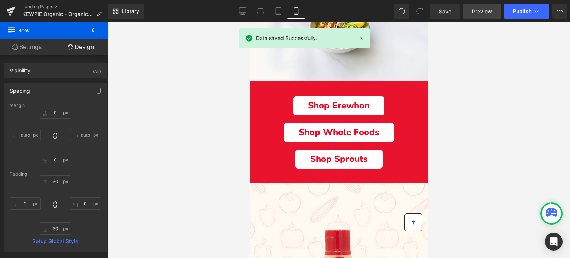
click at [487, 10] on span "Preview" at bounding box center [482, 11] width 20 height 8
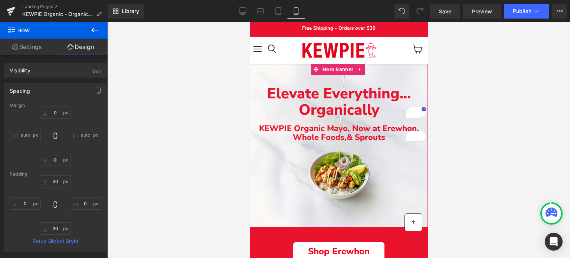
scroll to position [0, 0]
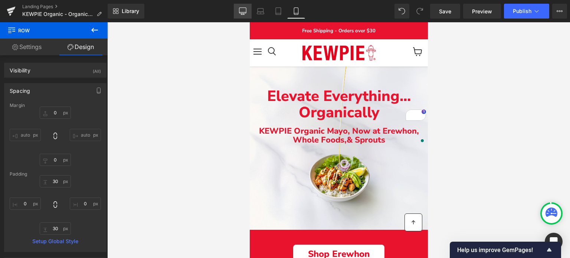
click at [243, 12] on icon at bounding box center [242, 12] width 7 height 0
type input "0"
type input "40"
type input "0"
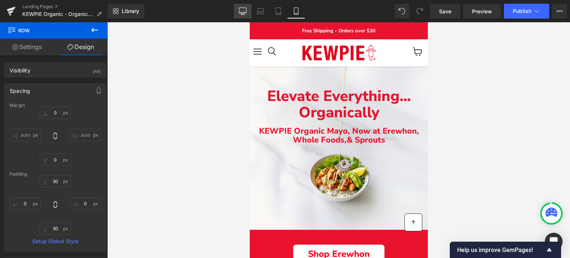
type input "40"
type input "0"
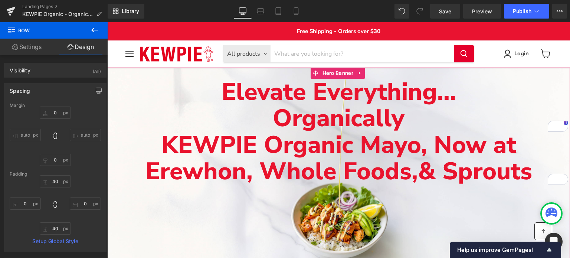
click at [160, 139] on p "KEWPIE Organic Mayo, N ow at Erewhon, Whole Foods, & Sprouts" at bounding box center [338, 158] width 463 height 53
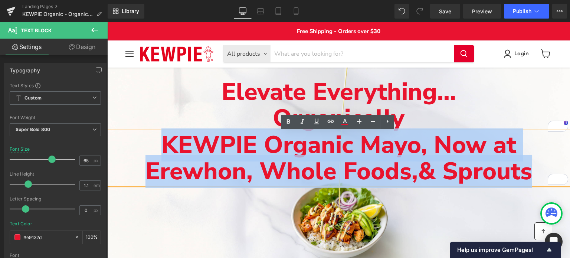
drag, startPoint x: 160, startPoint y: 139, endPoint x: 533, endPoint y: 167, distance: 373.7
click at [533, 167] on p "KEWPIE Organic Mayo, N ow at Erewhon, Whole Foods, & Sprouts" at bounding box center [338, 158] width 463 height 53
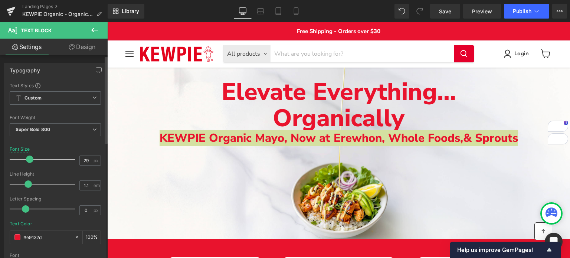
type input "28"
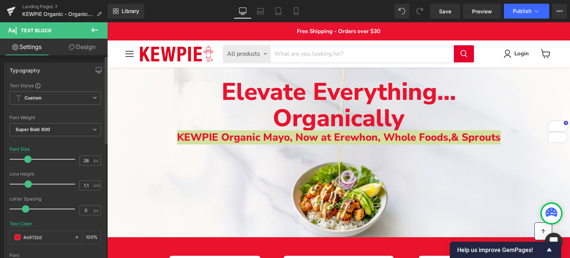
drag, startPoint x: 49, startPoint y: 159, endPoint x: 26, endPoint y: 160, distance: 23.0
click at [26, 160] on span at bounding box center [27, 159] width 7 height 7
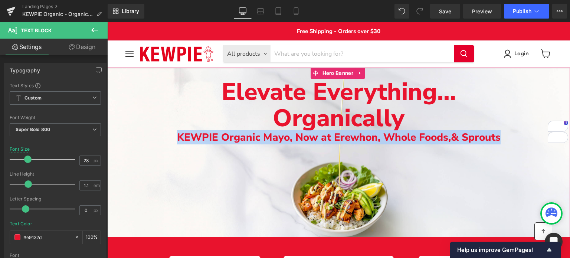
click at [469, 113] on p "Organically" at bounding box center [338, 118] width 463 height 27
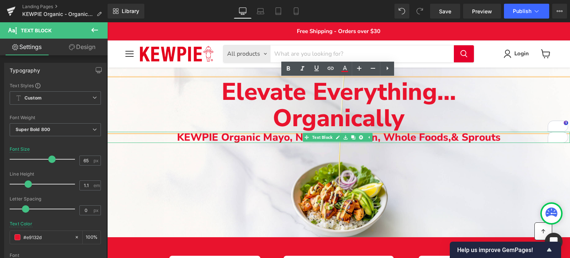
click at [383, 140] on span "ow at Erewhon, Whole Foods," at bounding box center [377, 137] width 148 height 14
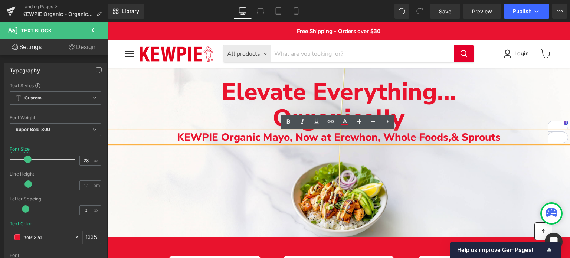
click at [294, 137] on p "KEWPIE Organic Mayo, N ow at Erewhon, Whole Foods, & Sprouts" at bounding box center [338, 138] width 463 height 12
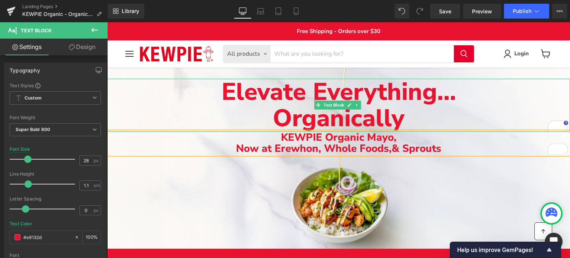
click at [193, 107] on p "Organically" at bounding box center [338, 118] width 463 height 27
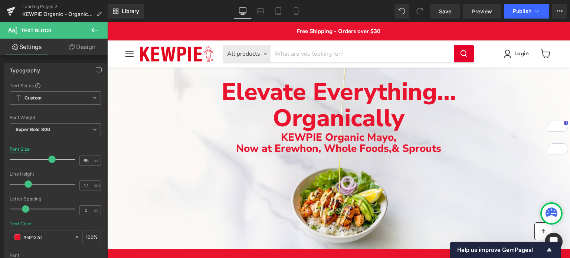
click at [90, 52] on link "Design" at bounding box center [82, 47] width 54 height 17
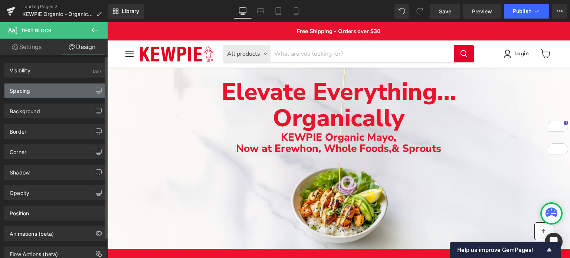
type input "0"
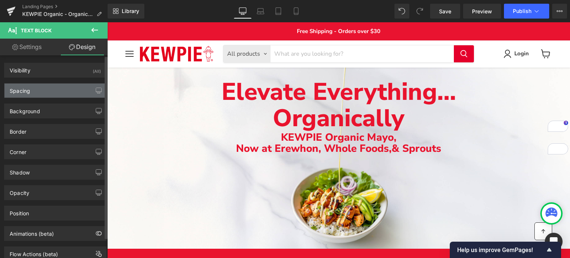
type input "0"
click at [64, 92] on div "Spacing" at bounding box center [55, 91] width 102 height 14
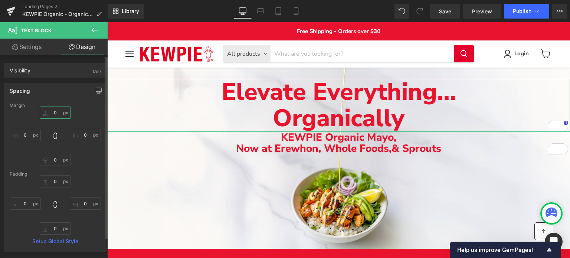
click at [53, 112] on input "0" at bounding box center [55, 113] width 31 height 12
click at [52, 115] on input "0" at bounding box center [55, 113] width 31 height 12
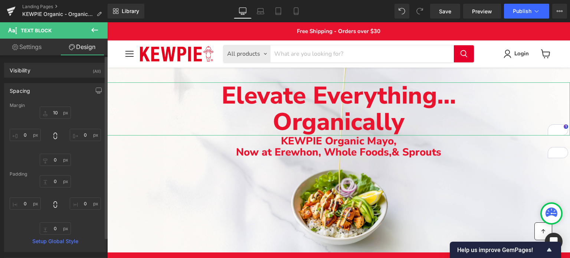
click at [53, 88] on div "Spacing" at bounding box center [55, 91] width 102 height 14
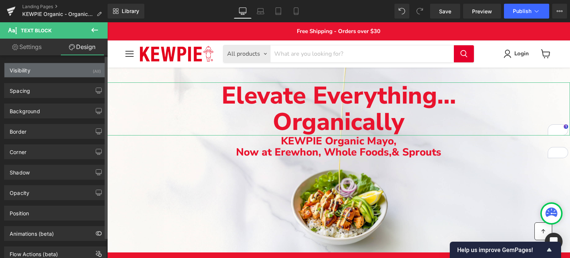
click at [64, 73] on div "Visibility (All)" at bounding box center [55, 70] width 102 height 14
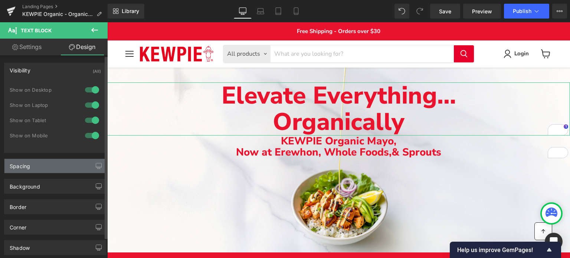
click at [45, 167] on div "Spacing" at bounding box center [55, 166] width 102 height 14
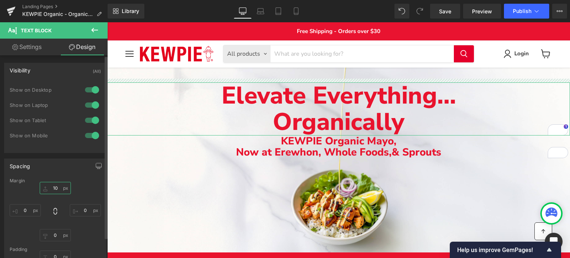
click at [56, 189] on input "10" at bounding box center [55, 188] width 31 height 12
type input "0"
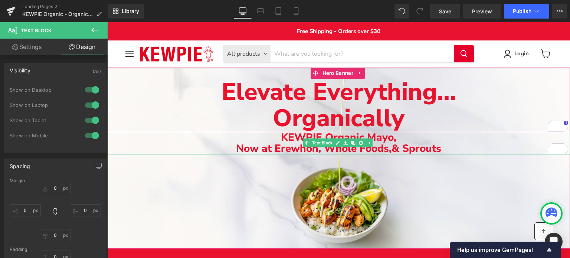
click at [301, 144] on span "ow at Erewhon, Whole Foods," at bounding box center [318, 148] width 148 height 14
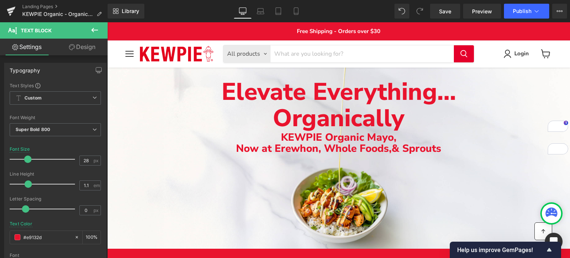
click at [88, 52] on link "Design" at bounding box center [82, 47] width 54 height 17
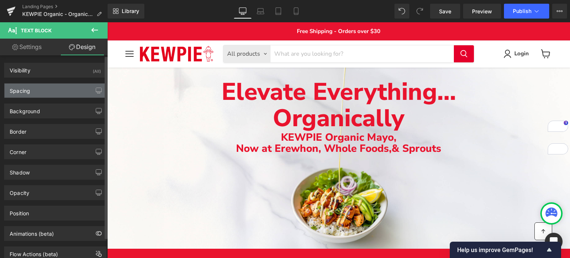
click at [36, 84] on div "Spacing" at bounding box center [55, 91] width 102 height 14
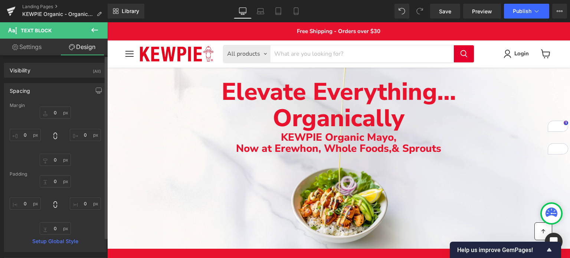
type input "0"
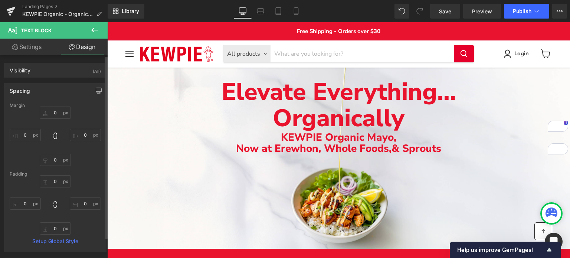
type input "0"
click at [49, 114] on input "0" at bounding box center [55, 113] width 31 height 12
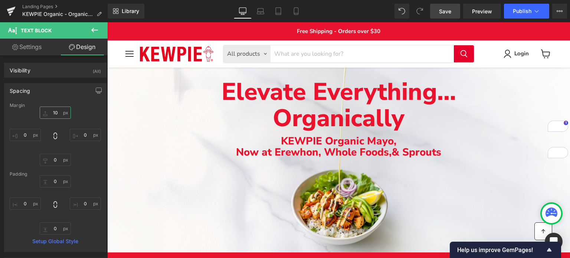
type input "10"
click at [447, 14] on span "Save" at bounding box center [445, 11] width 12 height 8
click at [451, 8] on span "Save" at bounding box center [445, 11] width 12 height 8
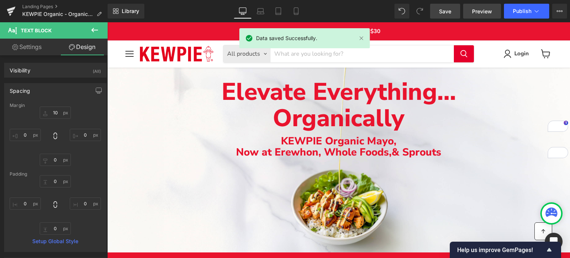
click at [486, 10] on span "Preview" at bounding box center [482, 11] width 20 height 8
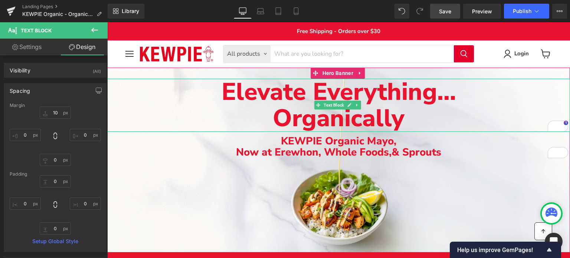
click at [245, 115] on p "Organically" at bounding box center [338, 118] width 463 height 27
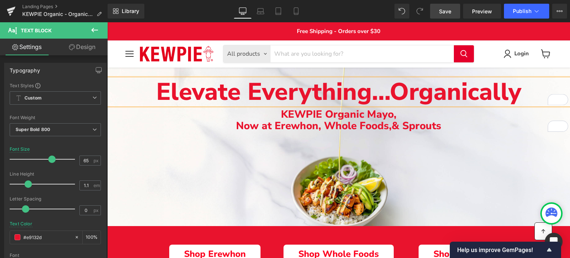
click at [183, 159] on div "Main content" at bounding box center [338, 147] width 463 height 159
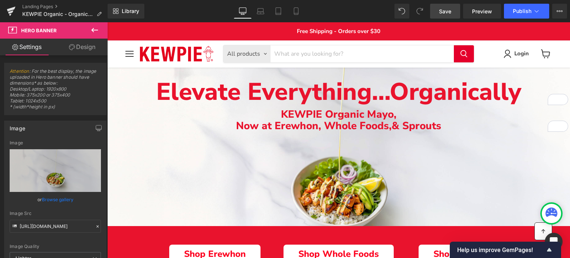
click at [216, 216] on div "Elevate Everything... Organically Text Block KEWPIE Organic Mayo, N ow at Erewh…" at bounding box center [338, 147] width 463 height 159
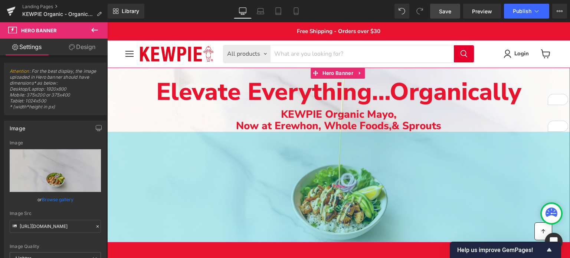
drag, startPoint x: 216, startPoint y: 216, endPoint x: 216, endPoint y: 233, distance: 16.3
click at [216, 233] on div "298px" at bounding box center [338, 187] width 463 height 111
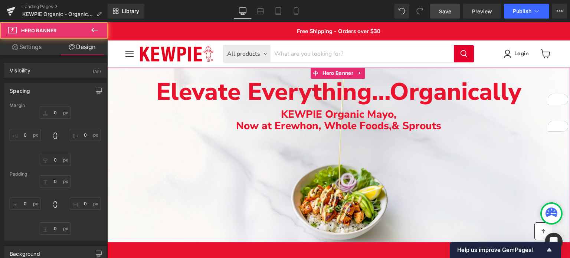
type input "0"
type input "30"
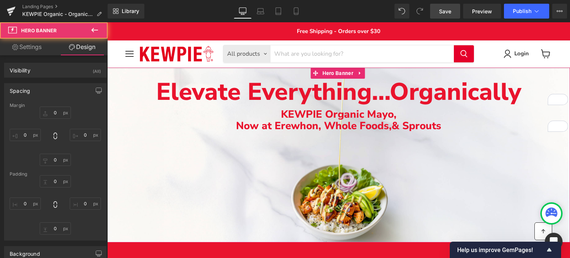
type input "0"
type input "298"
type input "0"
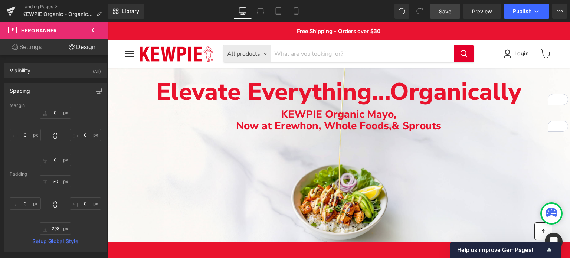
click at [447, 10] on span "Save" at bounding box center [445, 11] width 12 height 8
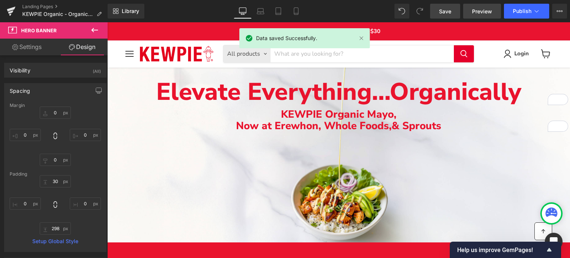
click at [477, 12] on span "Preview" at bounding box center [482, 11] width 20 height 8
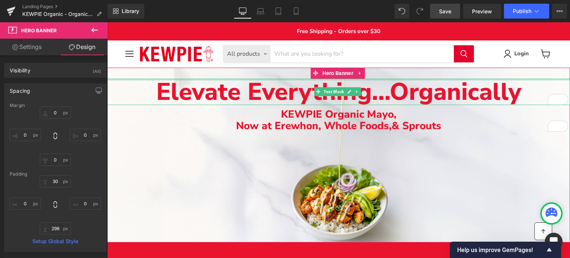
drag, startPoint x: 123, startPoint y: 79, endPoint x: 120, endPoint y: 71, distance: 9.2
click at [123, 79] on div "Elevate Everything... Organically Text Block" at bounding box center [338, 92] width 463 height 27
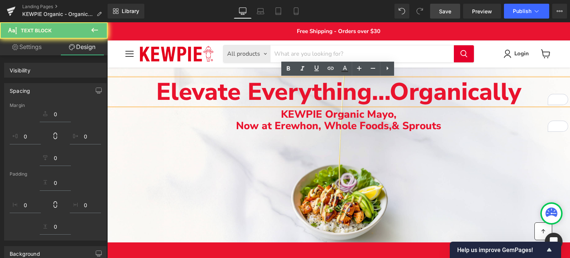
click at [232, 188] on div "Main content" at bounding box center [338, 155] width 463 height 175
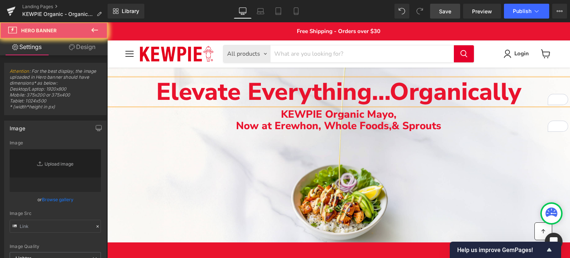
type input "[URL][DOMAIN_NAME]"
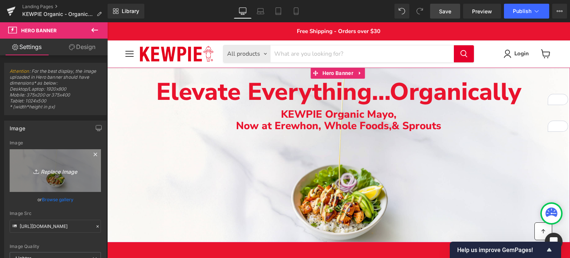
click at [53, 160] on link "Replace Image" at bounding box center [55, 170] width 91 height 43
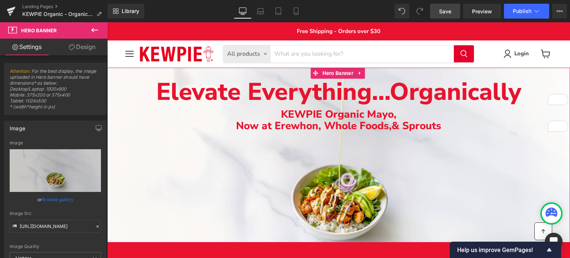
click at [79, 48] on link "Design" at bounding box center [82, 47] width 54 height 17
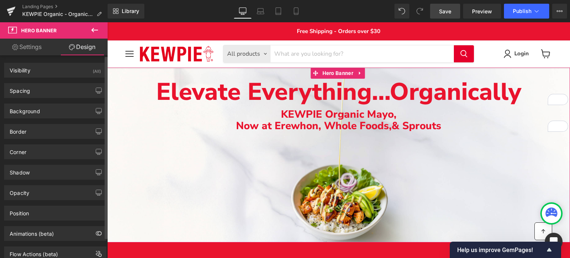
type input "1"
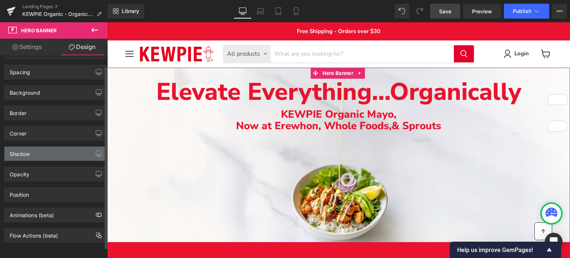
scroll to position [22, 0]
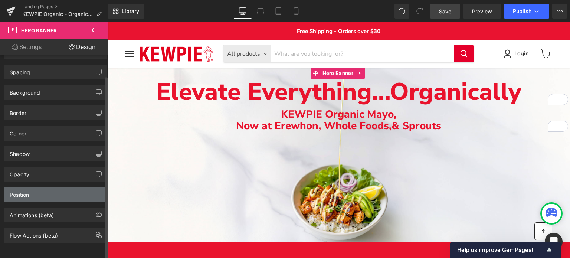
click at [35, 187] on div "Position" at bounding box center [55, 194] width 102 height 14
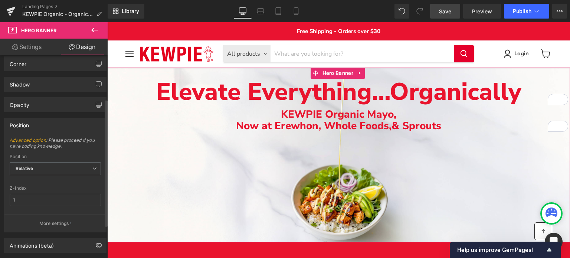
scroll to position [97, 0]
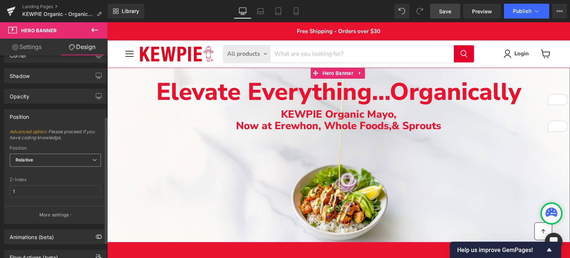
click at [42, 158] on span "Relative" at bounding box center [55, 160] width 91 height 13
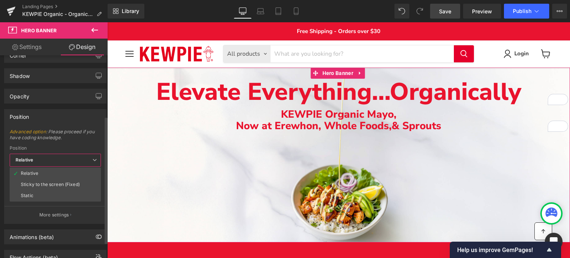
click at [61, 132] on span "Advanced option : Please proceed if you have coding knowledge." at bounding box center [55, 137] width 91 height 17
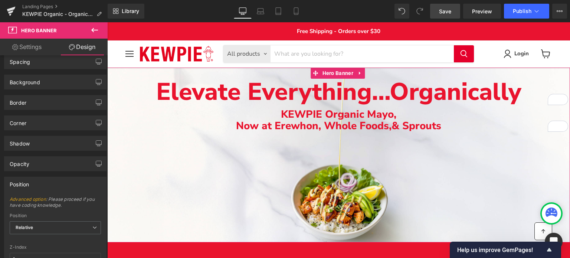
scroll to position [0, 0]
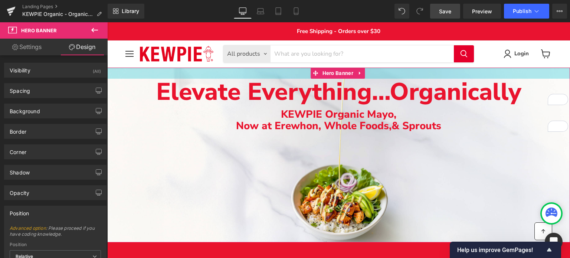
click at [123, 75] on div "Main content" at bounding box center [338, 73] width 463 height 11
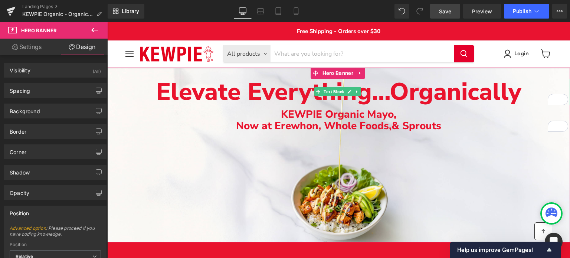
click at [128, 84] on p "Elevate Everything... Organically" at bounding box center [338, 92] width 463 height 27
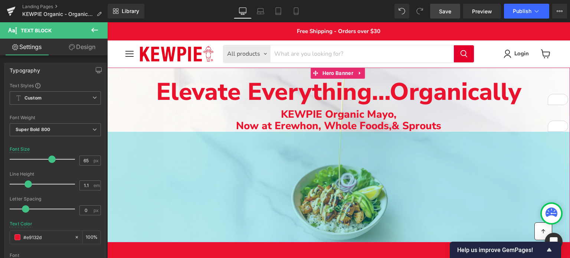
click at [122, 150] on div "298px" at bounding box center [338, 187] width 463 height 111
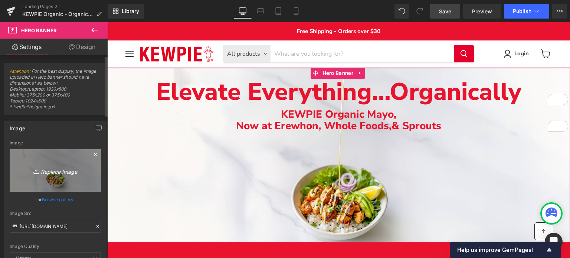
click at [53, 170] on icon "Replace Image" at bounding box center [55, 170] width 59 height 9
type input "C:\fakepath\KA_Markeitng_Branding_Landing-Page_KEWPIE-Organic-2.jpg"
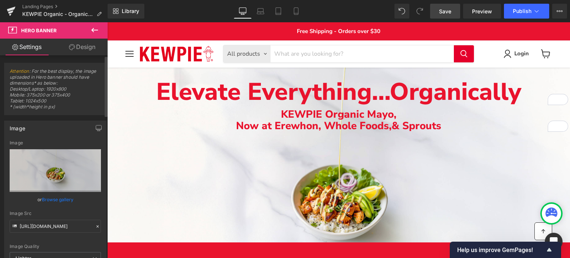
type input "[URL][DOMAIN_NAME]"
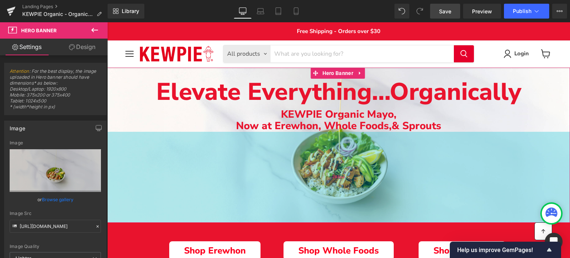
drag, startPoint x: 223, startPoint y: 222, endPoint x: 223, endPoint y: 203, distance: 19.3
click at [223, 203] on div "245px" at bounding box center [338, 177] width 463 height 91
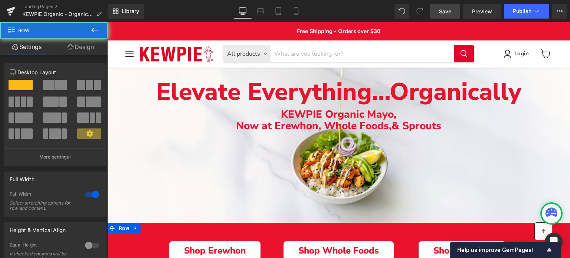
click at [117, 228] on div "Shop Erewhon Button Shop Whole Foods Button Shop Sprouts Button Row Row" at bounding box center [338, 251] width 463 height 56
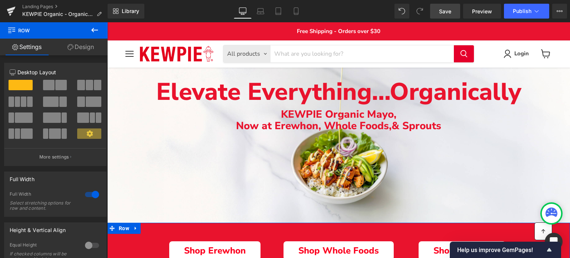
click at [135, 240] on div "Shop Erewhon Button Shop Whole Foods Button Shop Sprouts Button Row" at bounding box center [338, 251] width 463 height 27
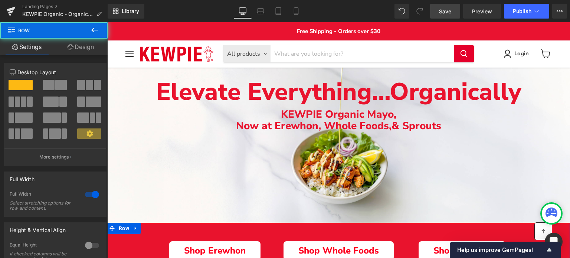
click at [86, 51] on link "Design" at bounding box center [81, 47] width 54 height 17
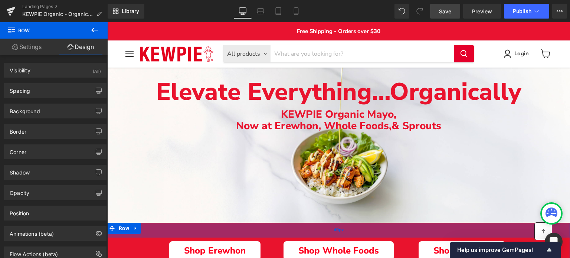
click at [147, 230] on div "40px" at bounding box center [338, 230] width 463 height 15
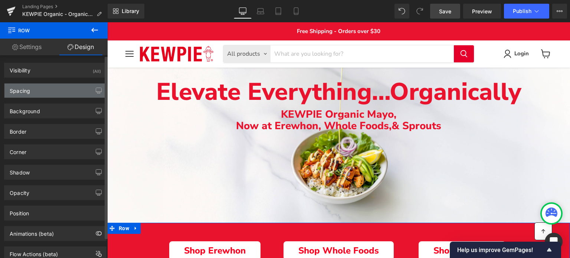
click at [50, 85] on div "Spacing" at bounding box center [55, 91] width 102 height 14
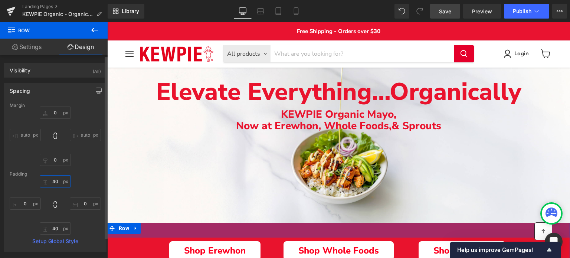
click at [52, 182] on input "40" at bounding box center [55, 181] width 31 height 12
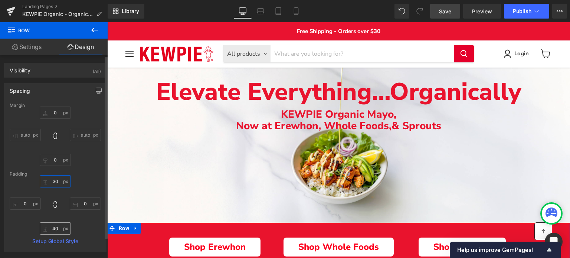
type input "30"
click at [53, 230] on input "40" at bounding box center [55, 228] width 31 height 12
type input "30"
click at [16, 225] on div "30 30 0px 0 30 30 0px 0" at bounding box center [55, 204] width 91 height 59
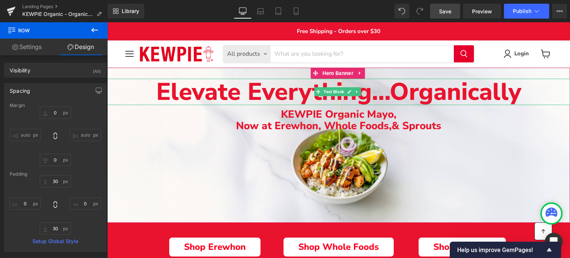
click at [196, 98] on span "Elevate Everything..." at bounding box center [272, 91] width 233 height 33
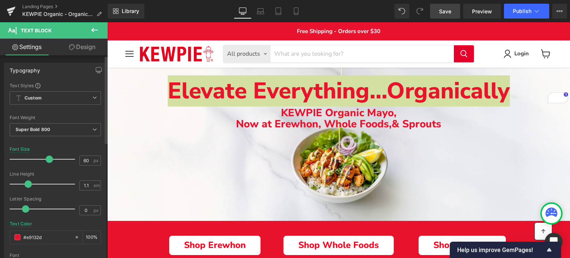
type input "59"
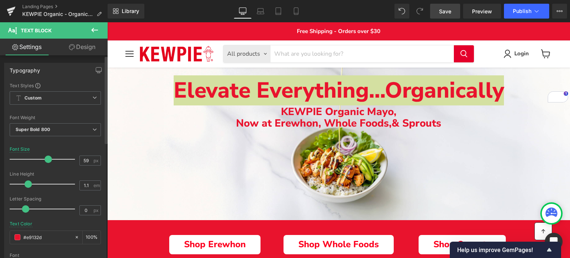
drag, startPoint x: 50, startPoint y: 161, endPoint x: 46, endPoint y: 160, distance: 3.7
click at [46, 160] on span at bounding box center [48, 159] width 7 height 7
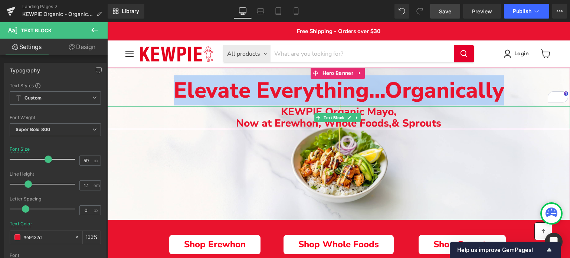
click at [277, 117] on span "ow at Erewhon, Whole Foods," at bounding box center [318, 123] width 148 height 14
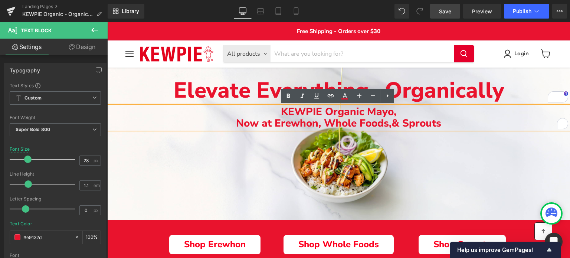
click at [280, 112] on p "KEWPIE Organic Mayo," at bounding box center [338, 112] width 463 height 12
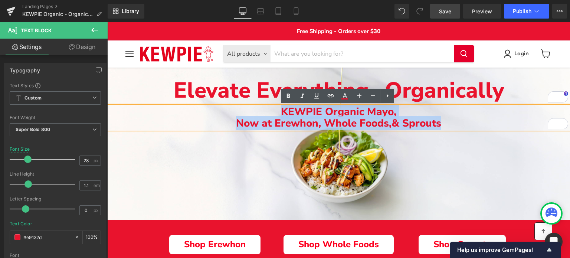
drag, startPoint x: 447, startPoint y: 122, endPoint x: 277, endPoint y: 108, distance: 170.9
click at [277, 108] on div "KEWPIE Organic Mayo, N ow at Erewhon, Whole Foods, & Sprouts" at bounding box center [338, 117] width 463 height 23
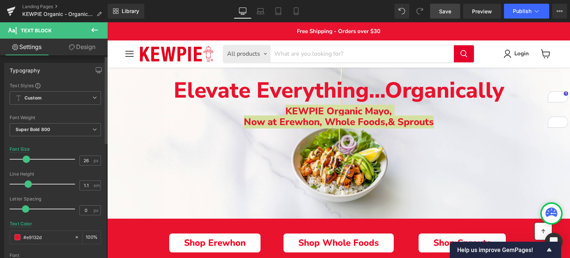
type input "27"
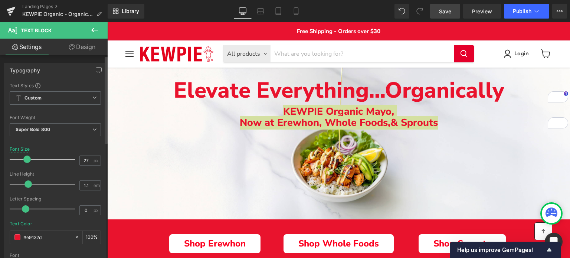
click at [26, 159] on span at bounding box center [26, 159] width 7 height 7
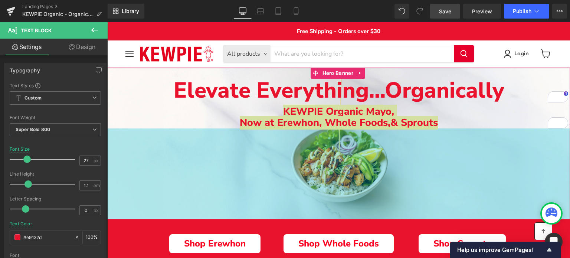
click at [220, 141] on div "245px" at bounding box center [338, 173] width 463 height 91
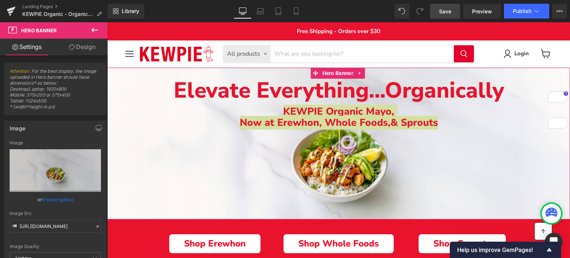
click at [237, 130] on div "245px" at bounding box center [338, 173] width 463 height 91
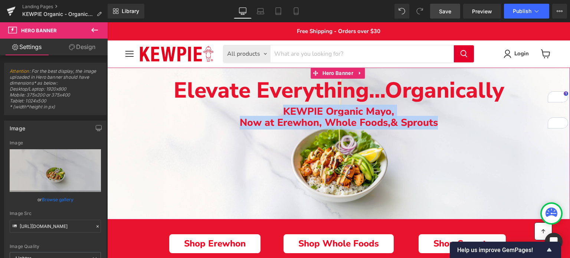
click at [317, 112] on p "KEWPIE Organic Mayo," at bounding box center [338, 111] width 463 height 11
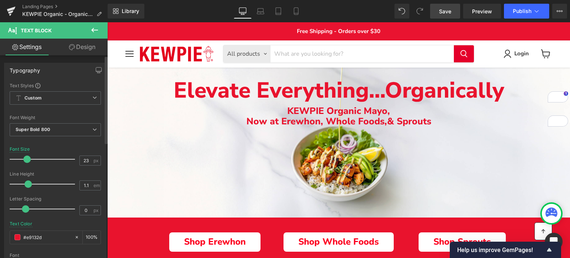
type input "22"
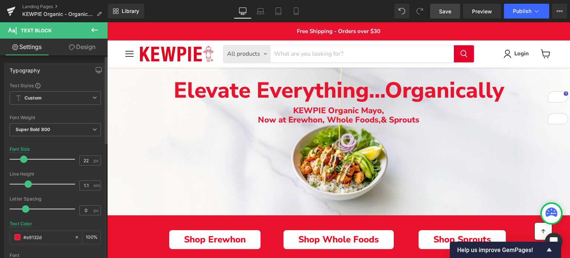
click at [23, 158] on span at bounding box center [23, 159] width 7 height 7
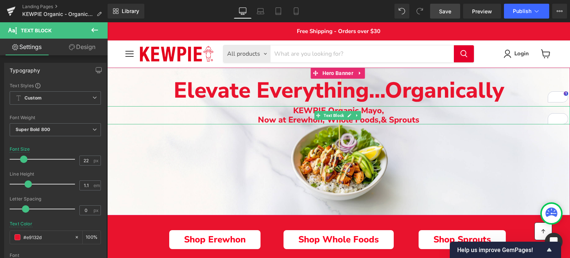
click at [254, 121] on p "N ow at Erewhon, Whole Foods, & Sprouts" at bounding box center [338, 119] width 463 height 9
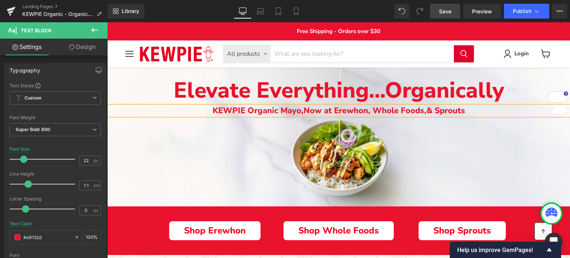
click at [209, 169] on div "Main content" at bounding box center [338, 137] width 463 height 139
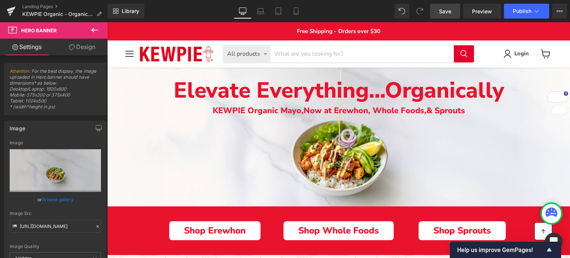
click at [177, 192] on div "Elevate Everything... Organically Text Block KEWPIE Organic Mayo, N ow at Erewh…" at bounding box center [338, 137] width 463 height 139
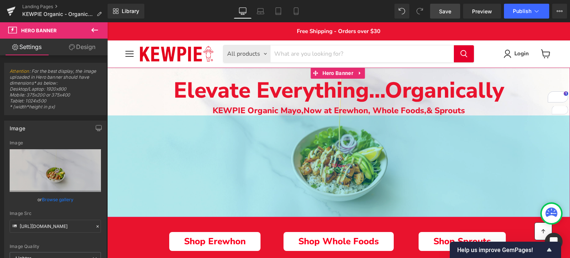
drag, startPoint x: 177, startPoint y: 194, endPoint x: 179, endPoint y: 205, distance: 10.9
click at [179, 205] on div "274px" at bounding box center [338, 166] width 463 height 102
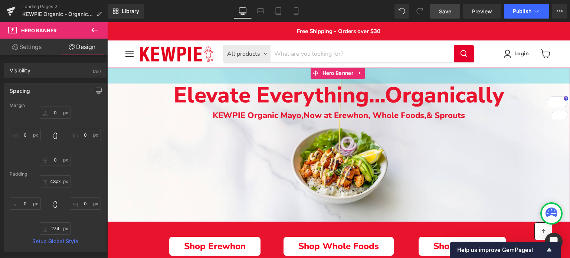
type input "39px"
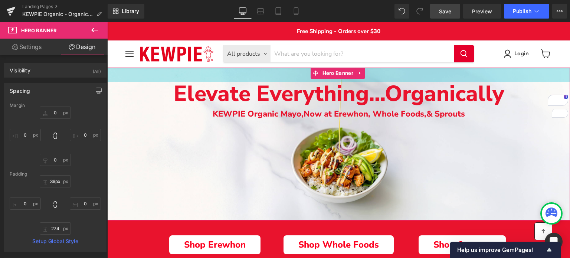
click at [146, 76] on div "39px" at bounding box center [338, 75] width 463 height 14
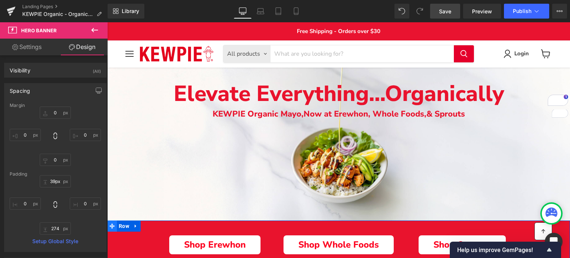
click at [114, 224] on icon "Main content" at bounding box center [112, 226] width 5 height 6
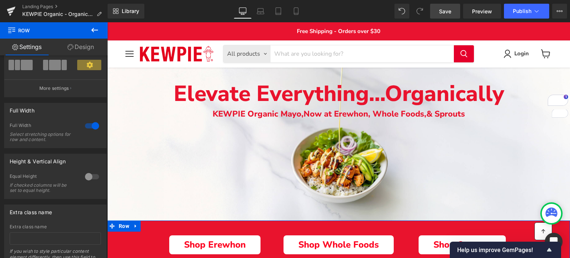
scroll to position [74, 0]
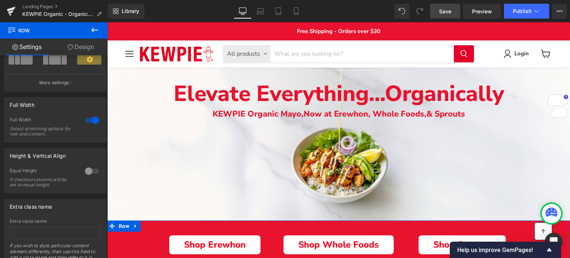
click at [81, 46] on link "Design" at bounding box center [81, 47] width 54 height 17
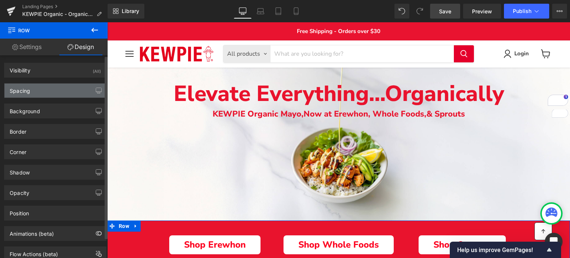
type input "0"
type input "30"
type input "0"
type input "30"
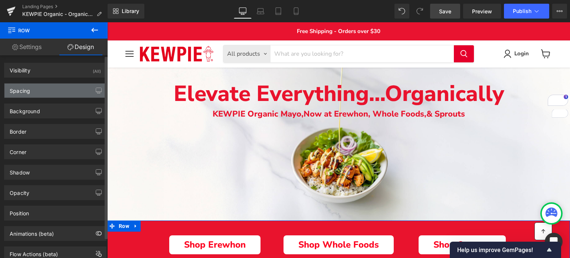
type input "0"
click at [53, 93] on div "Spacing" at bounding box center [55, 91] width 102 height 14
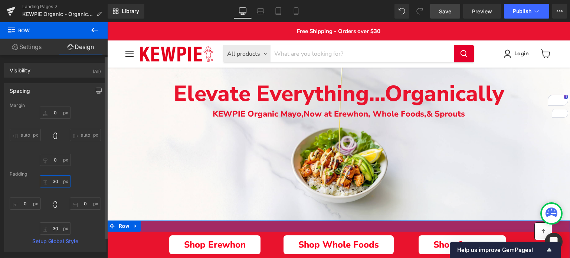
click at [52, 180] on input "30" at bounding box center [55, 181] width 31 height 12
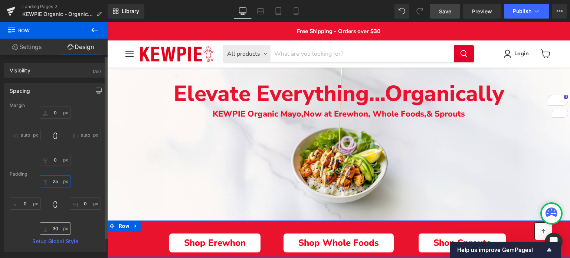
type input "25"
click at [52, 231] on input "30" at bounding box center [55, 228] width 31 height 12
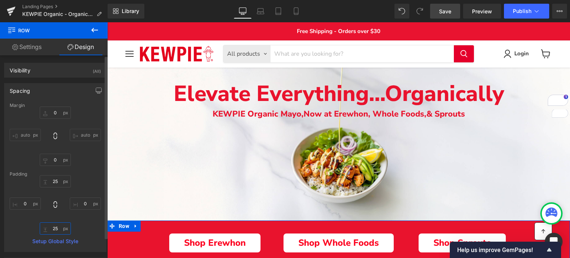
type input "25"
click at [7, 226] on div "Margin 0px 0 auto auto 0px 0 auto auto [GEOGRAPHIC_DATA] 25 25 0px 0 25 25 0px …" at bounding box center [55, 177] width 102 height 149
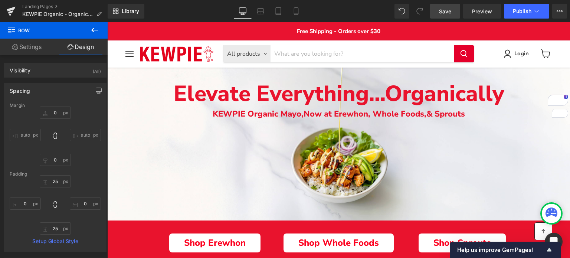
click at [445, 10] on span "Save" at bounding box center [445, 11] width 12 height 8
